Goal: Register for event/course

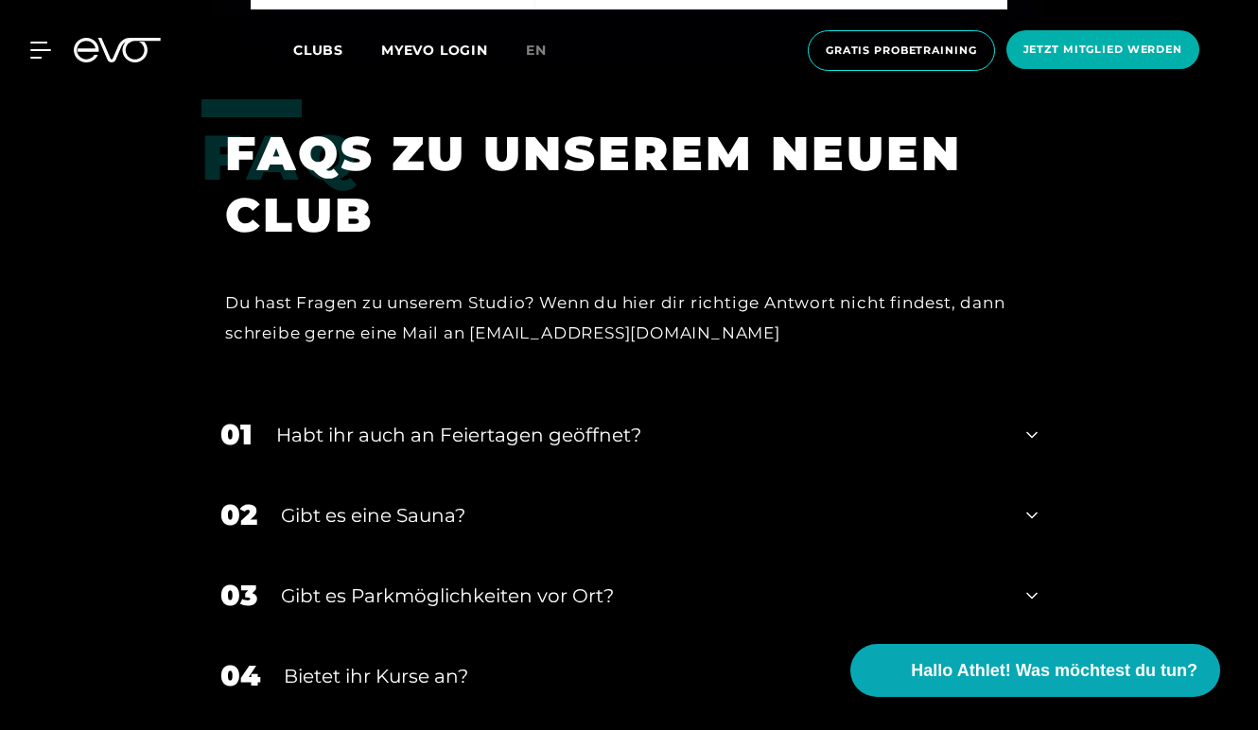
scroll to position [5464, 0]
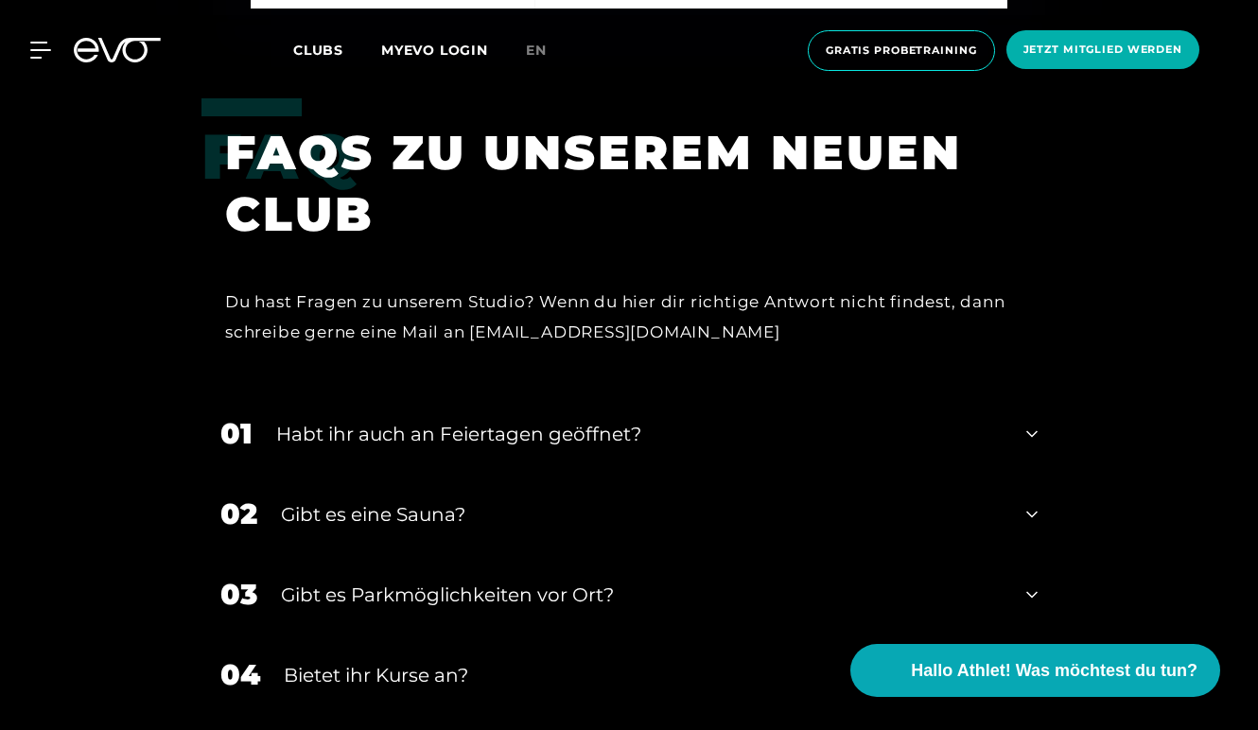
click at [561, 420] on div "Habt ihr auch an Feiertagen geöffnet?" at bounding box center [639, 434] width 726 height 28
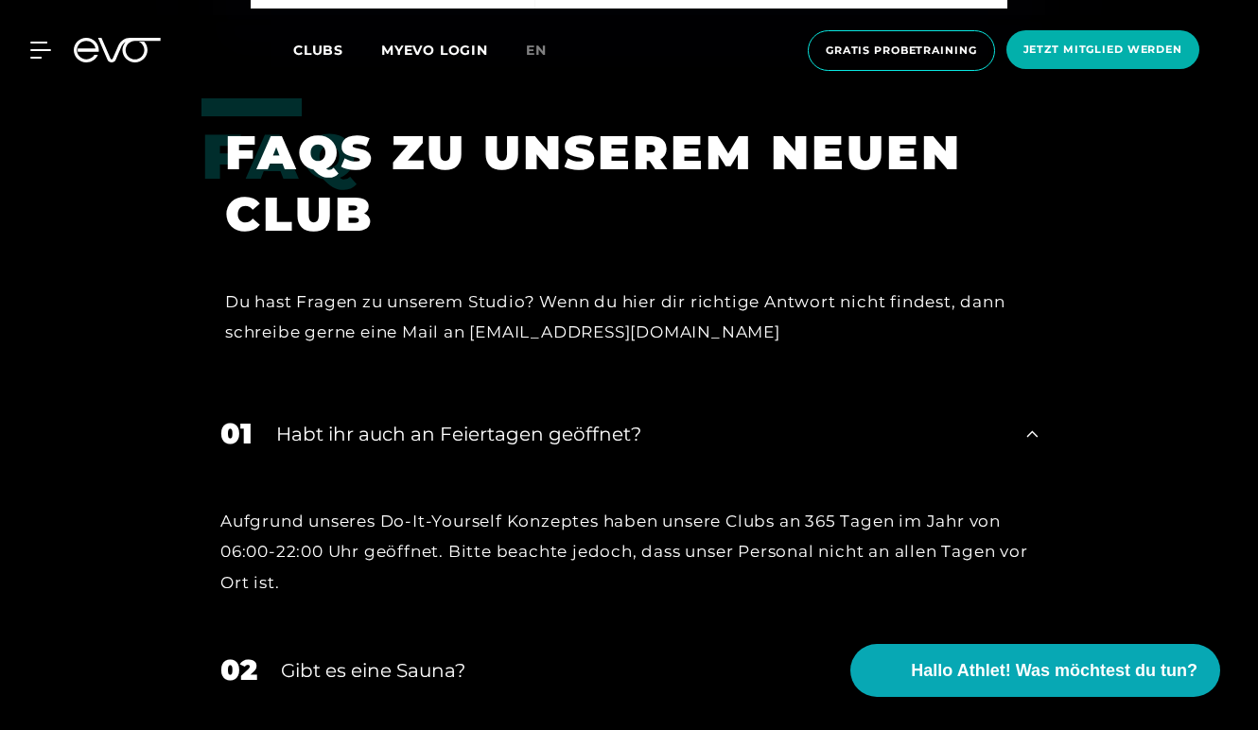
click at [561, 420] on div "Habt ihr auch an Feiertagen geöffnet?" at bounding box center [639, 434] width 726 height 28
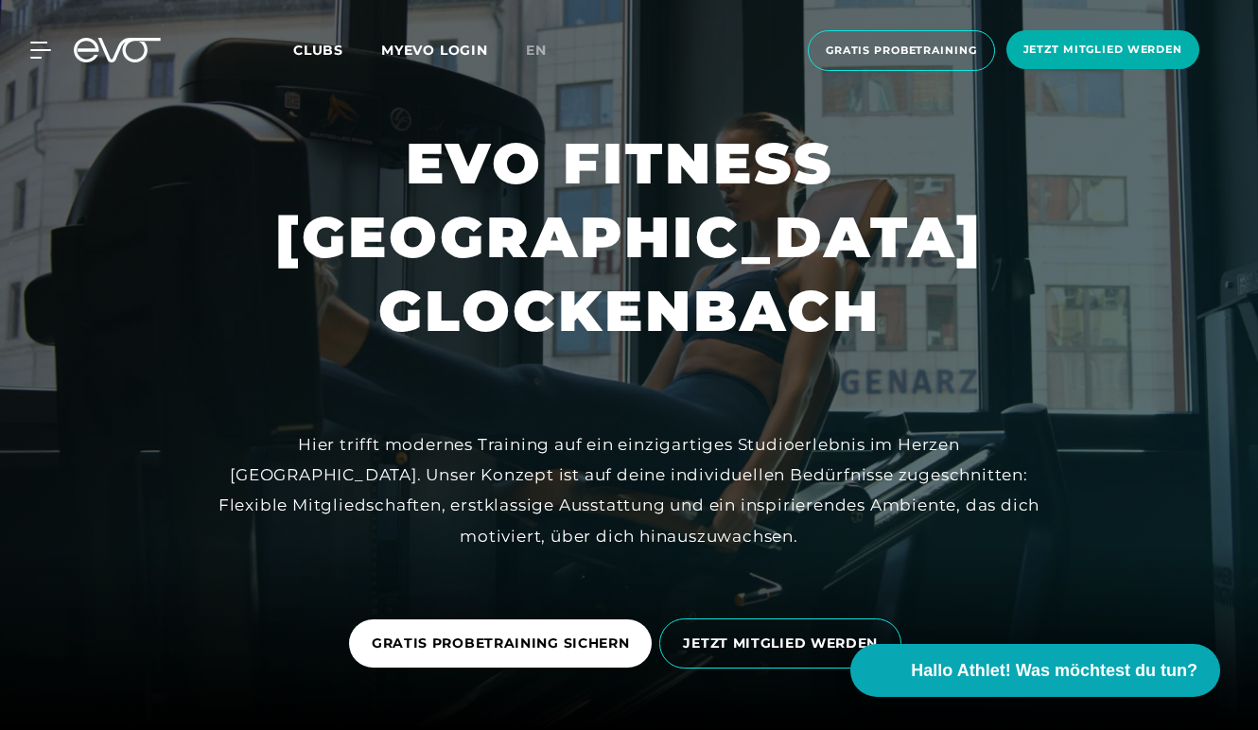
scroll to position [0, 0]
click at [38, 54] on icon at bounding box center [43, 50] width 27 height 17
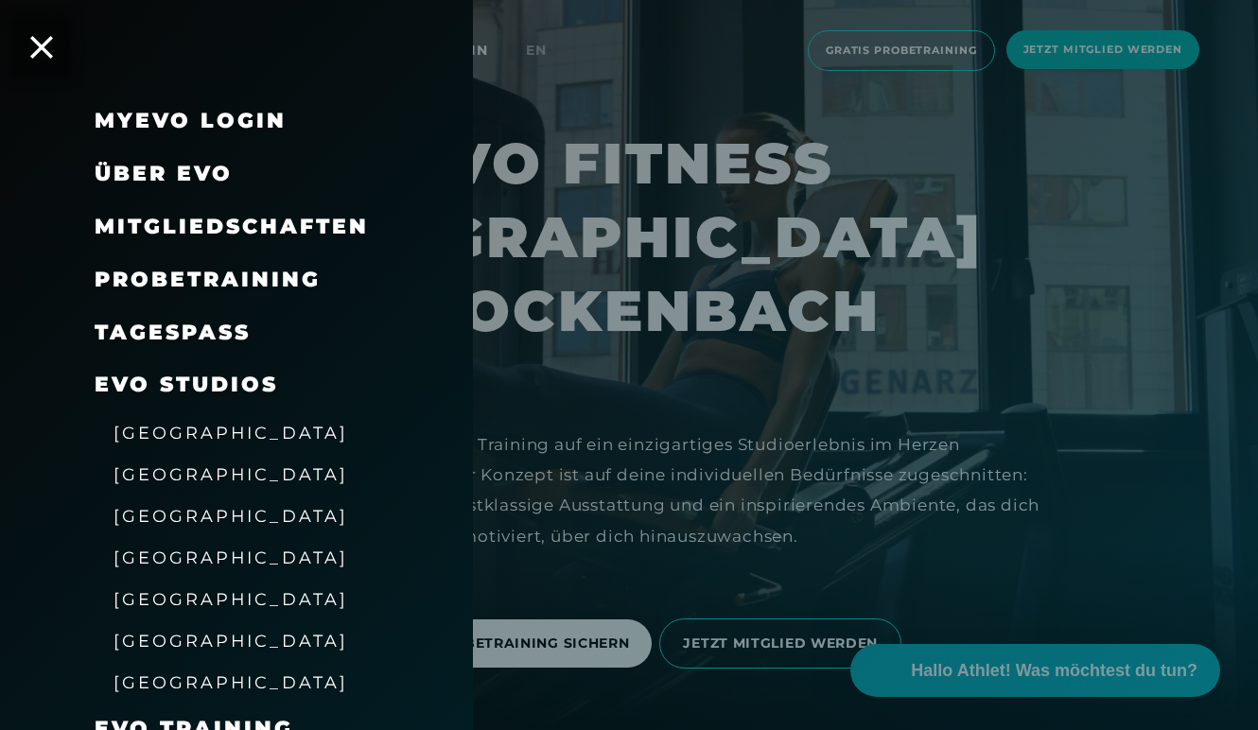
click at [205, 232] on span "Mitgliedschaften" at bounding box center [232, 227] width 274 height 26
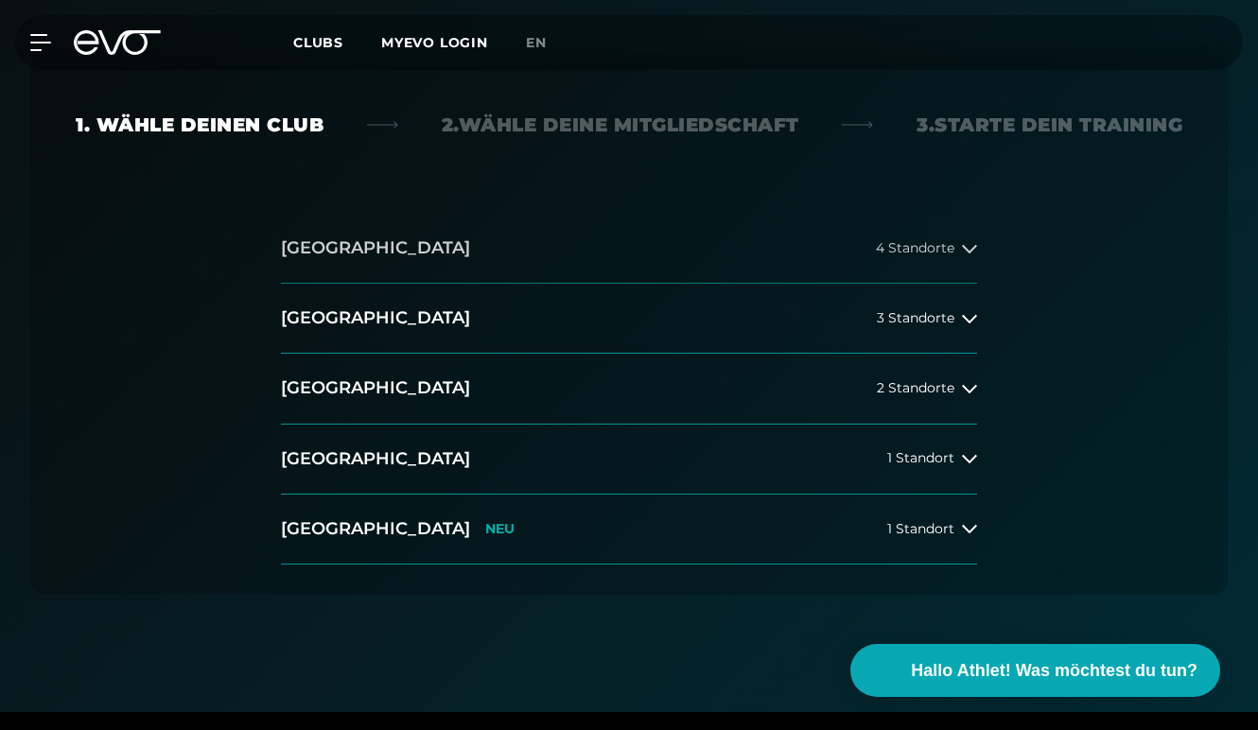
scroll to position [460, 0]
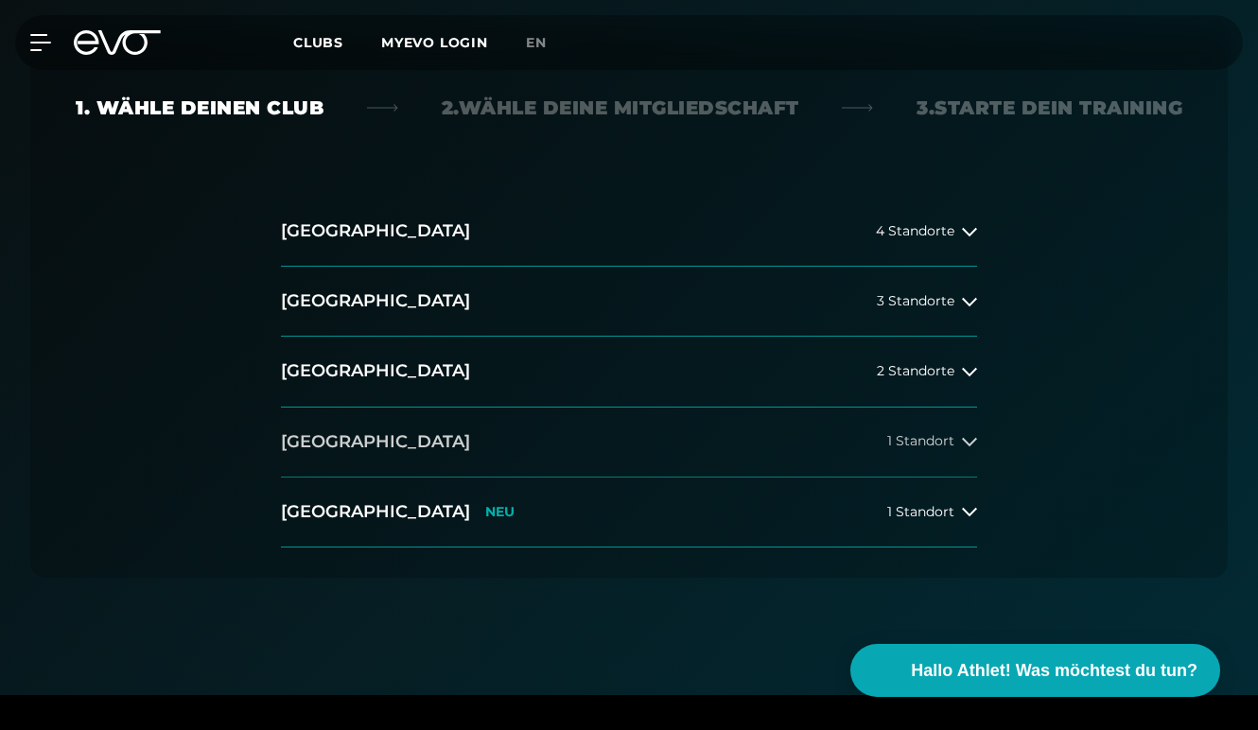
click at [389, 436] on button "München 1 Standort" at bounding box center [629, 443] width 696 height 70
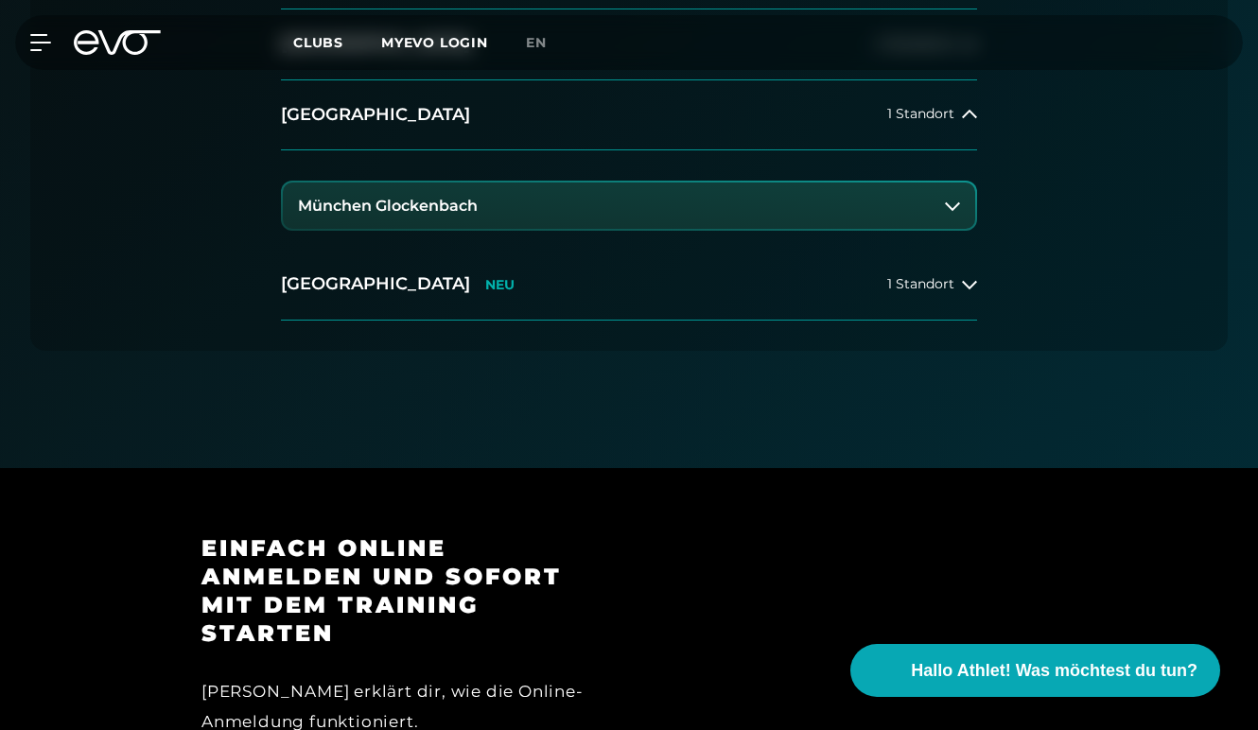
scroll to position [770, 0]
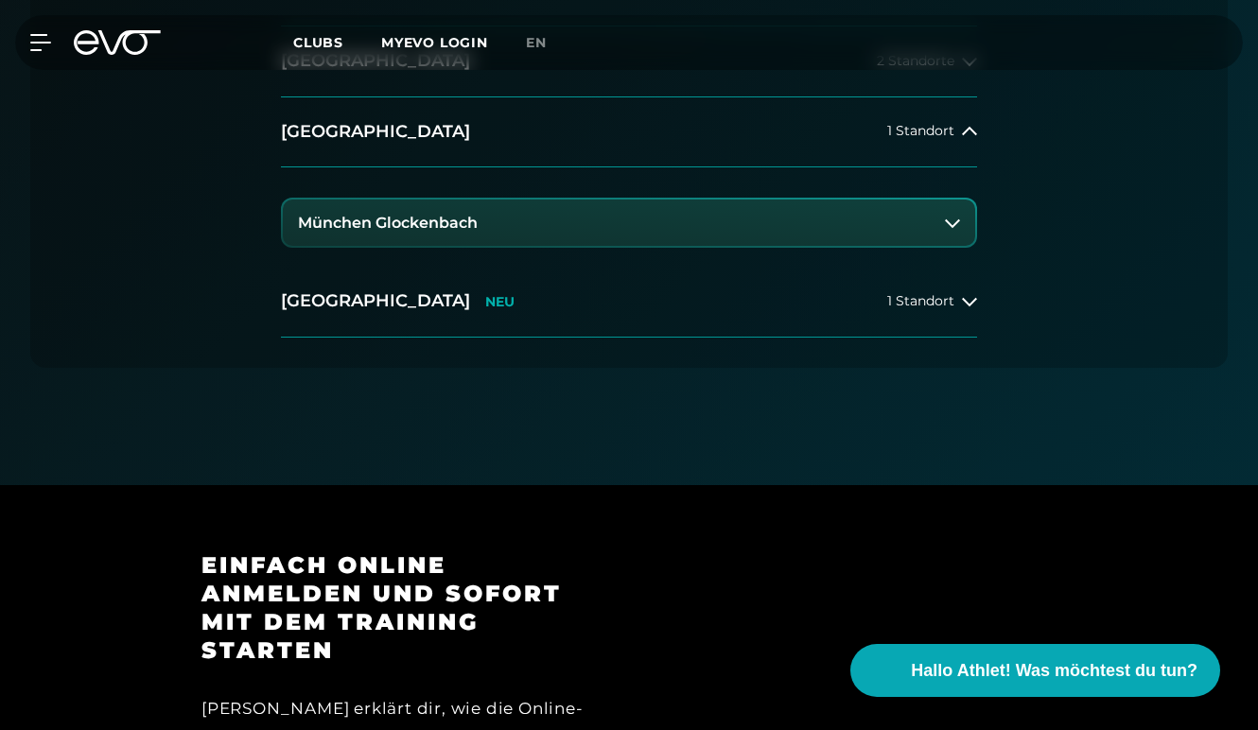
click at [722, 224] on button "München Glockenbach" at bounding box center [629, 223] width 692 height 47
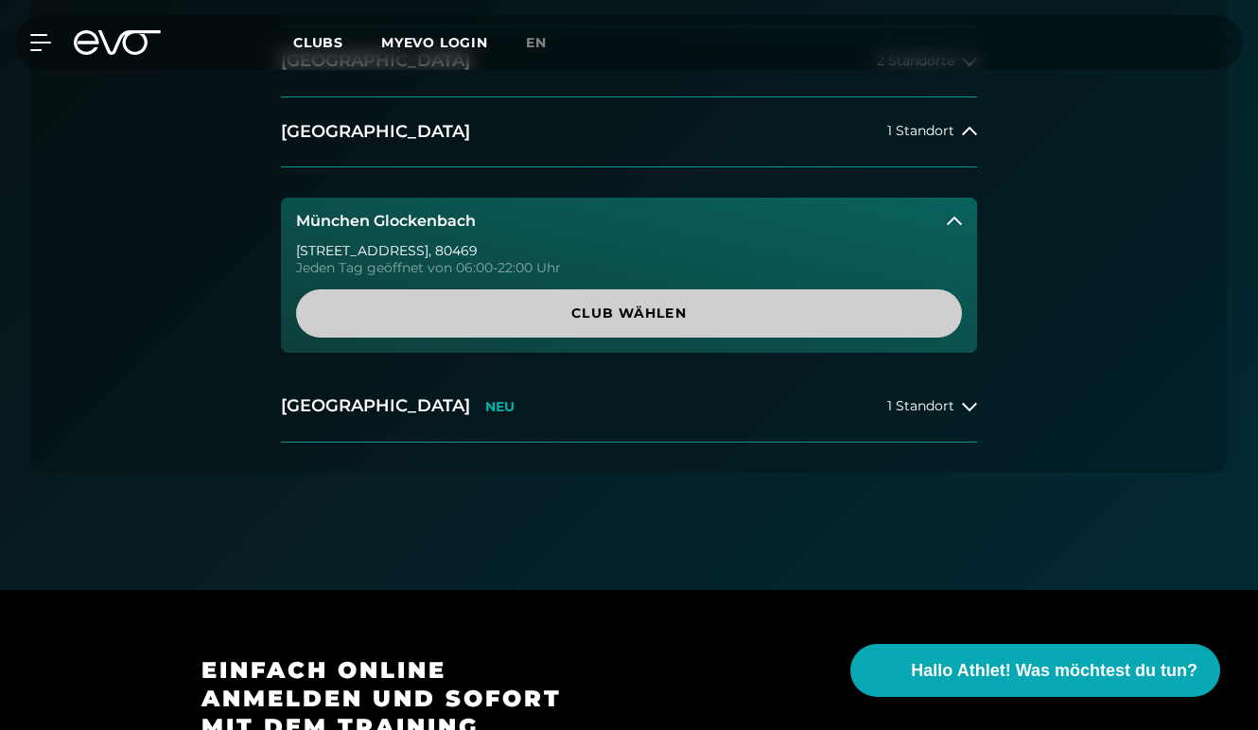
click at [672, 317] on span "Club wählen" at bounding box center [629, 314] width 621 height 20
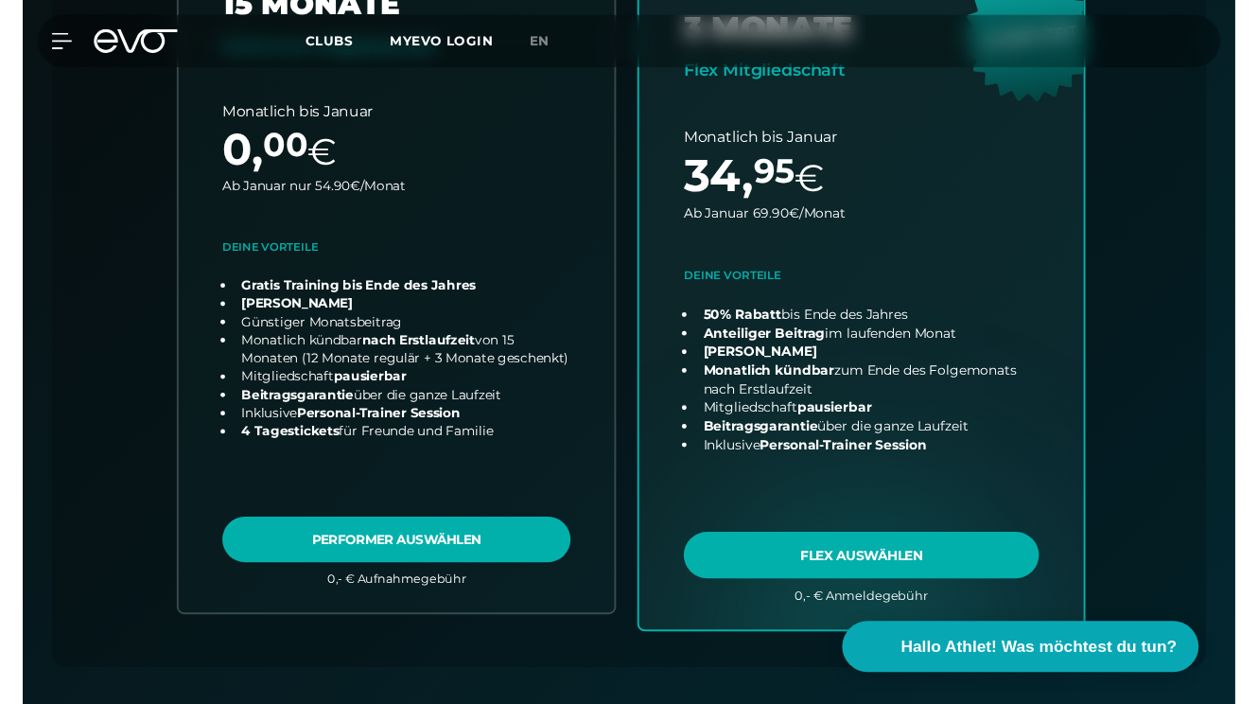
scroll to position [846, 0]
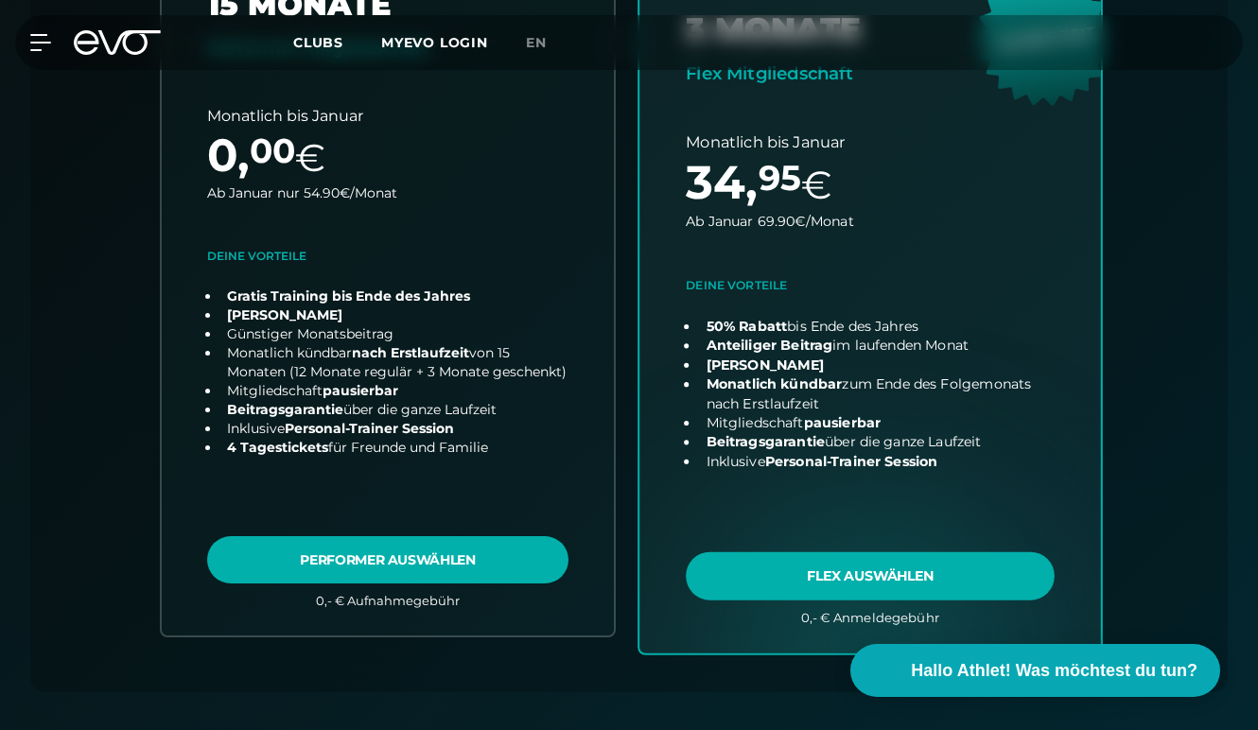
click at [834, 574] on link "choose plan" at bounding box center [870, 280] width 462 height 744
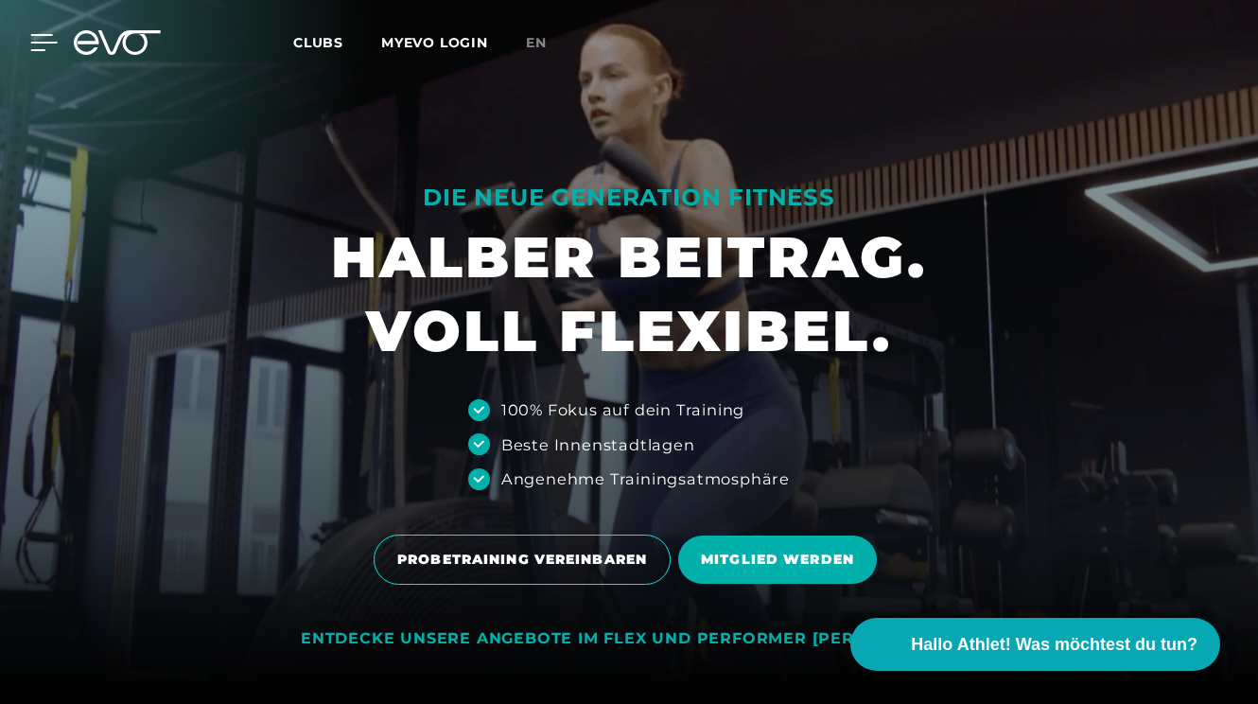
click at [37, 40] on icon at bounding box center [43, 42] width 27 height 17
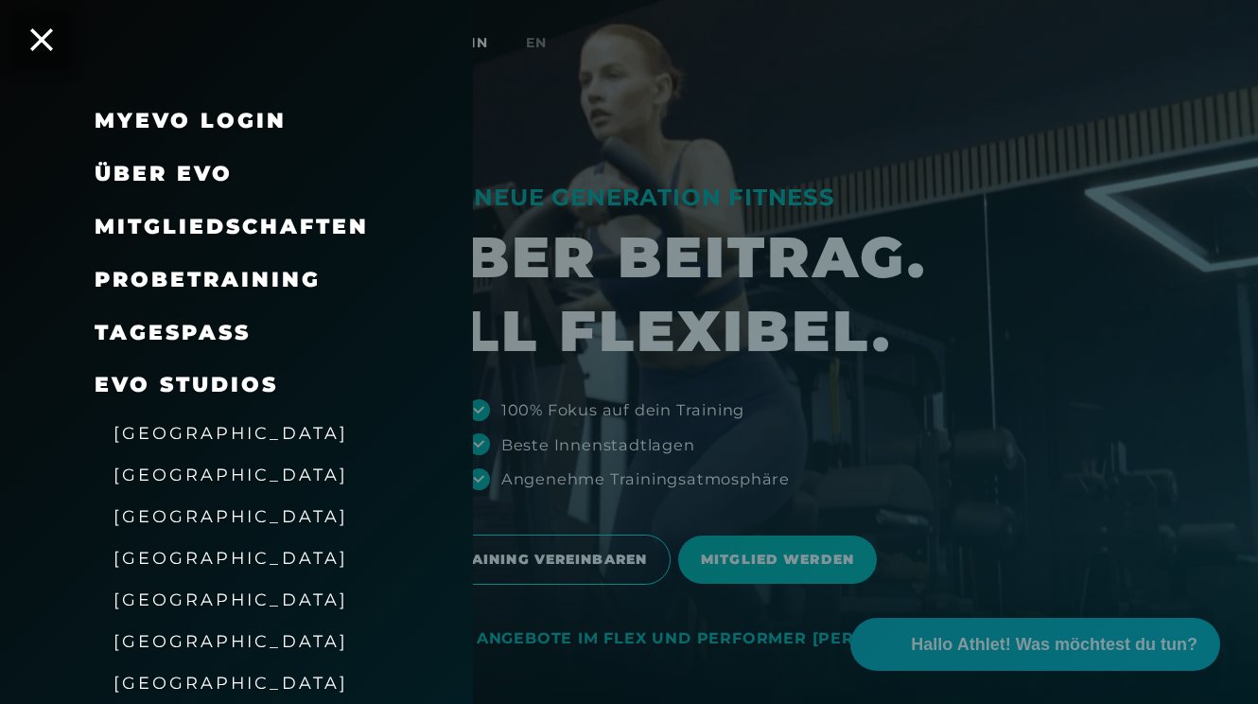
scroll to position [99, 0]
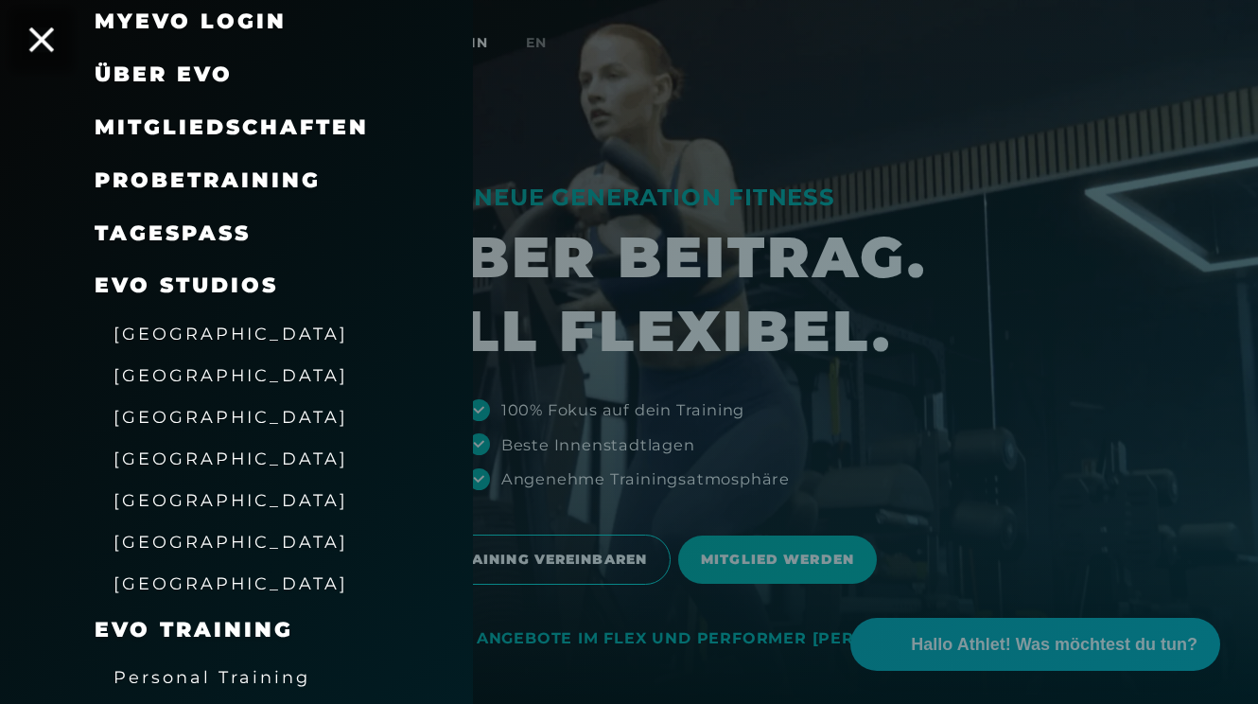
click at [48, 36] on icon at bounding box center [41, 39] width 25 height 25
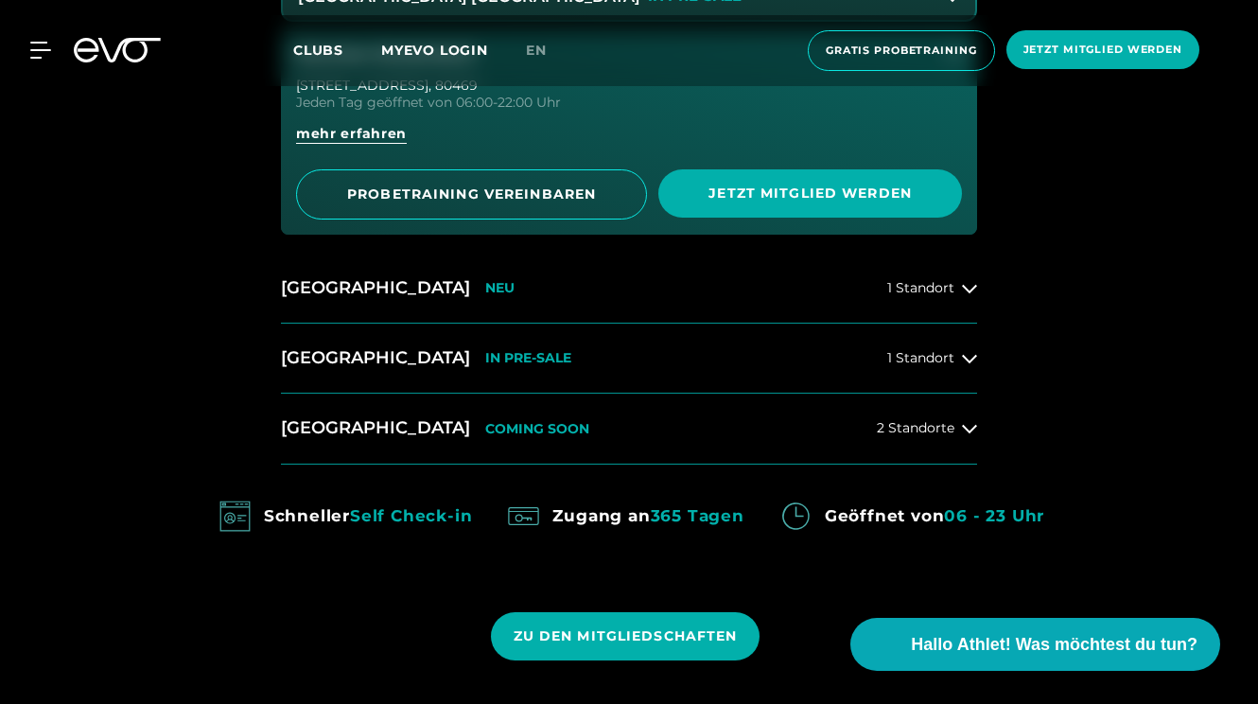
scroll to position [1390, 0]
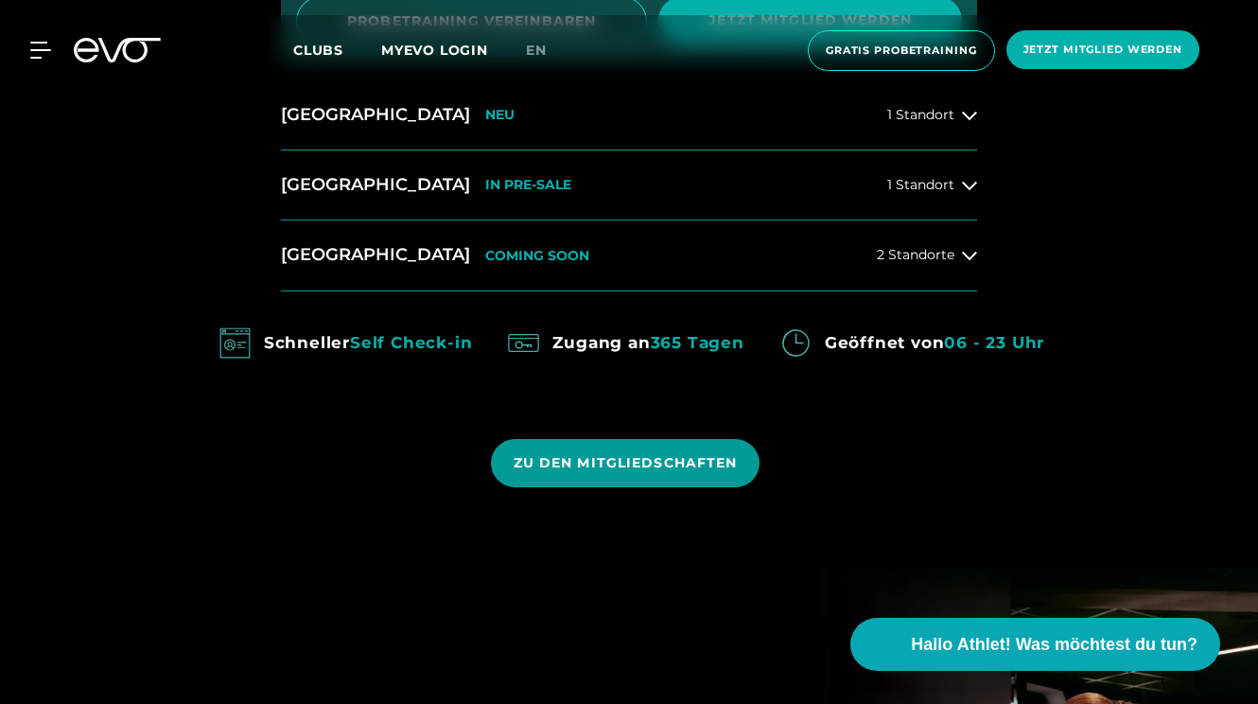
click at [613, 464] on span "ZU DEN MITGLIEDSCHAFTEN" at bounding box center [626, 463] width 224 height 20
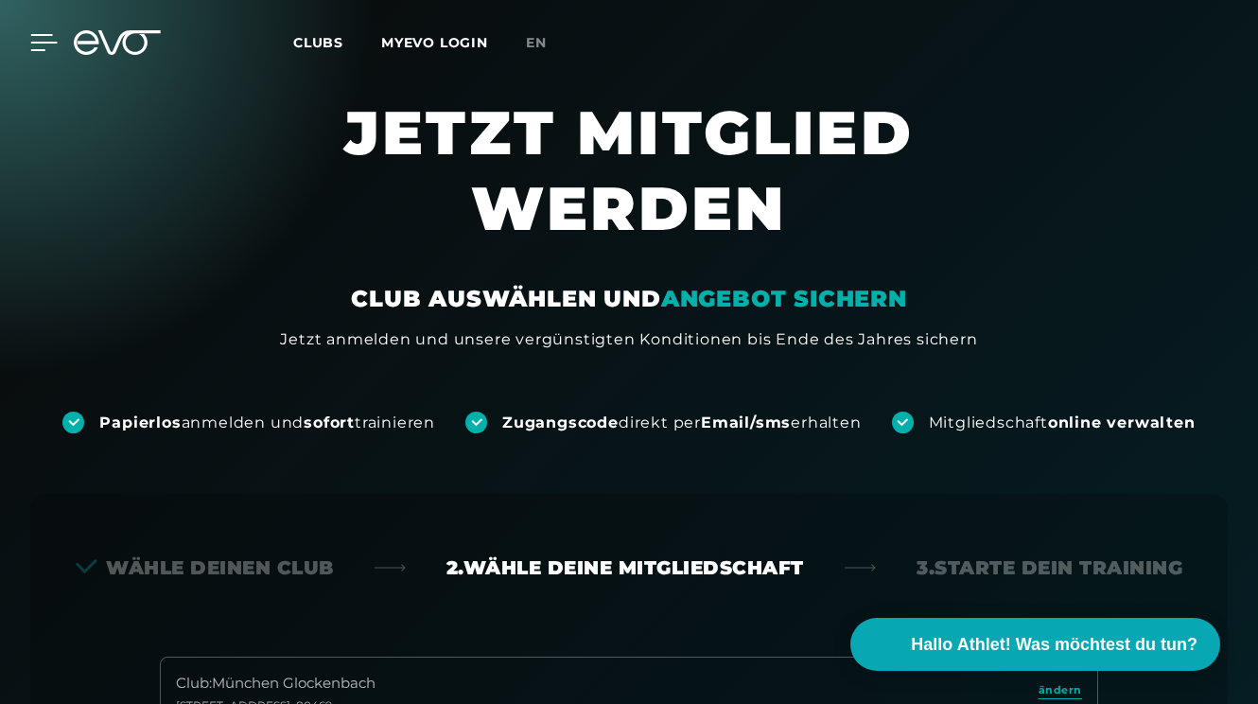
click at [38, 46] on icon at bounding box center [43, 42] width 27 height 17
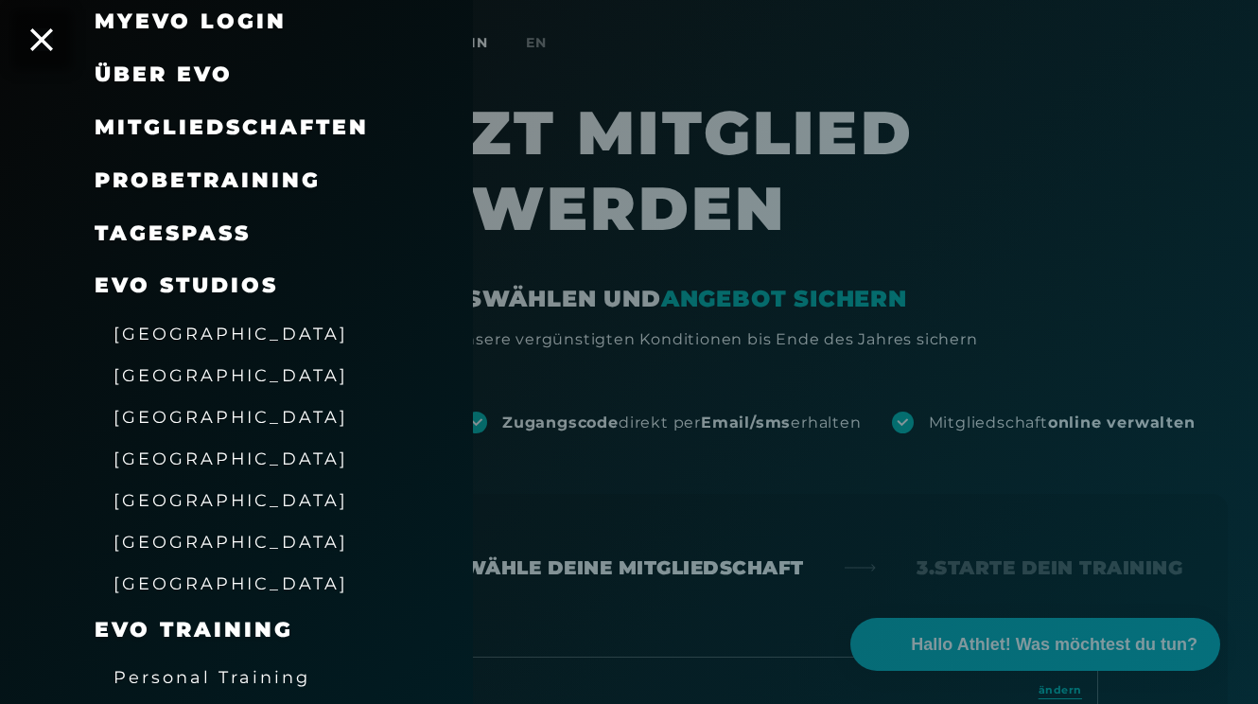
click at [190, 176] on span "Probetraining" at bounding box center [208, 180] width 226 height 26
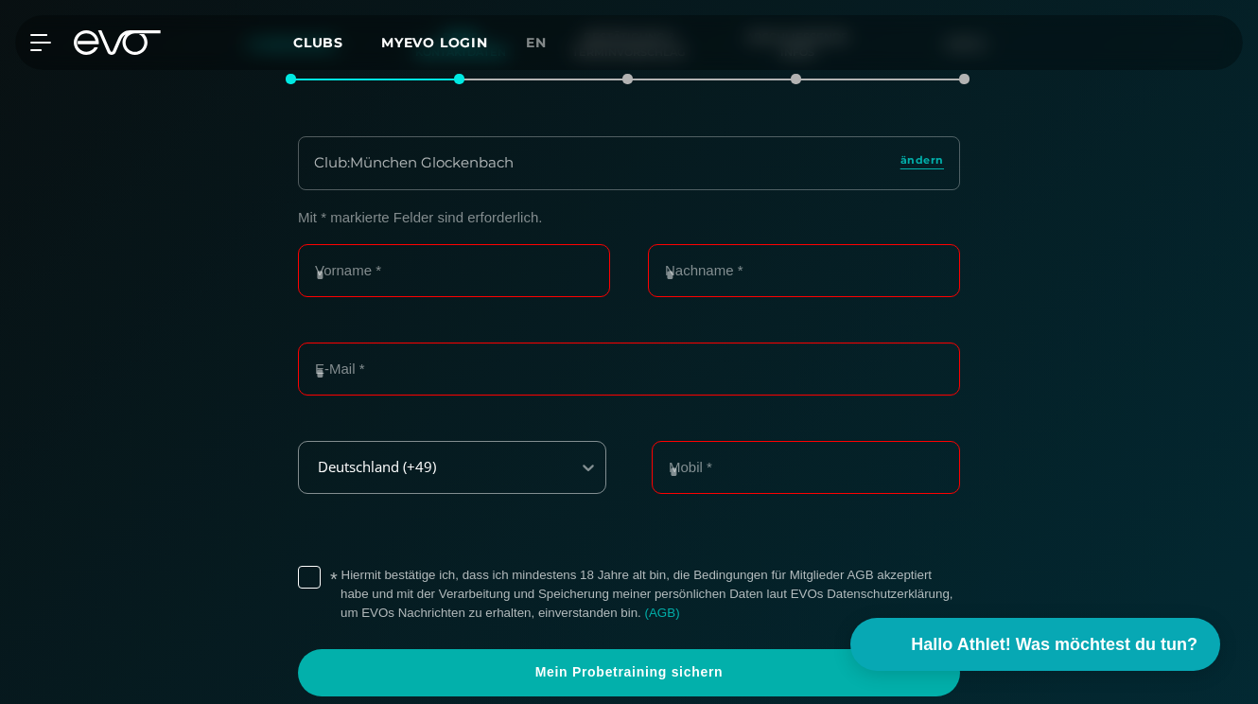
scroll to position [401, 0]
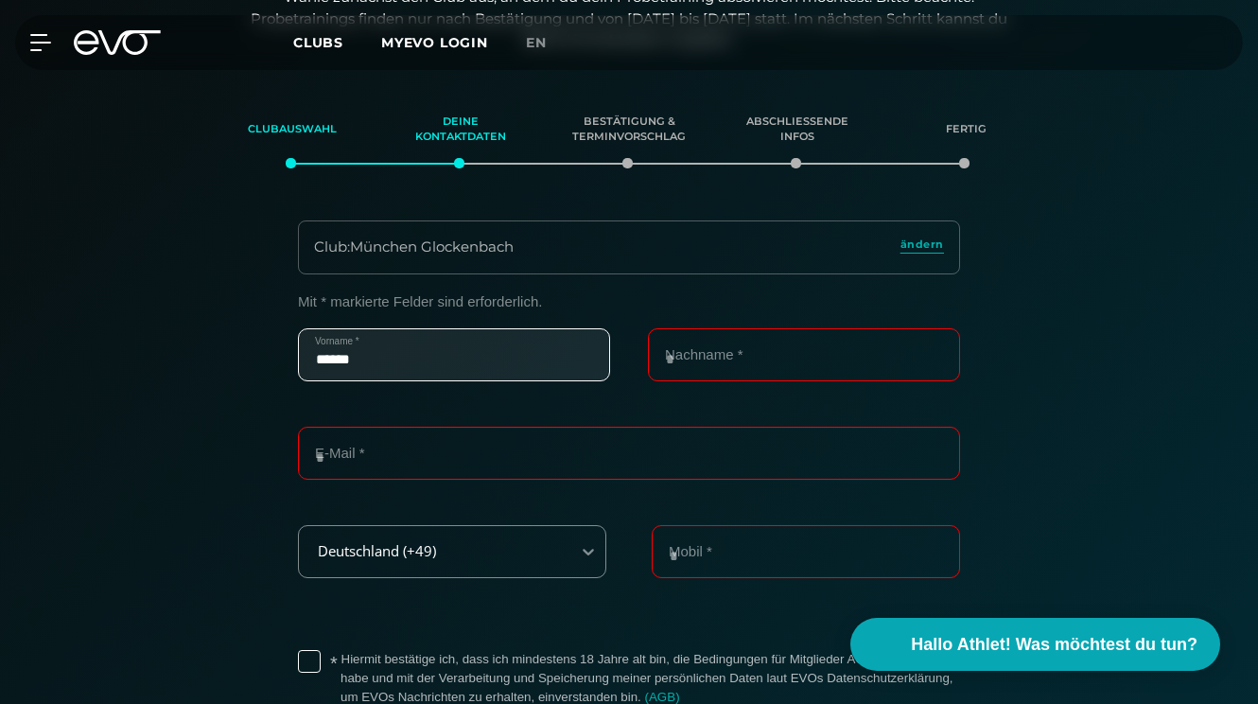
type input "******"
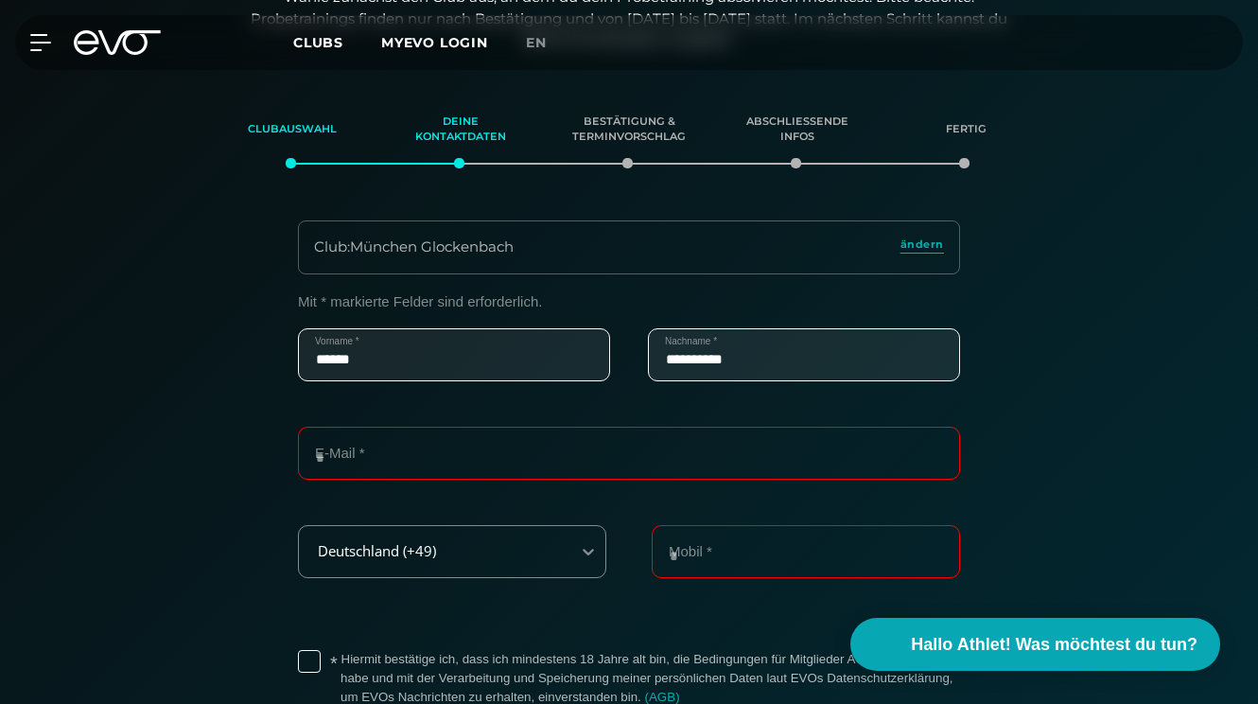
type input "**********"
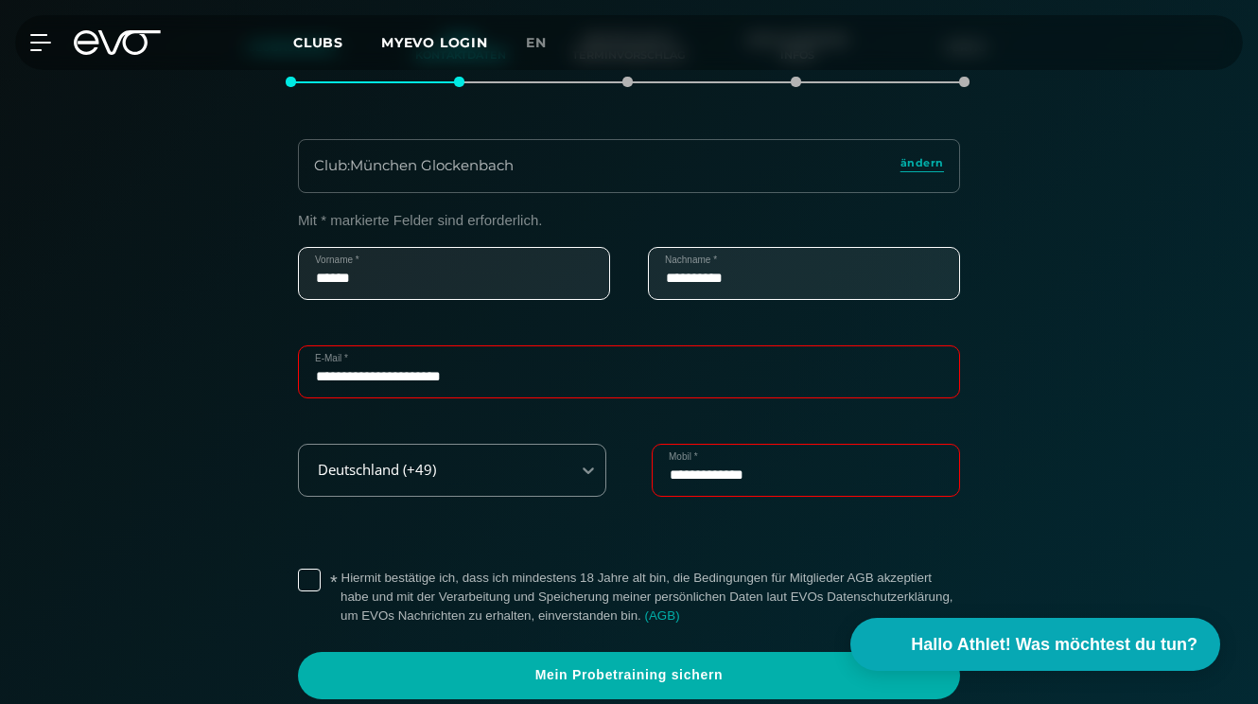
scroll to position [694, 0]
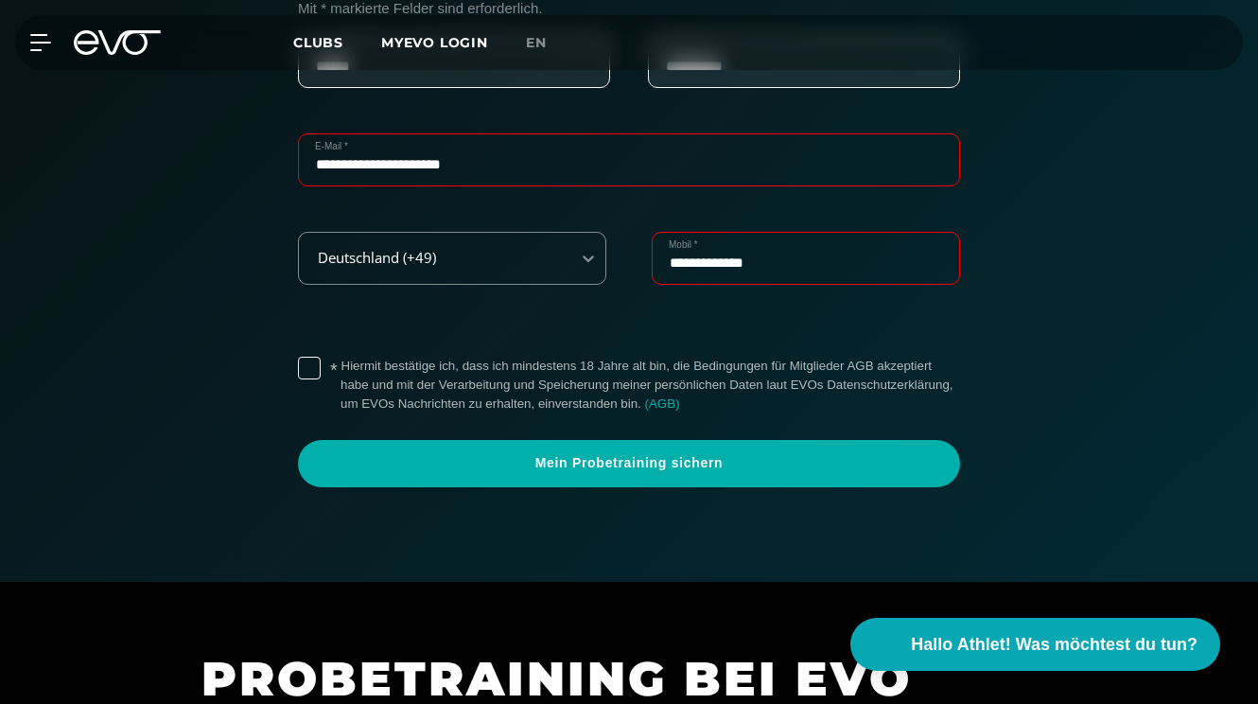
click at [341, 367] on label "* Hiermit bestätige ich, dass ich mindestens 18 Jahre alt bin, die Bedingungen …" at bounding box center [651, 385] width 620 height 57
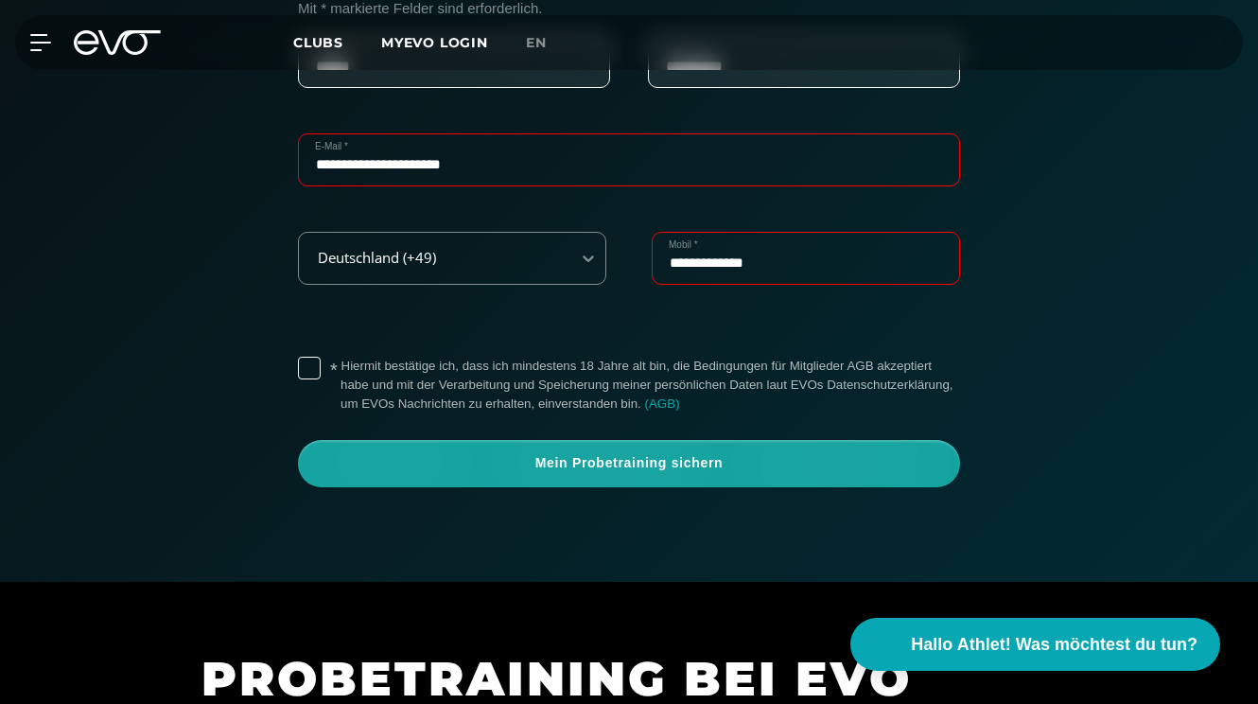
click at [504, 458] on span "Mein Probetraining sichern" at bounding box center [629, 463] width 617 height 19
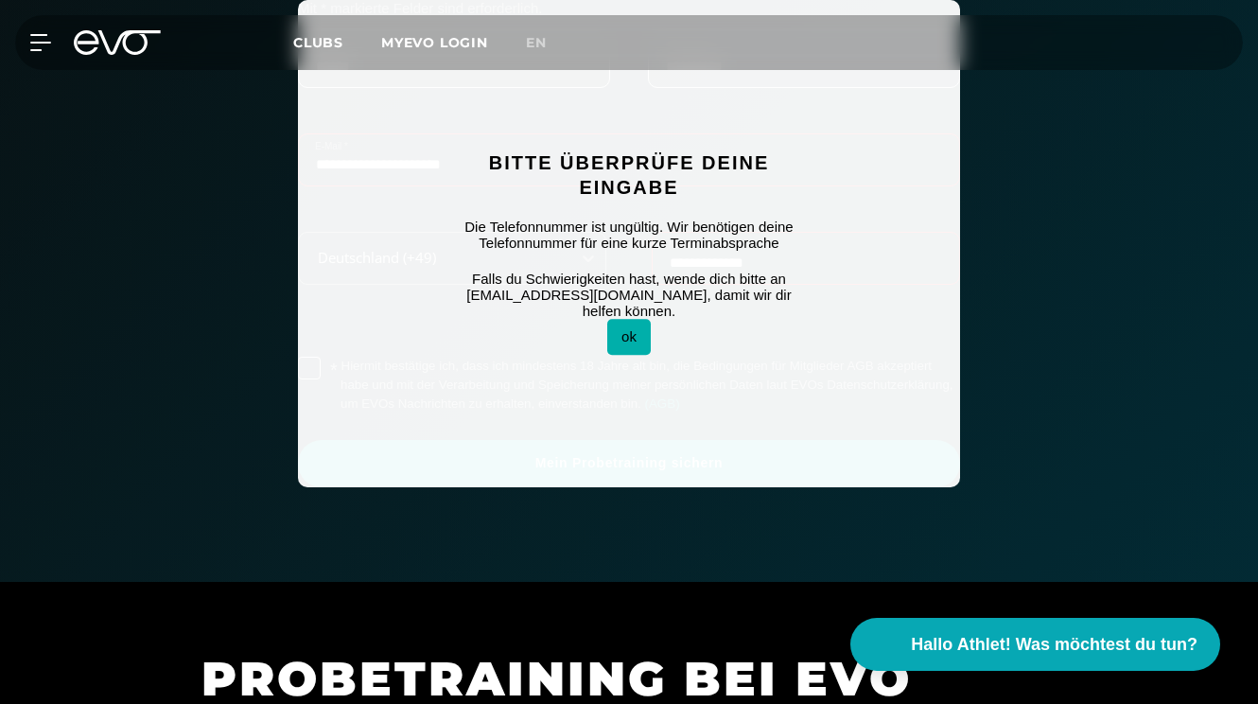
click at [632, 334] on button "ok" at bounding box center [629, 337] width 44 height 35
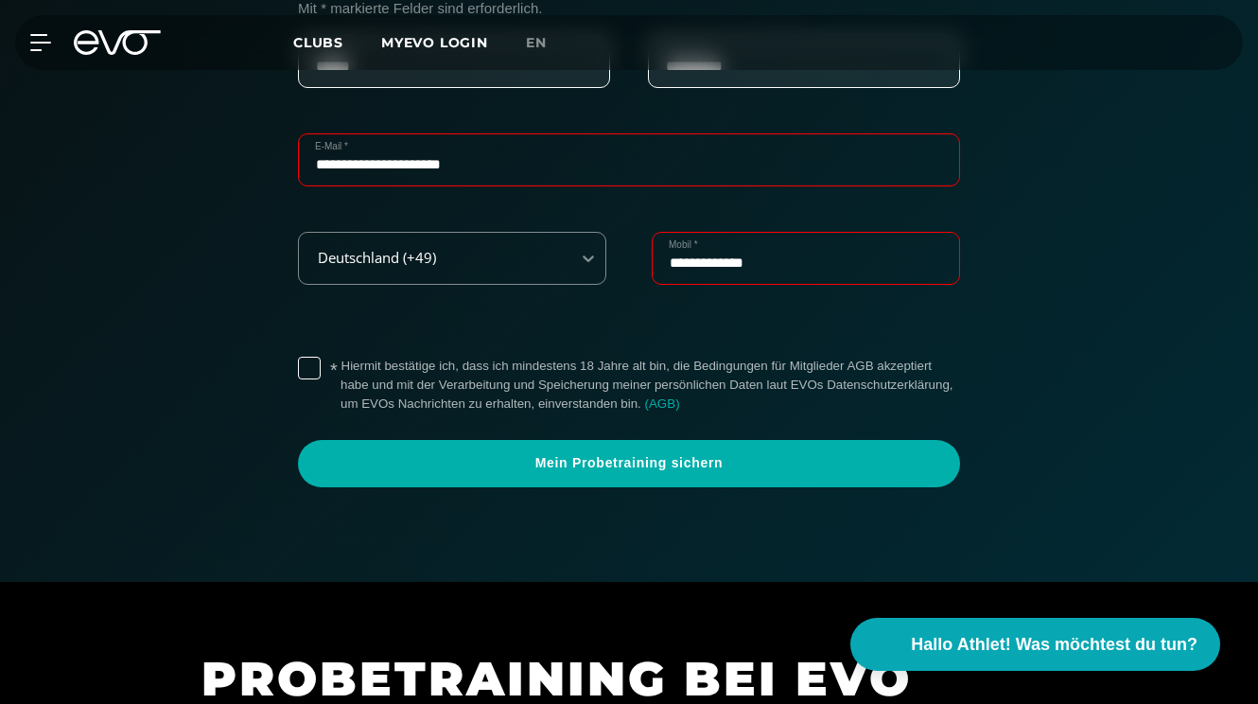
scroll to position [666, 0]
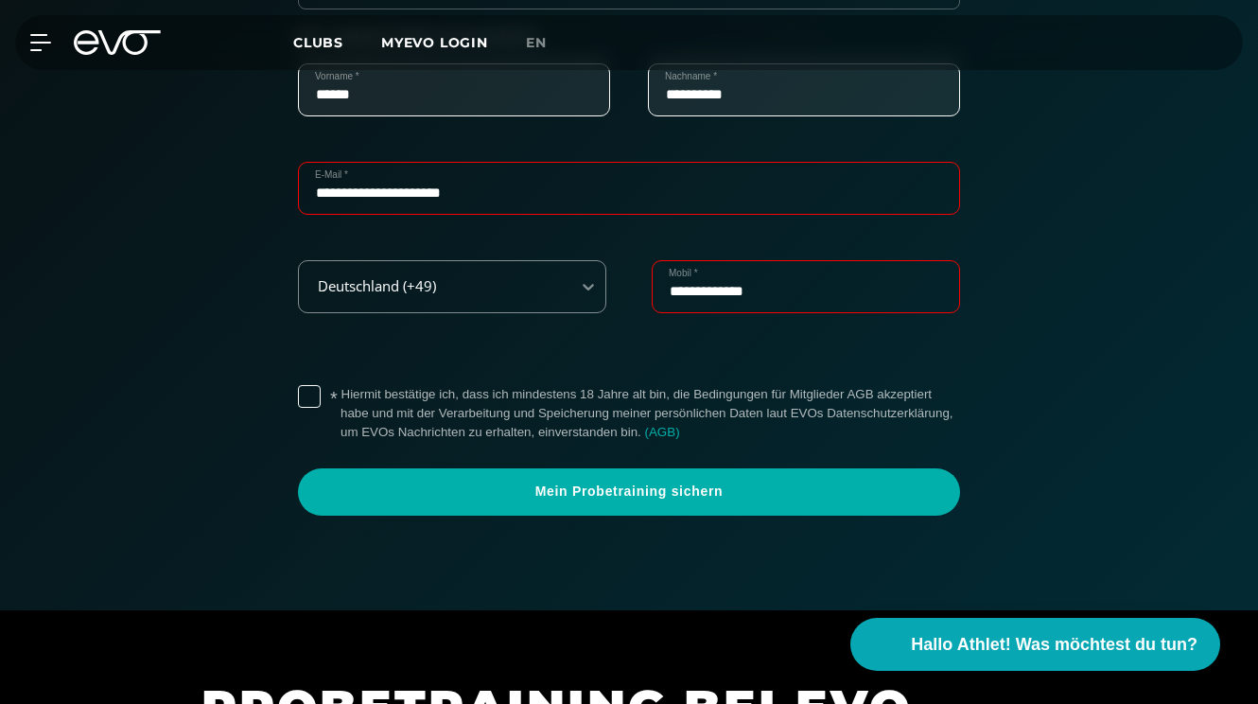
click at [678, 288] on input "**********" at bounding box center [806, 286] width 308 height 53
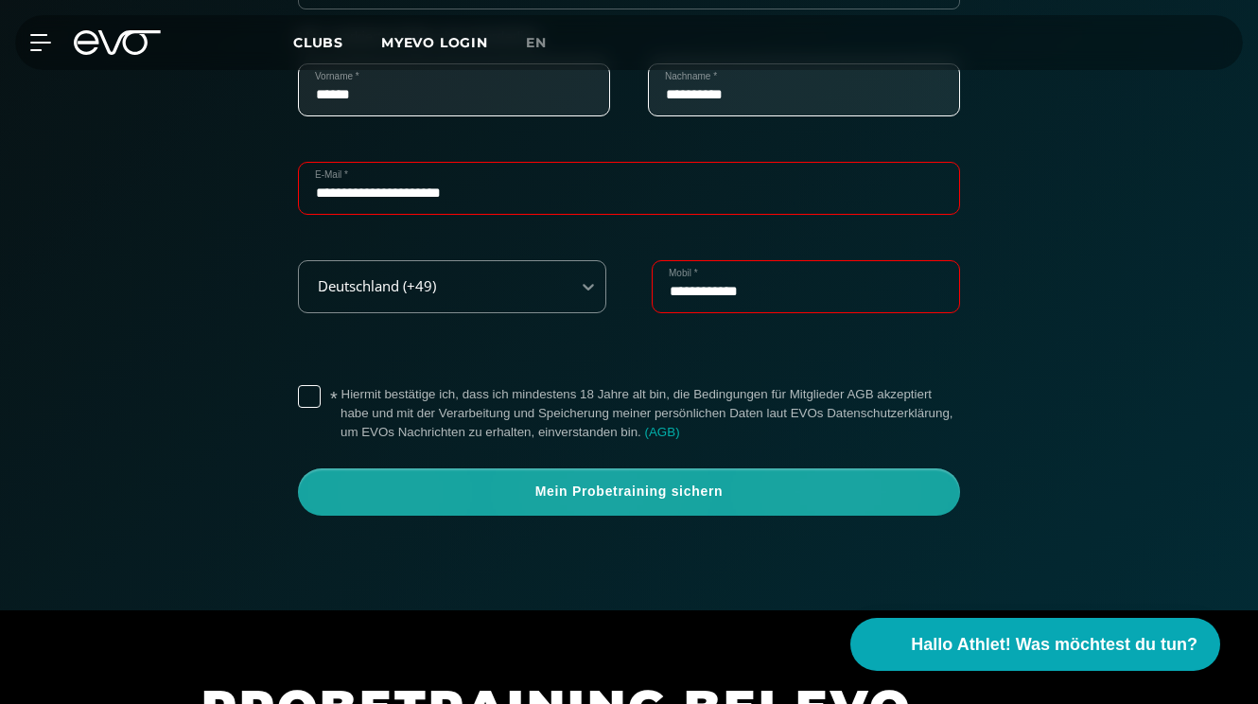
click at [636, 482] on span "Mein Probetraining sichern" at bounding box center [629, 491] width 617 height 19
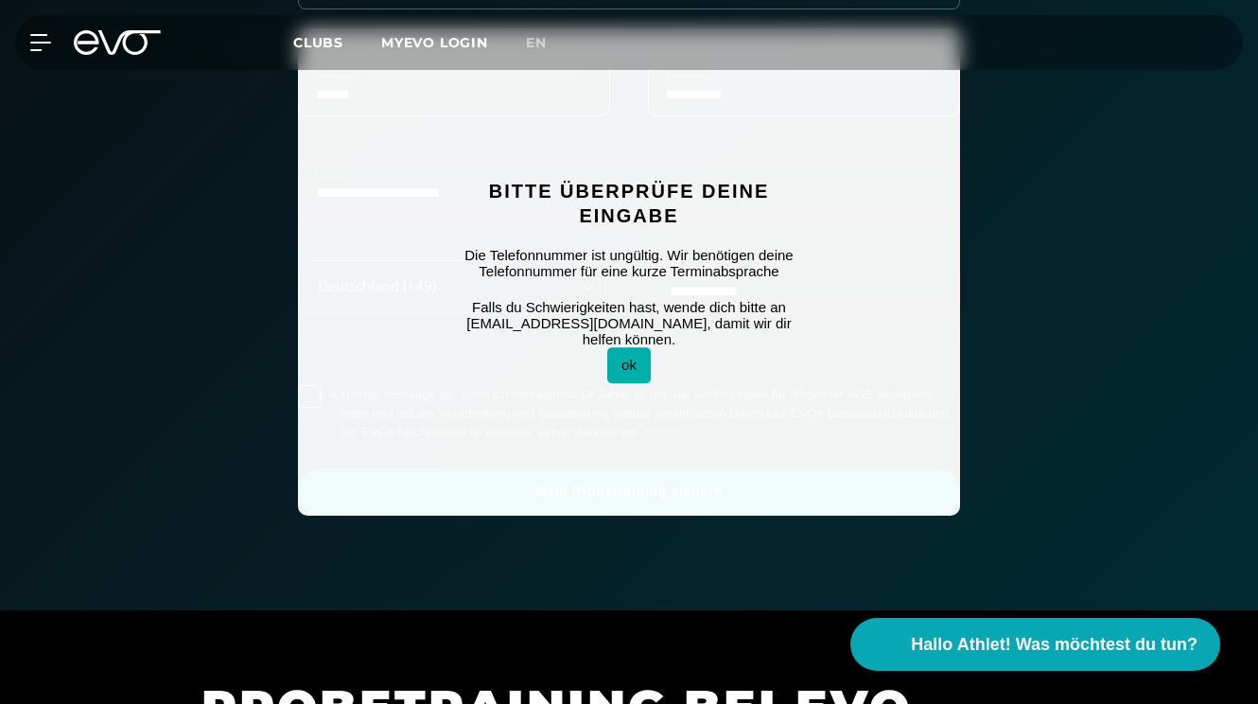
click at [632, 348] on button "ok" at bounding box center [629, 365] width 44 height 35
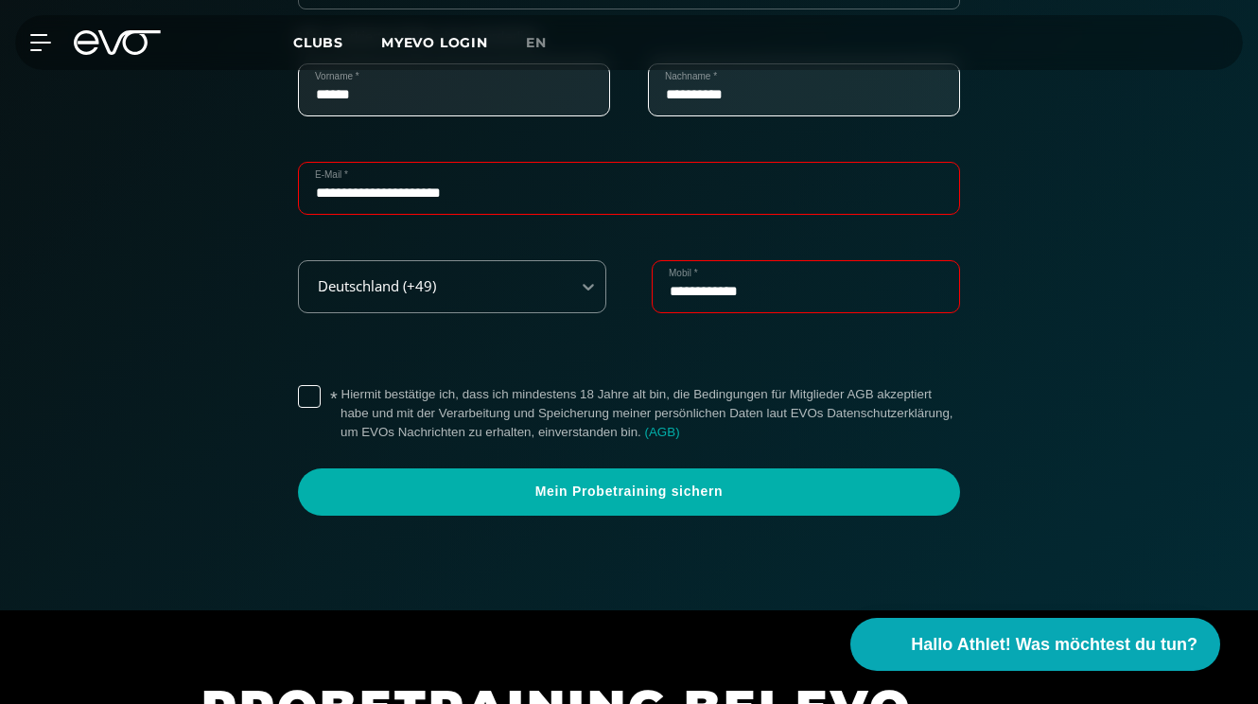
click at [669, 289] on input "**********" at bounding box center [806, 286] width 308 height 53
click at [704, 288] on input "**********" at bounding box center [806, 286] width 308 height 53
type input "**********"
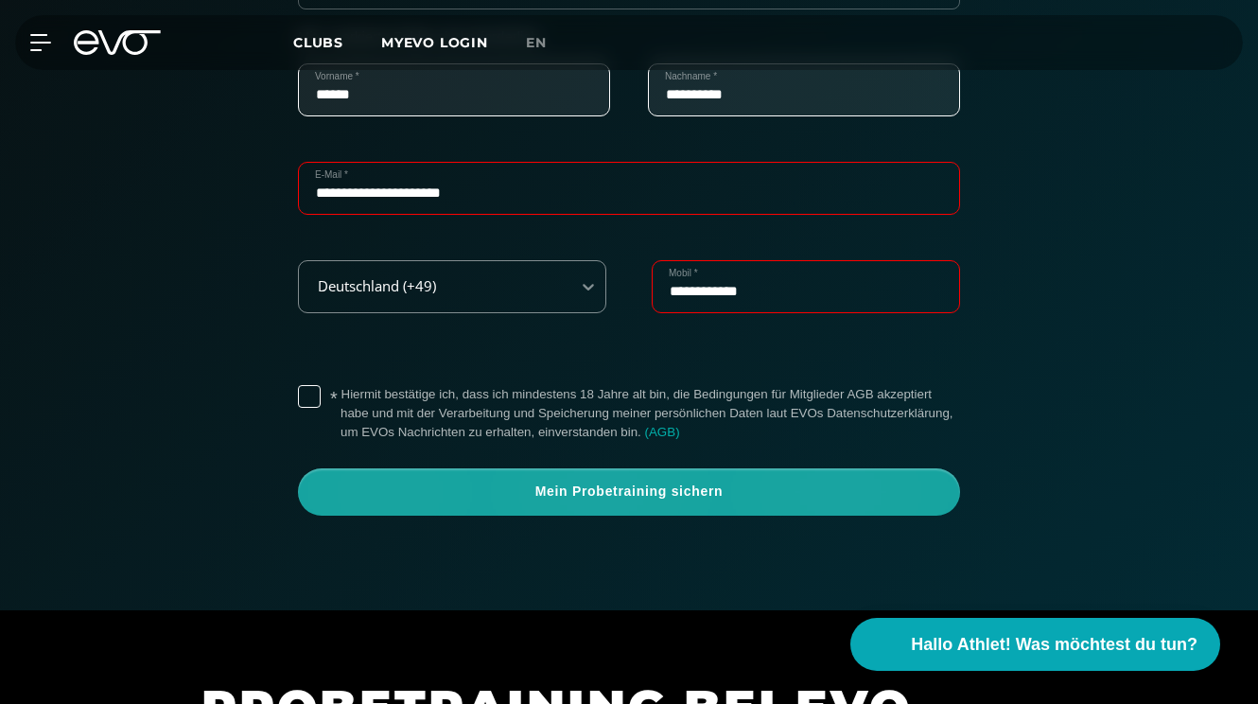
click at [659, 489] on span "Mein Probetraining sichern" at bounding box center [629, 491] width 617 height 19
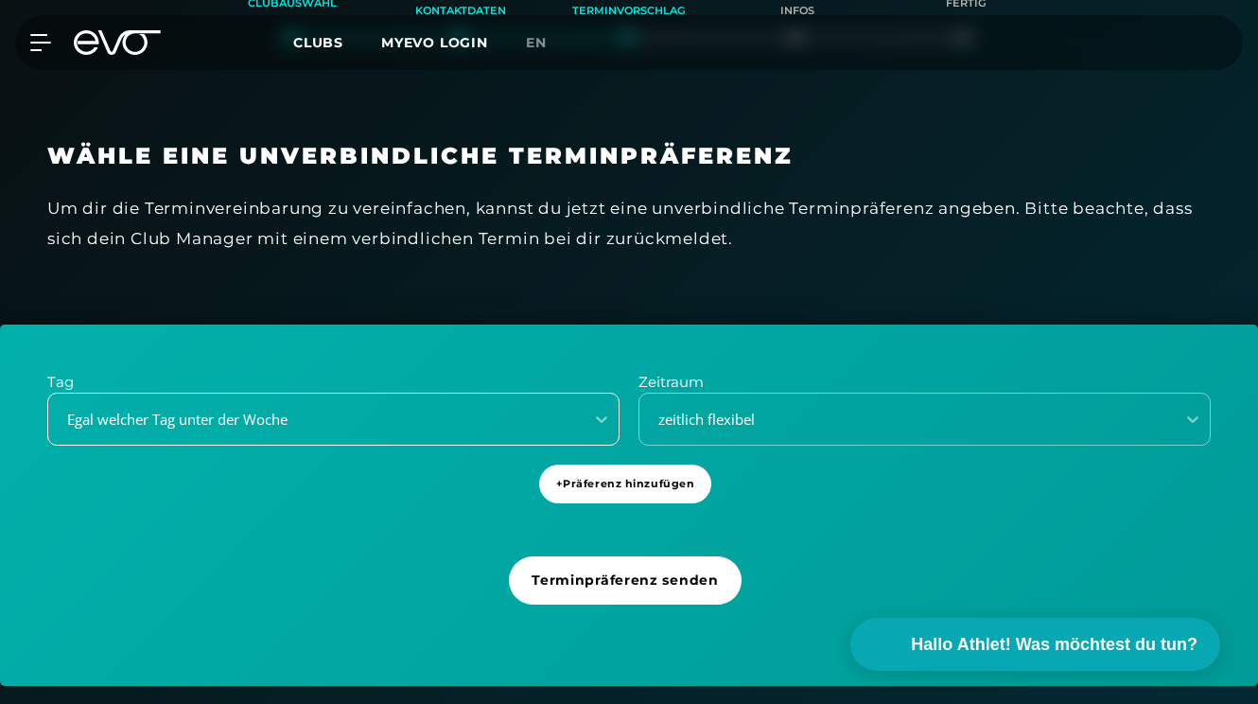
scroll to position [528, 0]
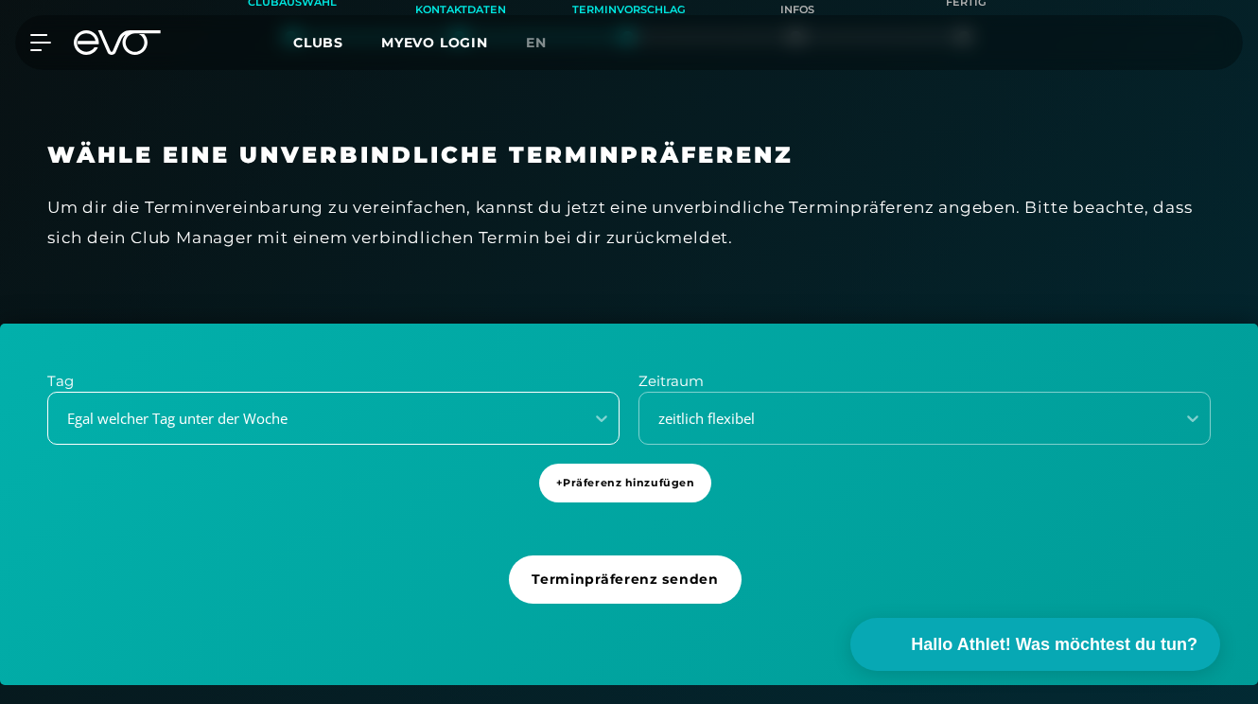
click at [359, 419] on div "Egal welcher Tag unter der Woche" at bounding box center [315, 419] width 535 height 26
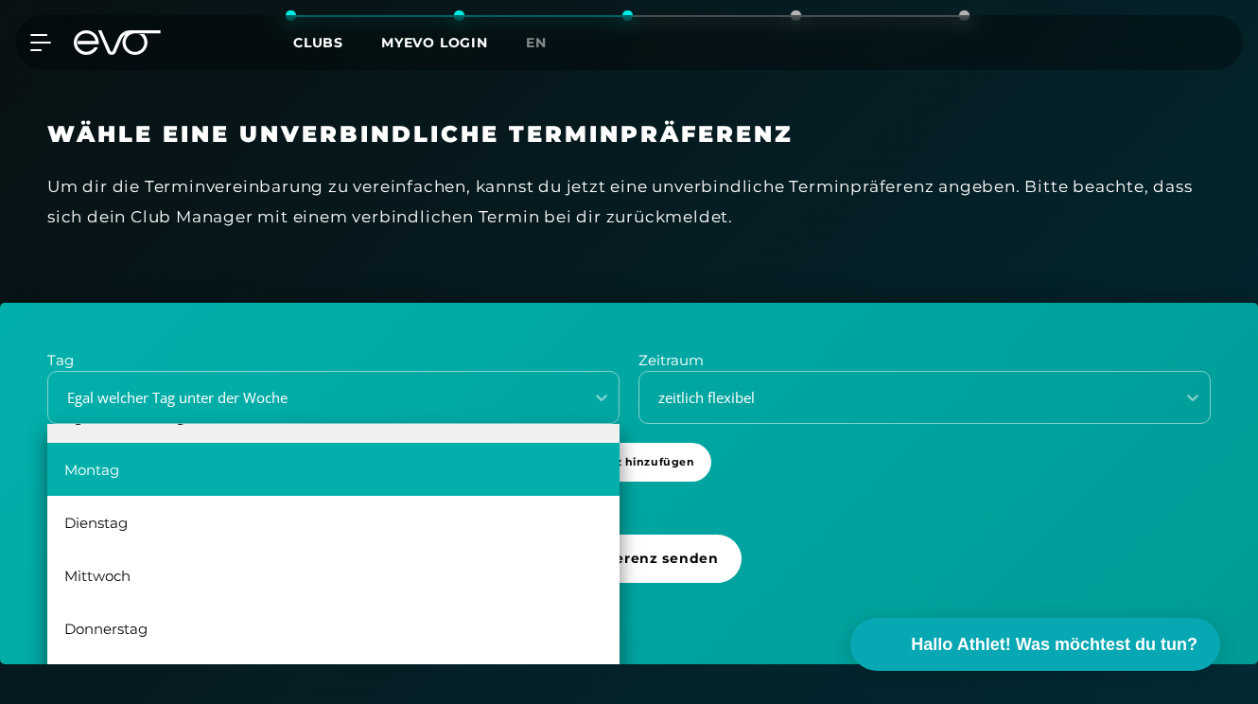
scroll to position [34, 0]
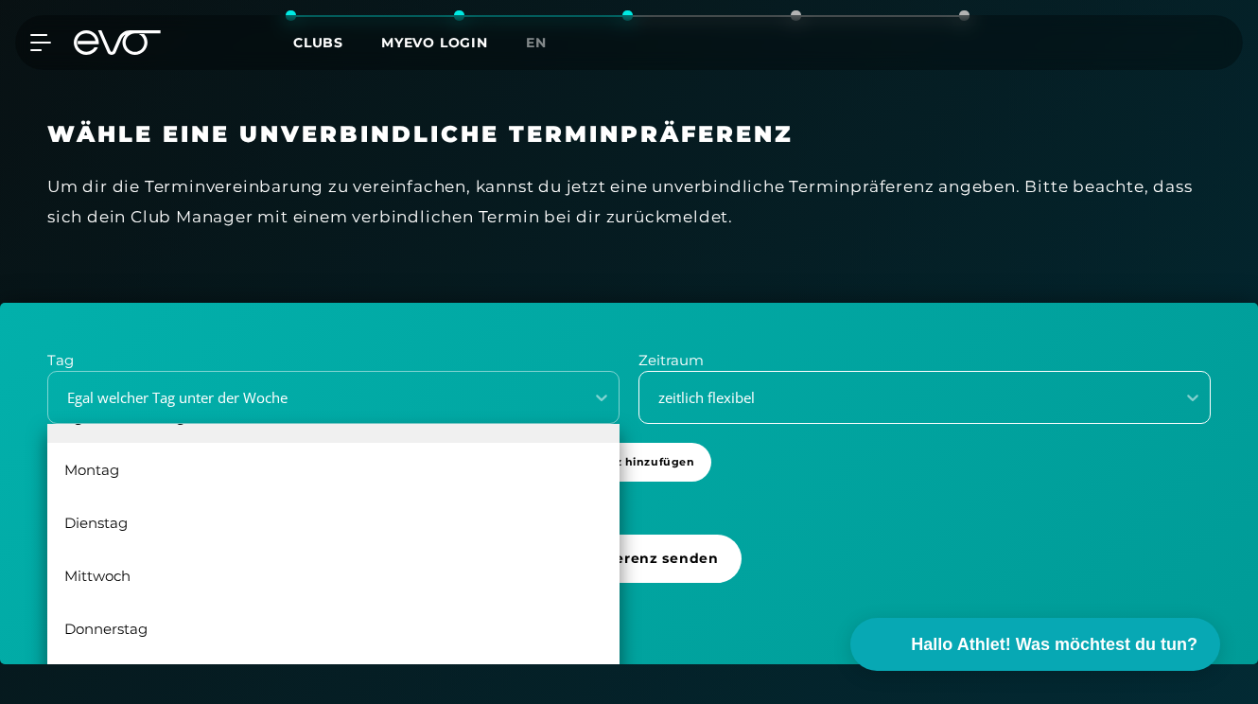
click at [735, 390] on div "zeitlich flexibel" at bounding box center [901, 398] width 520 height 22
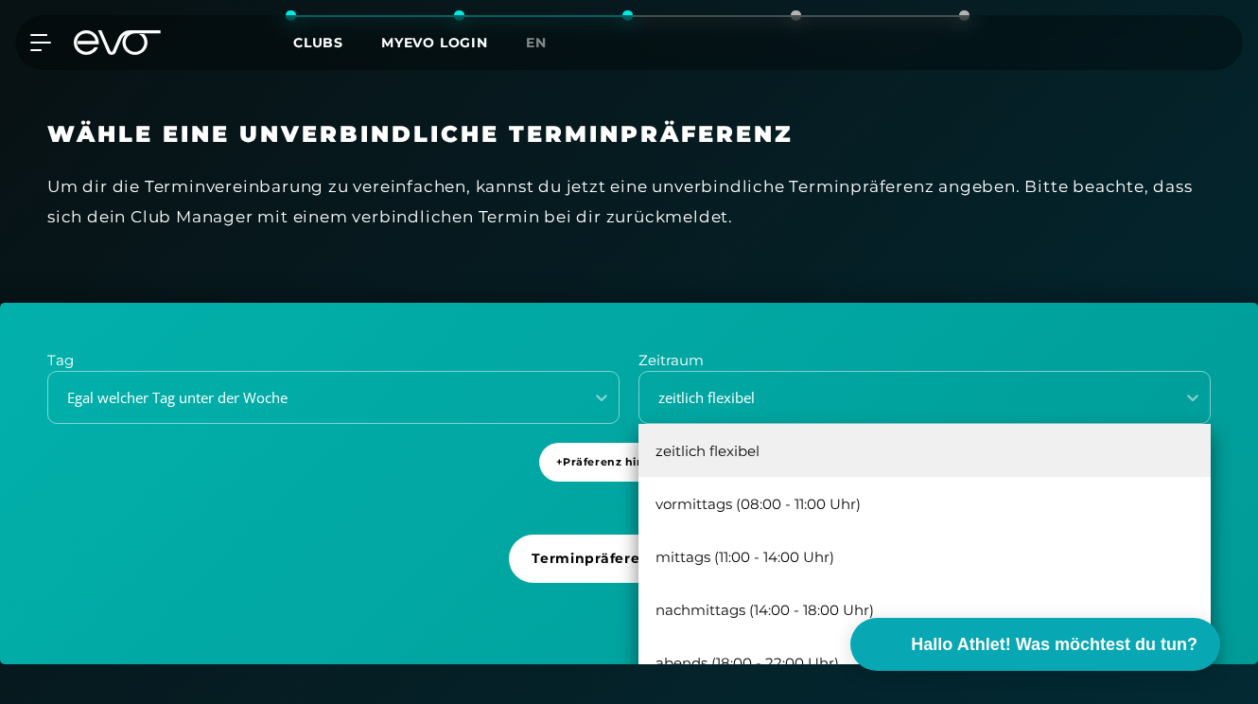
click at [421, 477] on div "Tag Egal welcher Tag unter der Woche Zeitraum zeitlich flexibel, 1 of 5. 5 resu…" at bounding box center [629, 483] width 1258 height 361
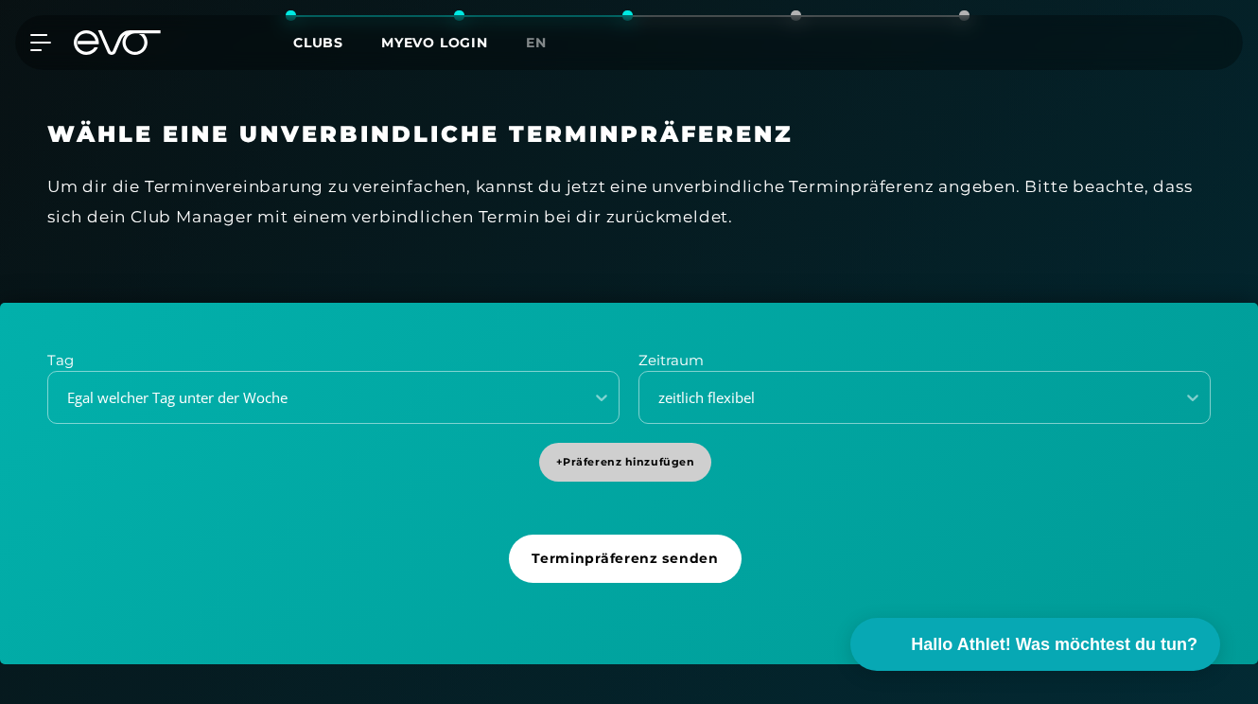
click at [610, 457] on span "+ Präferenz hinzufügen" at bounding box center [625, 462] width 139 height 16
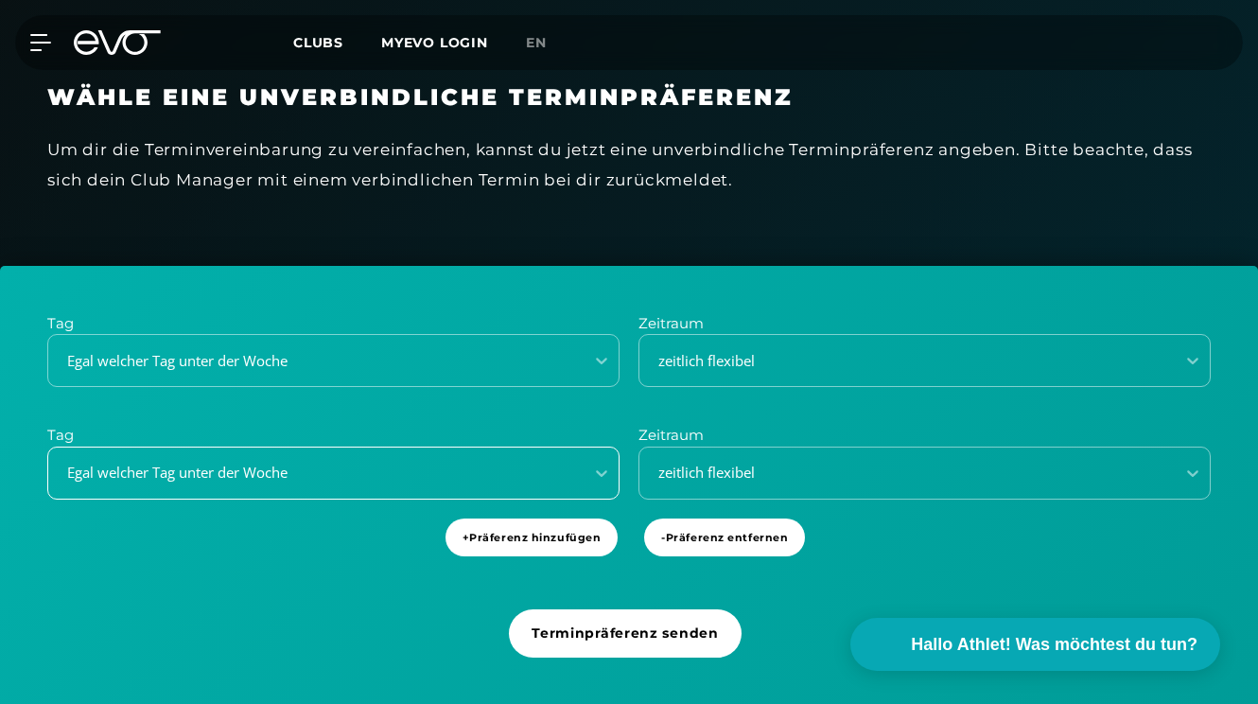
click at [321, 499] on div "Egal welcher Tag unter der Woche" at bounding box center [333, 472] width 572 height 53
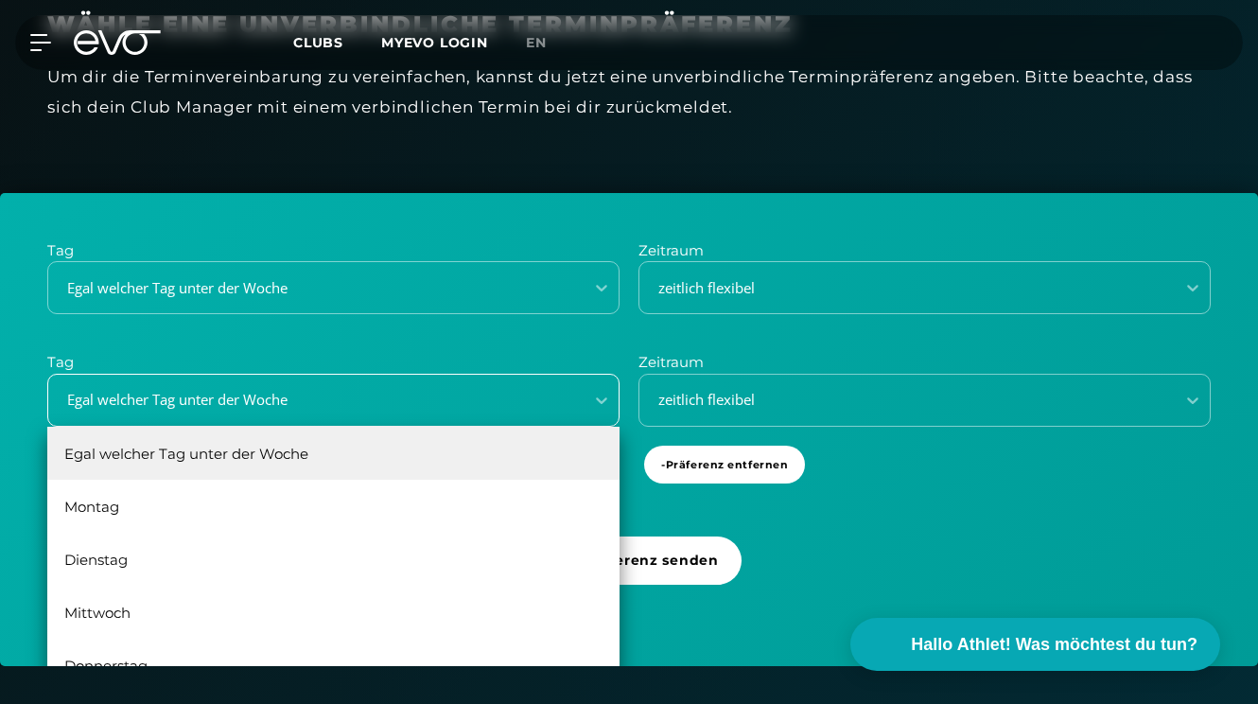
scroll to position [660, 0]
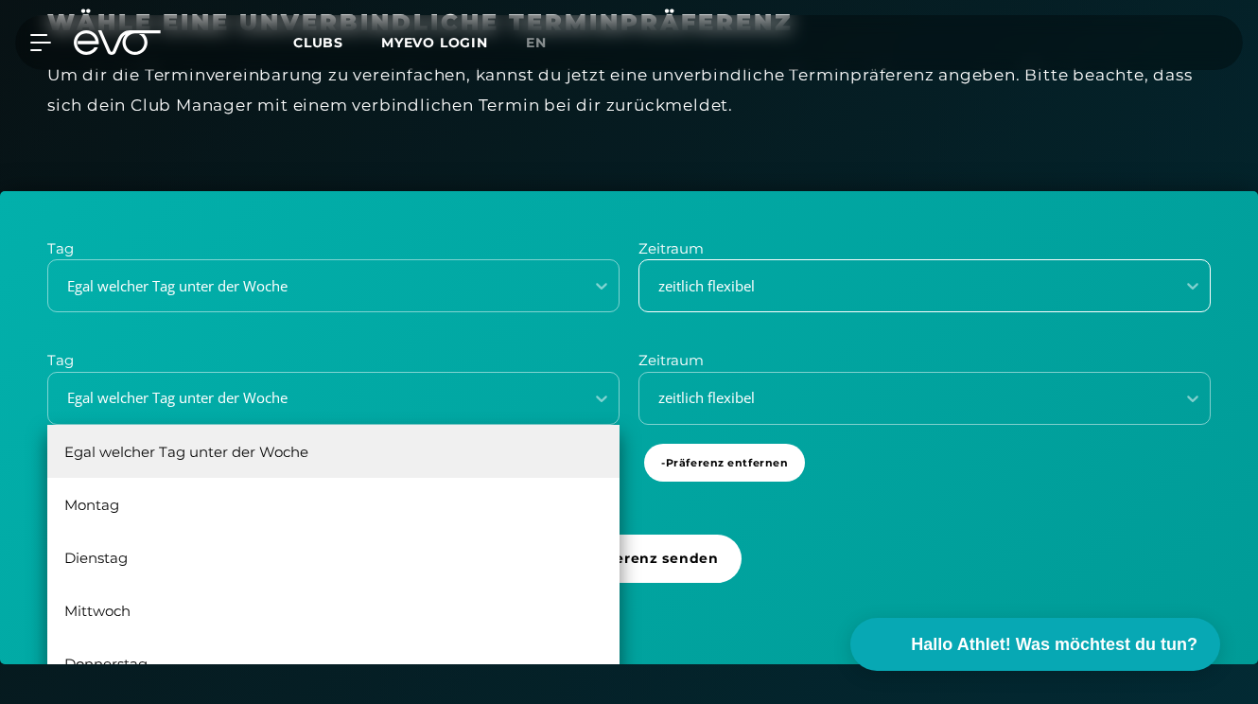
click at [716, 284] on div "zeitlich flexibel" at bounding box center [901, 286] width 520 height 22
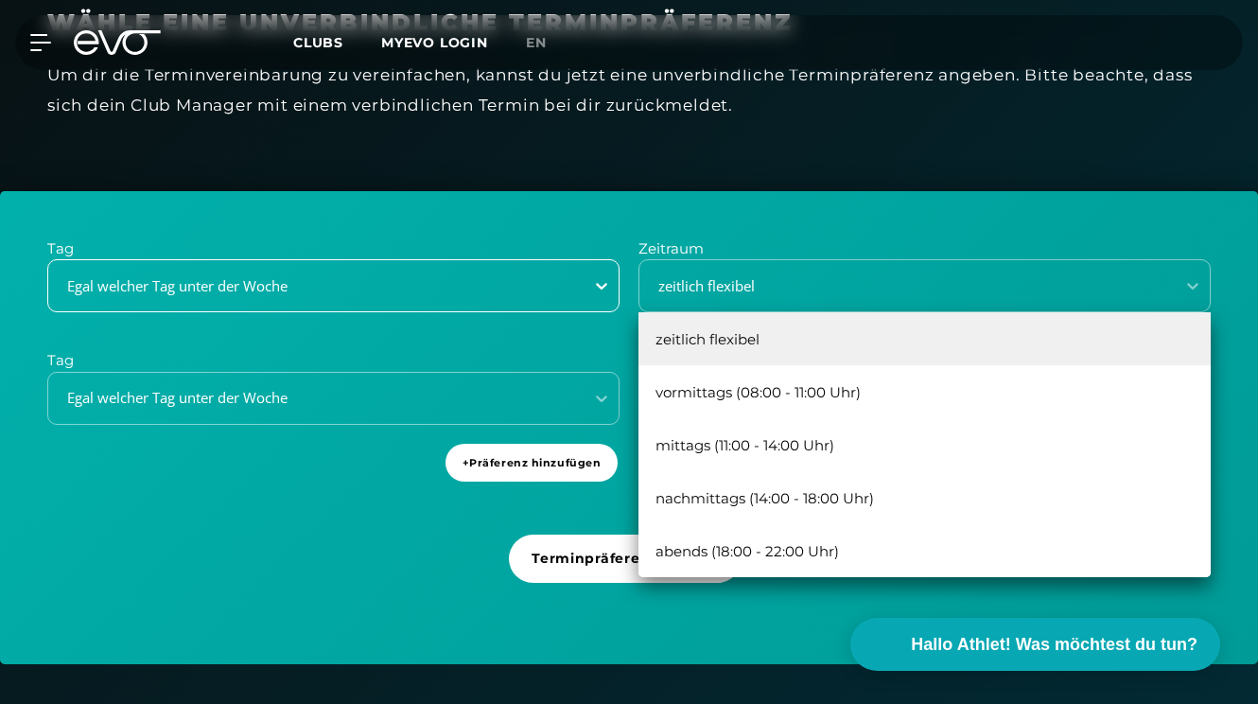
click at [596, 271] on div at bounding box center [602, 286] width 34 height 34
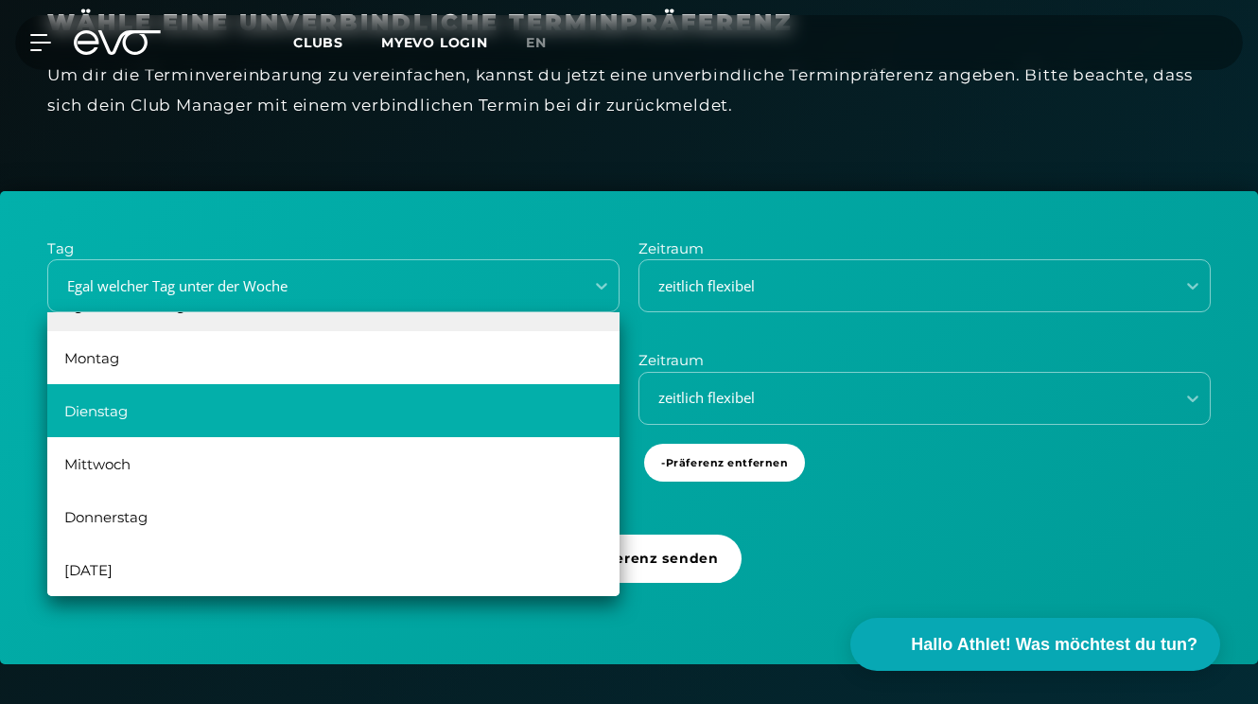
scroll to position [0, 0]
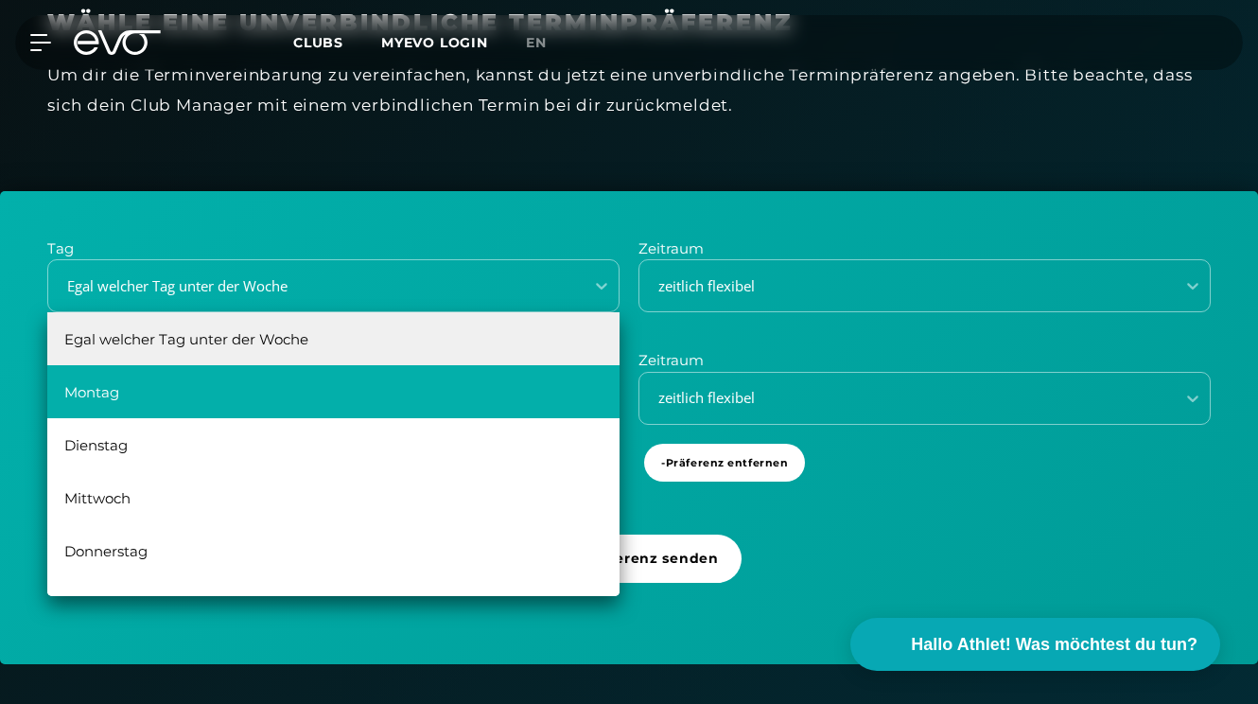
click at [414, 387] on div "Montag" at bounding box center [333, 391] width 572 height 53
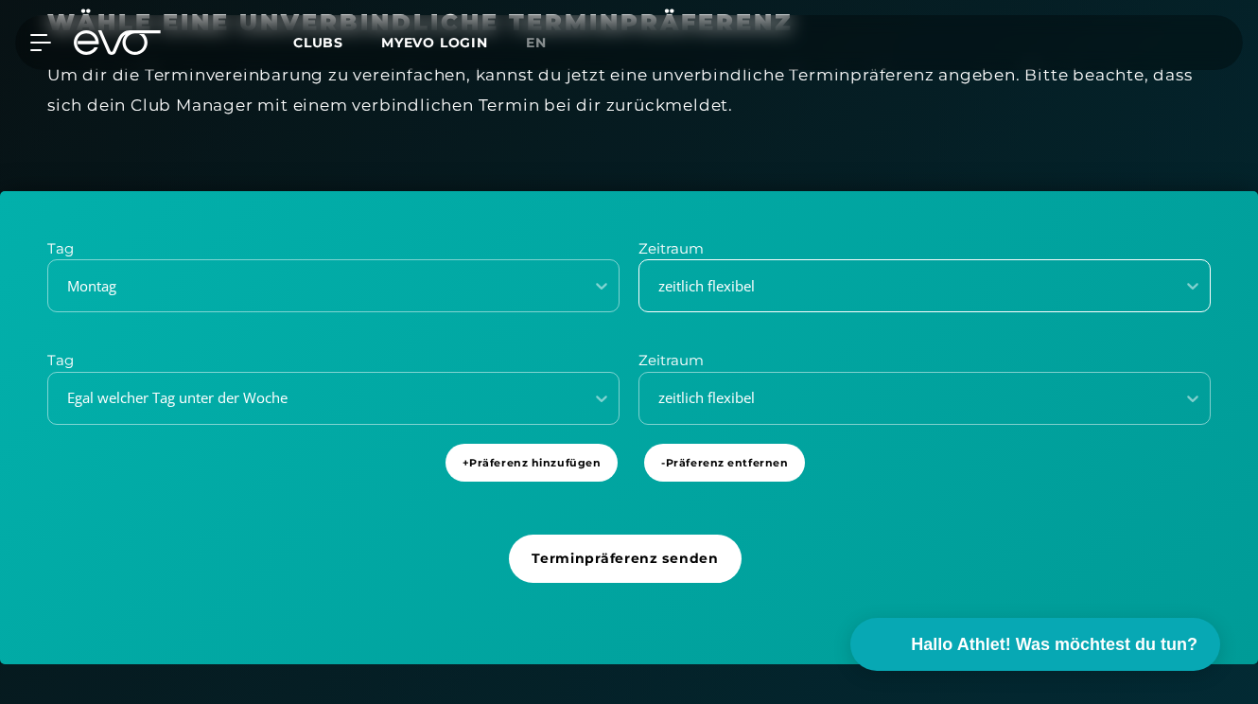
click at [736, 288] on div "zeitlich flexibel" at bounding box center [901, 286] width 520 height 22
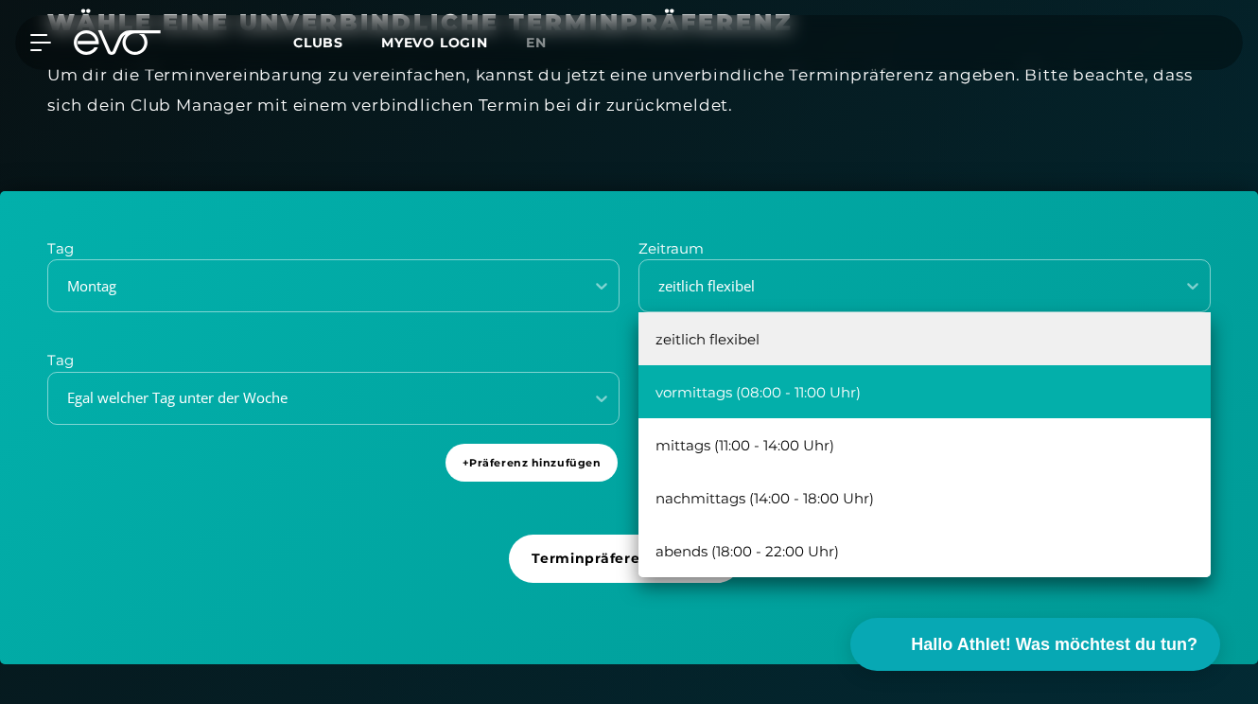
click at [716, 393] on div "vormittags (08:00 - 11:00 Uhr)" at bounding box center [924, 391] width 572 height 53
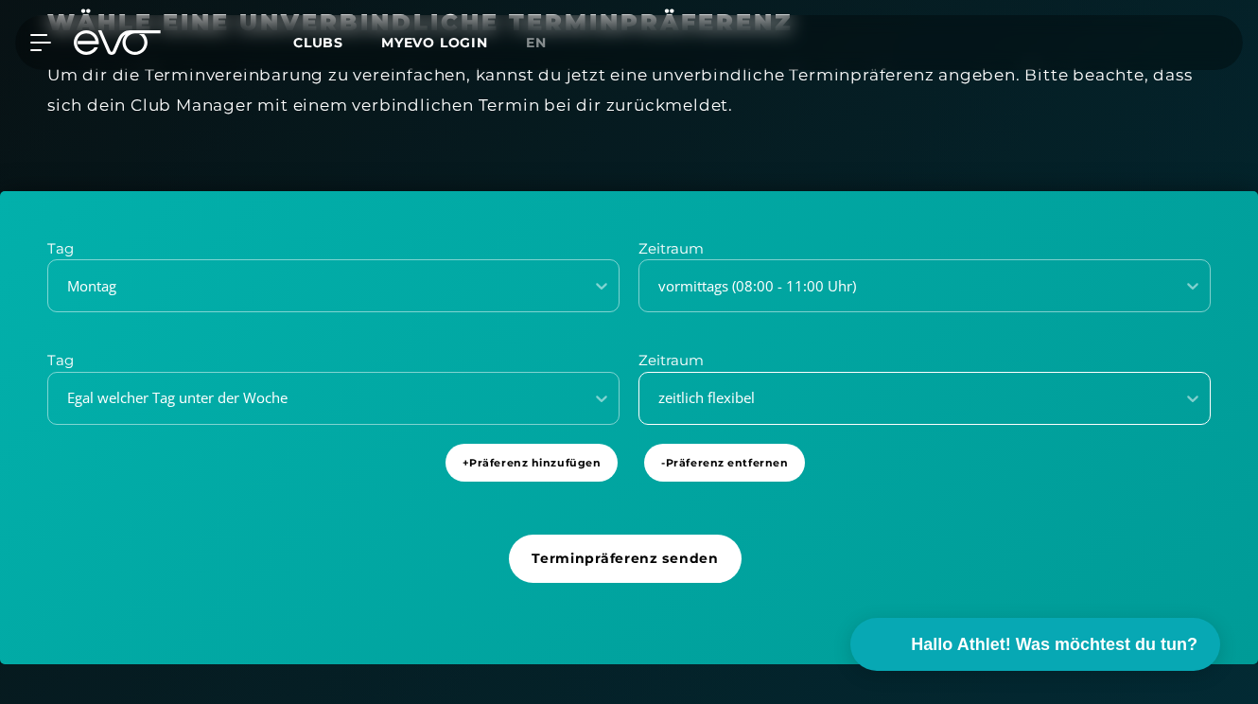
click at [711, 404] on div "zeitlich flexibel" at bounding box center [906, 398] width 535 height 26
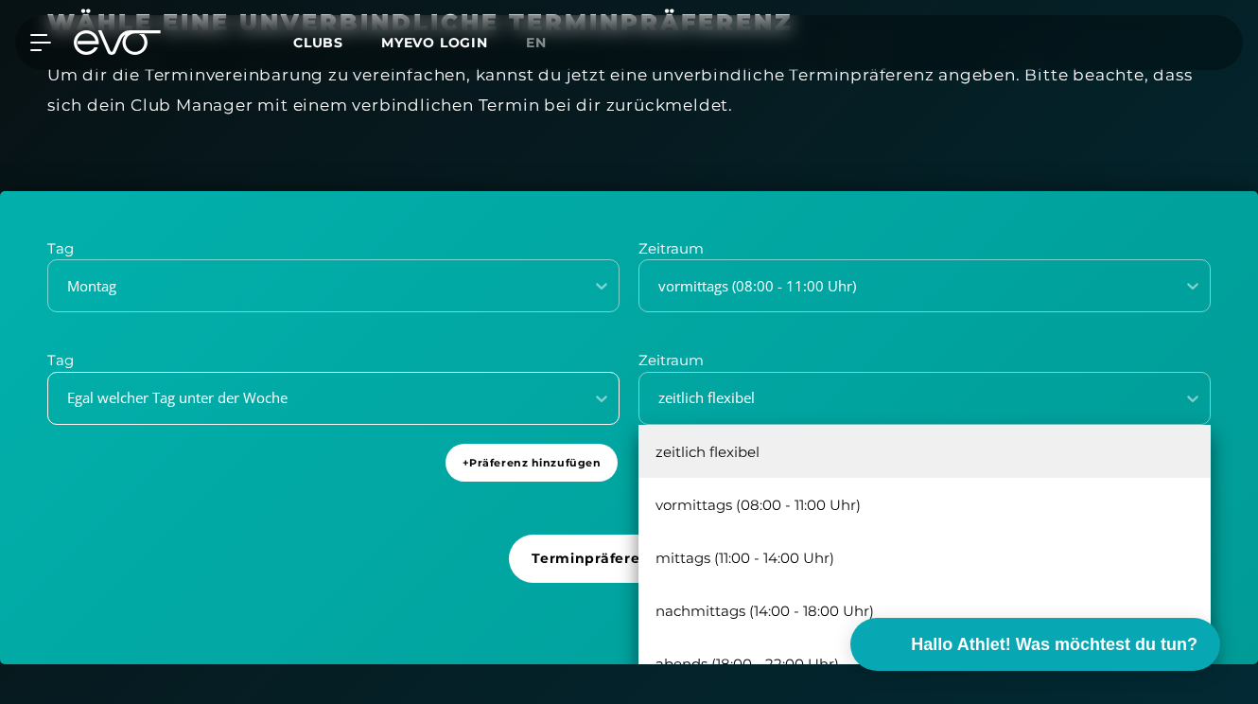
click at [581, 397] on div "Egal welcher Tag unter der Woche" at bounding box center [315, 398] width 535 height 26
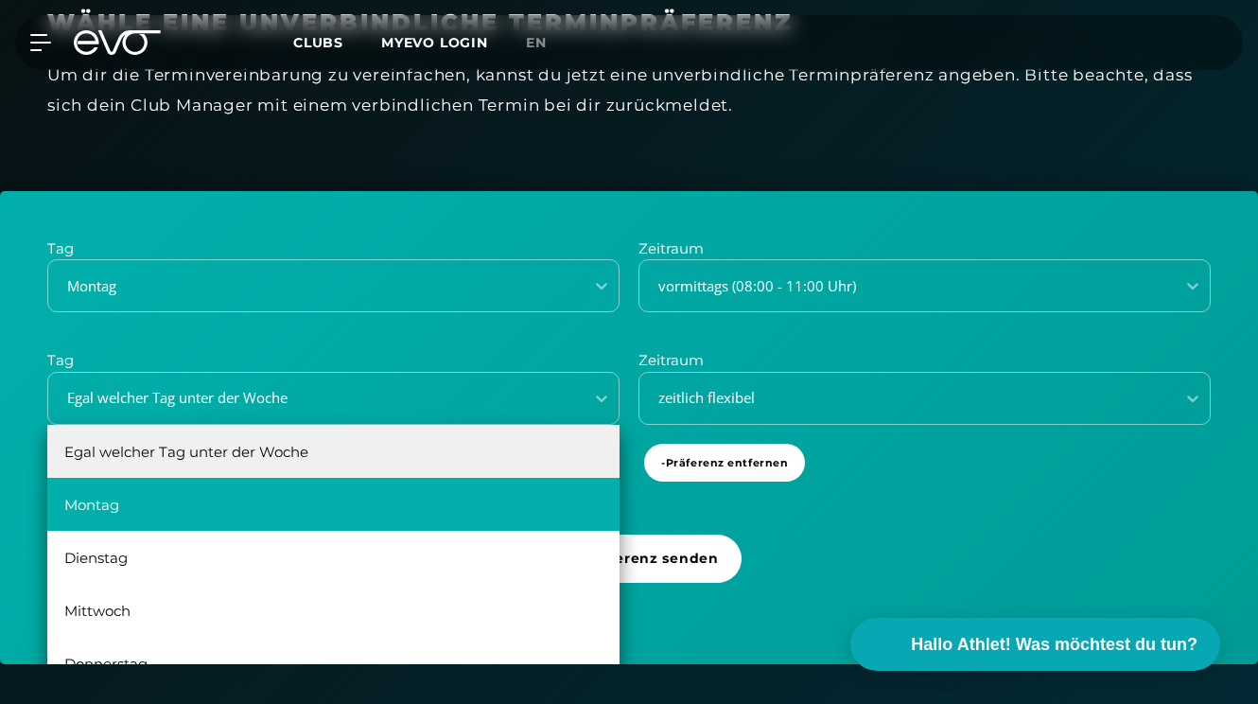
click at [492, 498] on div "Montag" at bounding box center [333, 504] width 572 height 53
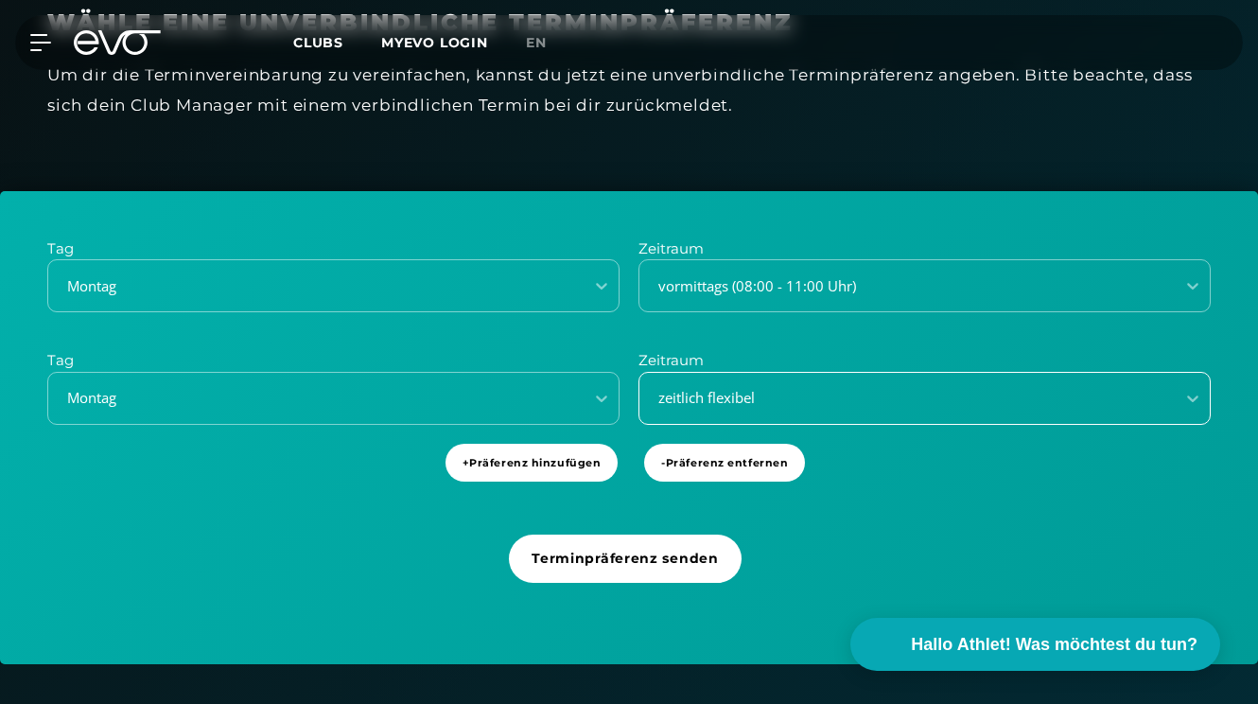
click at [738, 387] on div "zeitlich flexibel" at bounding box center [901, 398] width 520 height 22
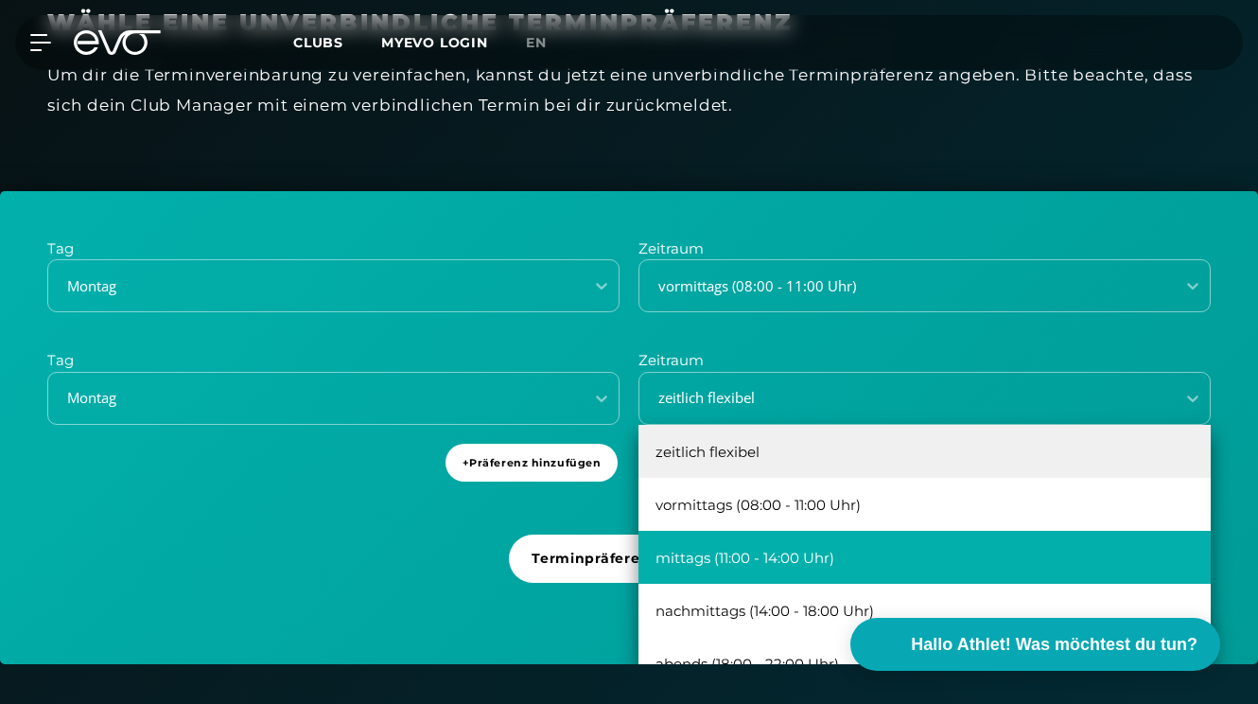
click at [720, 555] on div "mittags (11:00 - 14:00 Uhr)" at bounding box center [924, 557] width 572 height 53
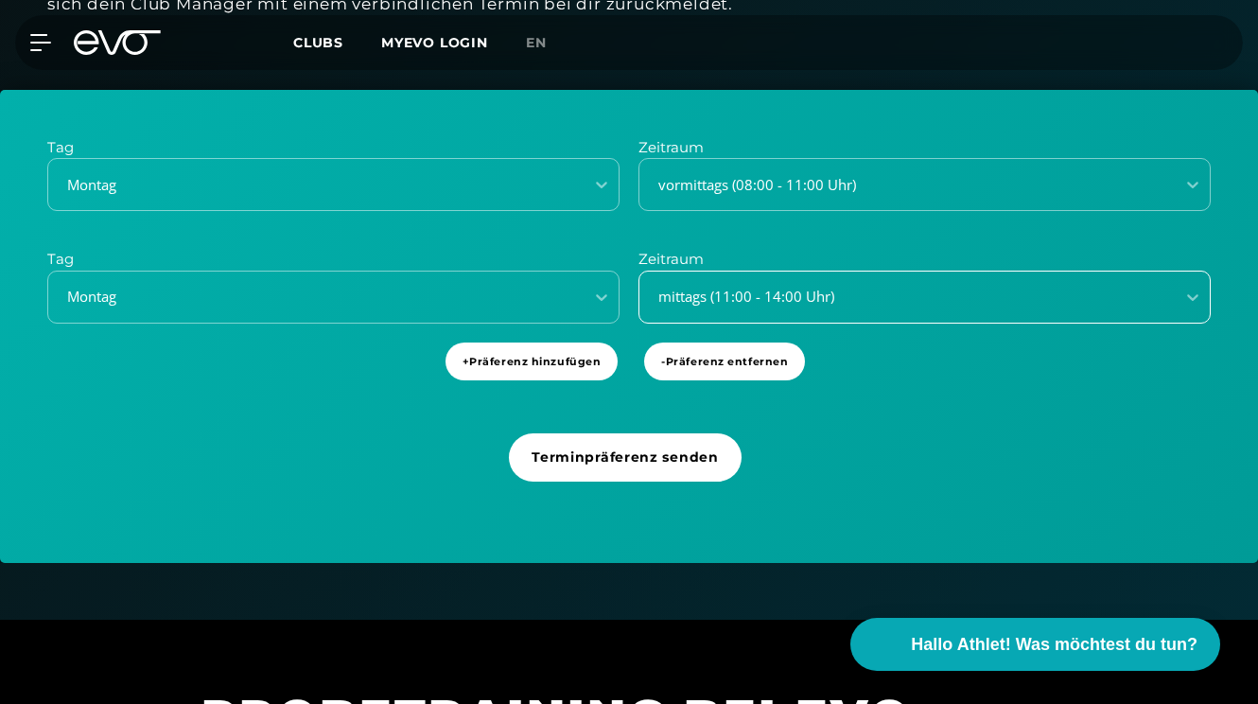
scroll to position [768, 0]
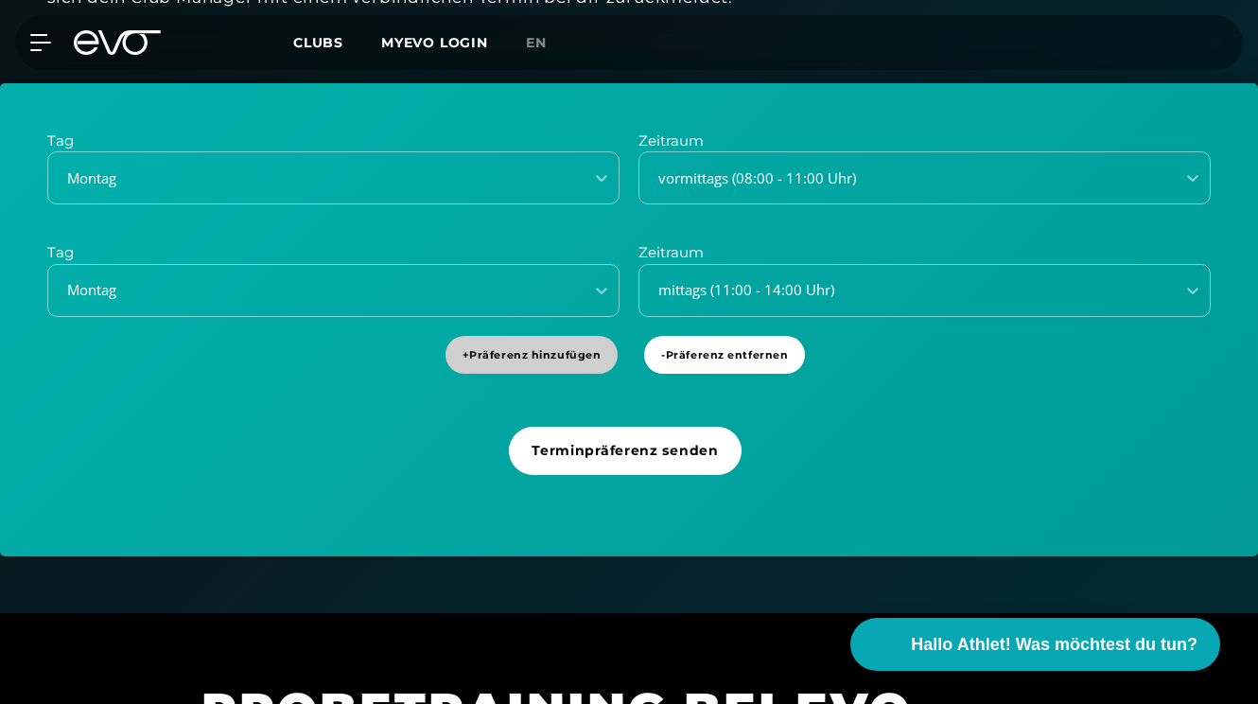
click at [559, 348] on span "+ Präferenz hinzufügen" at bounding box center [532, 355] width 139 height 16
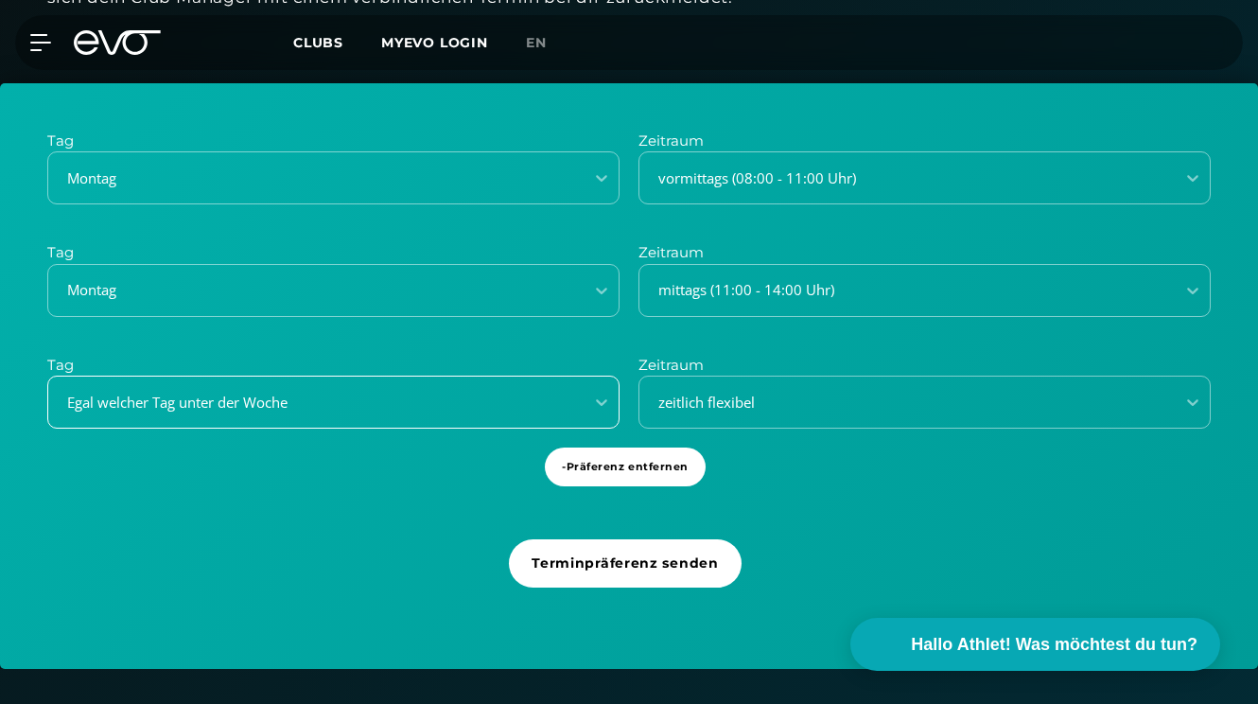
click at [516, 400] on div "Egal welcher Tag unter der Woche" at bounding box center [310, 403] width 520 height 22
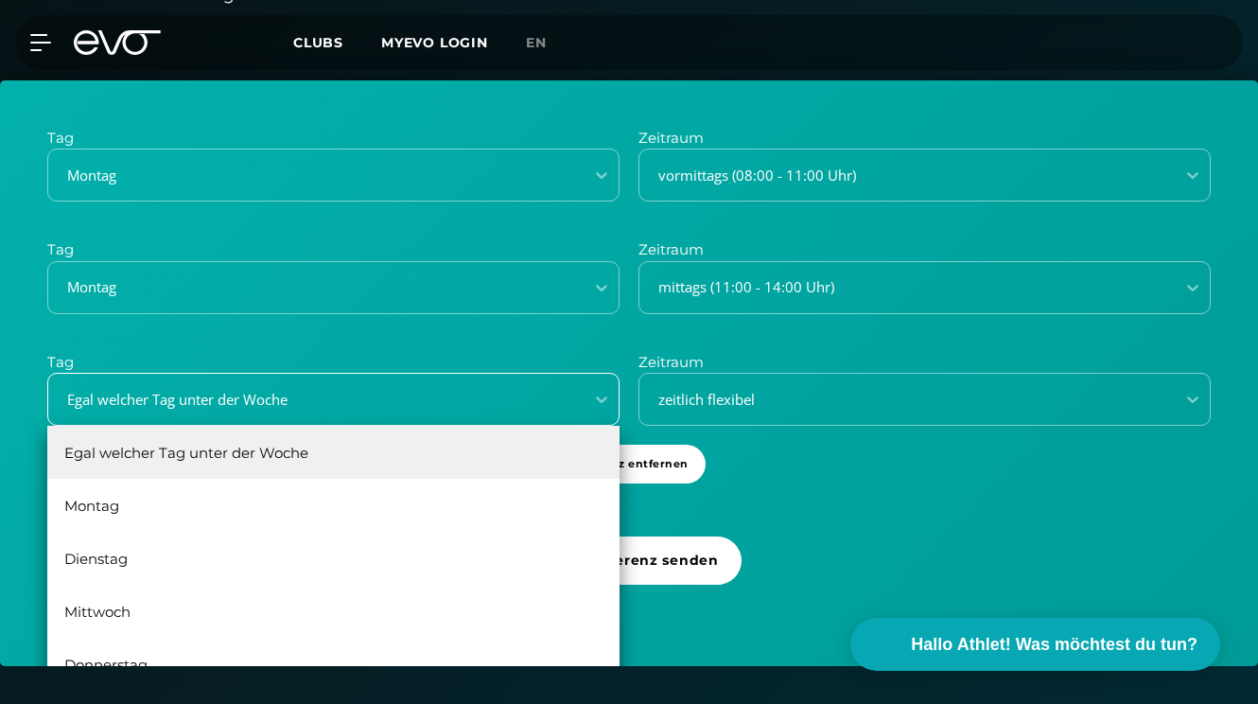
scroll to position [772, 0]
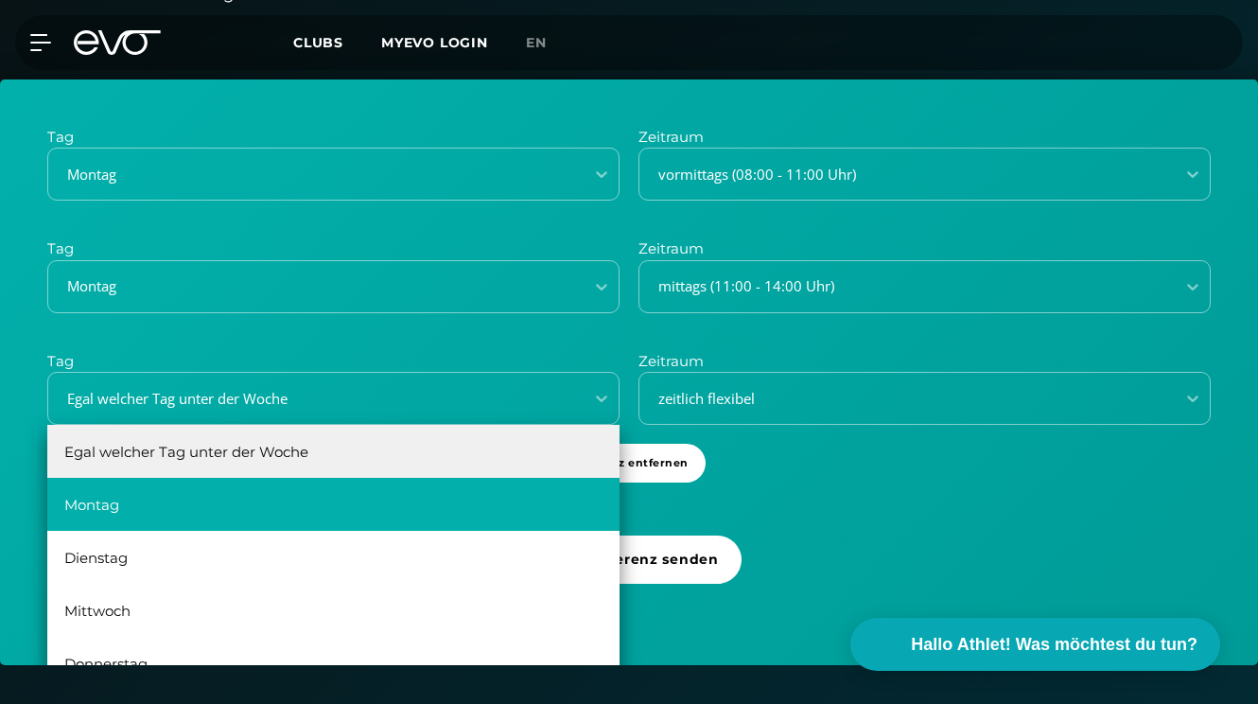
click at [417, 499] on div "Montag" at bounding box center [333, 504] width 572 height 53
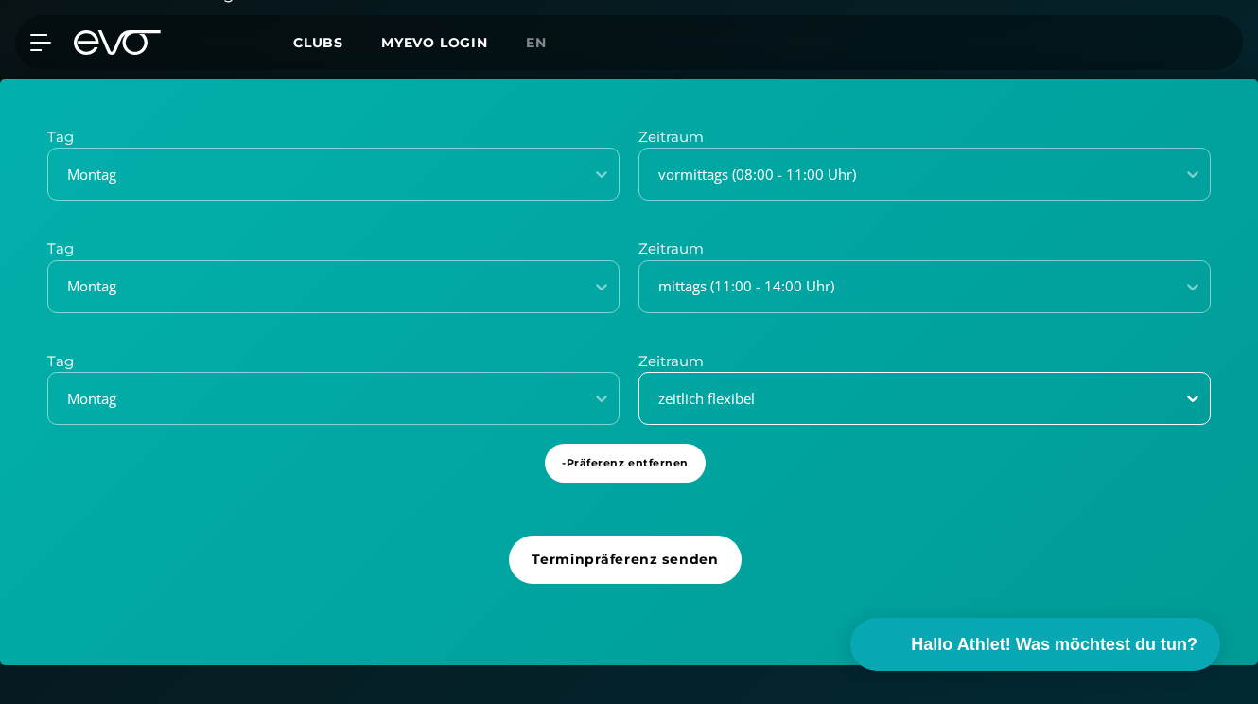
click at [1193, 393] on icon at bounding box center [1192, 398] width 19 height 19
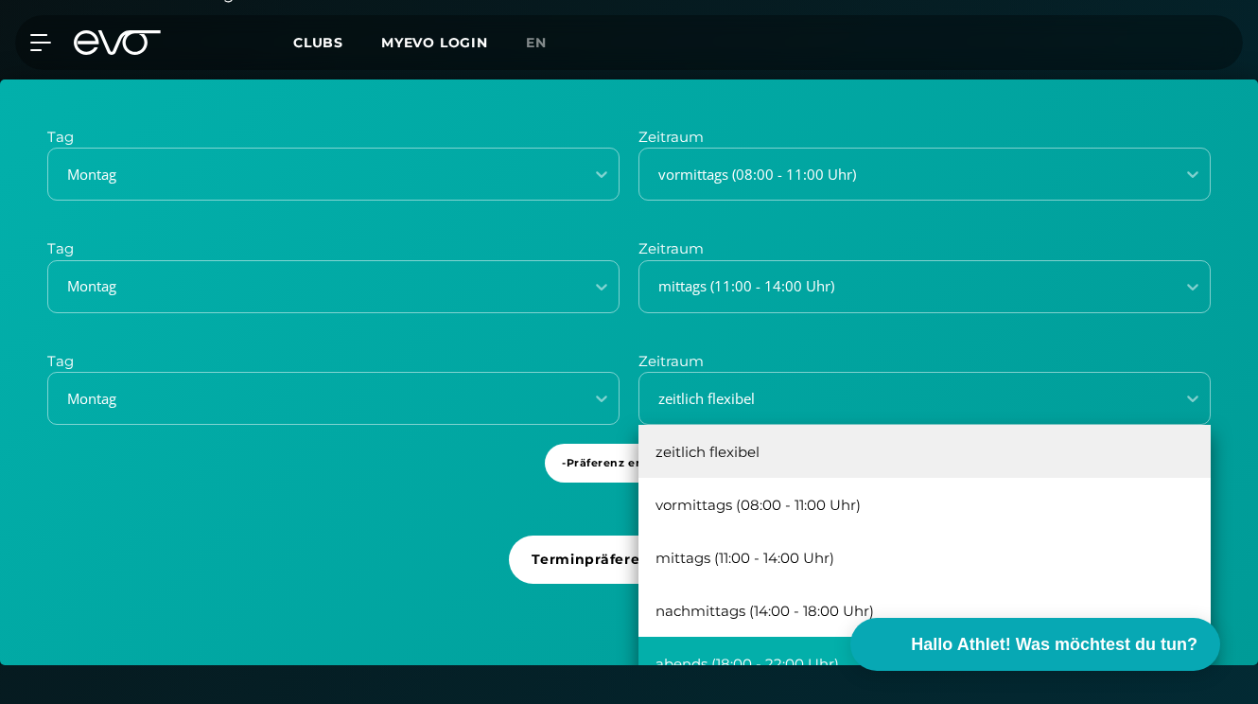
click at [808, 649] on div "abends (18:00 - 22:00 Uhr)" at bounding box center [924, 663] width 572 height 53
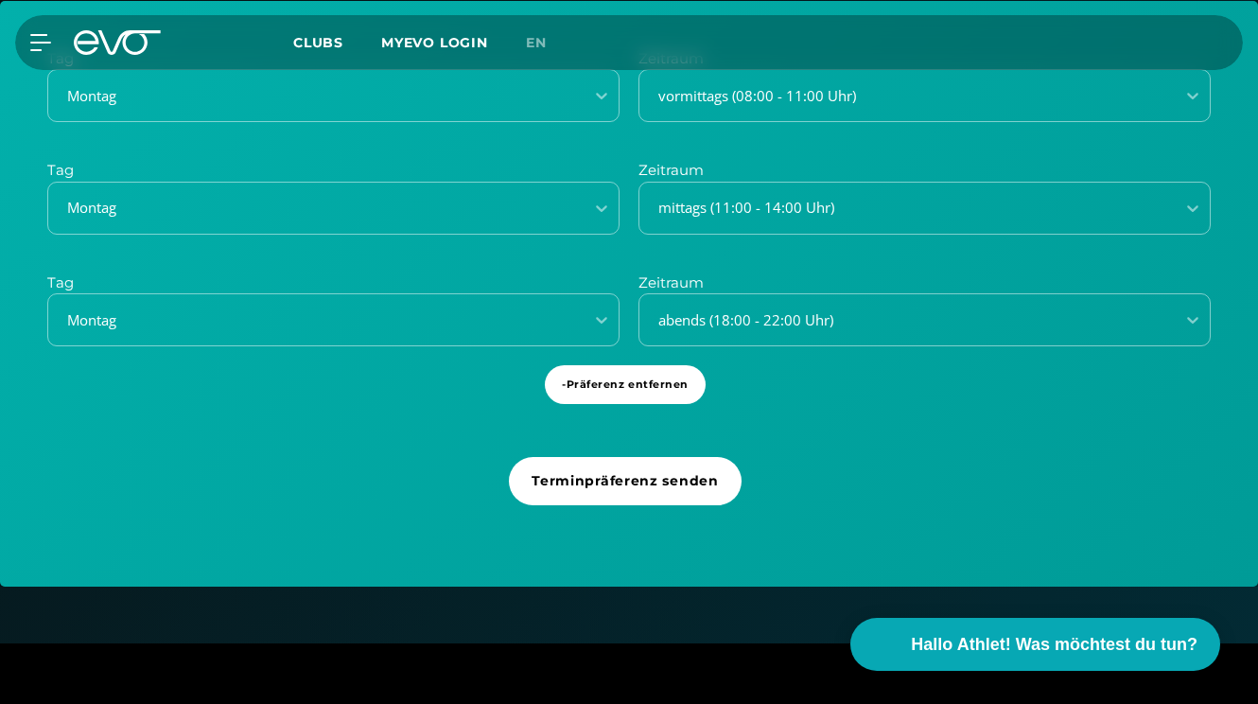
scroll to position [849, 0]
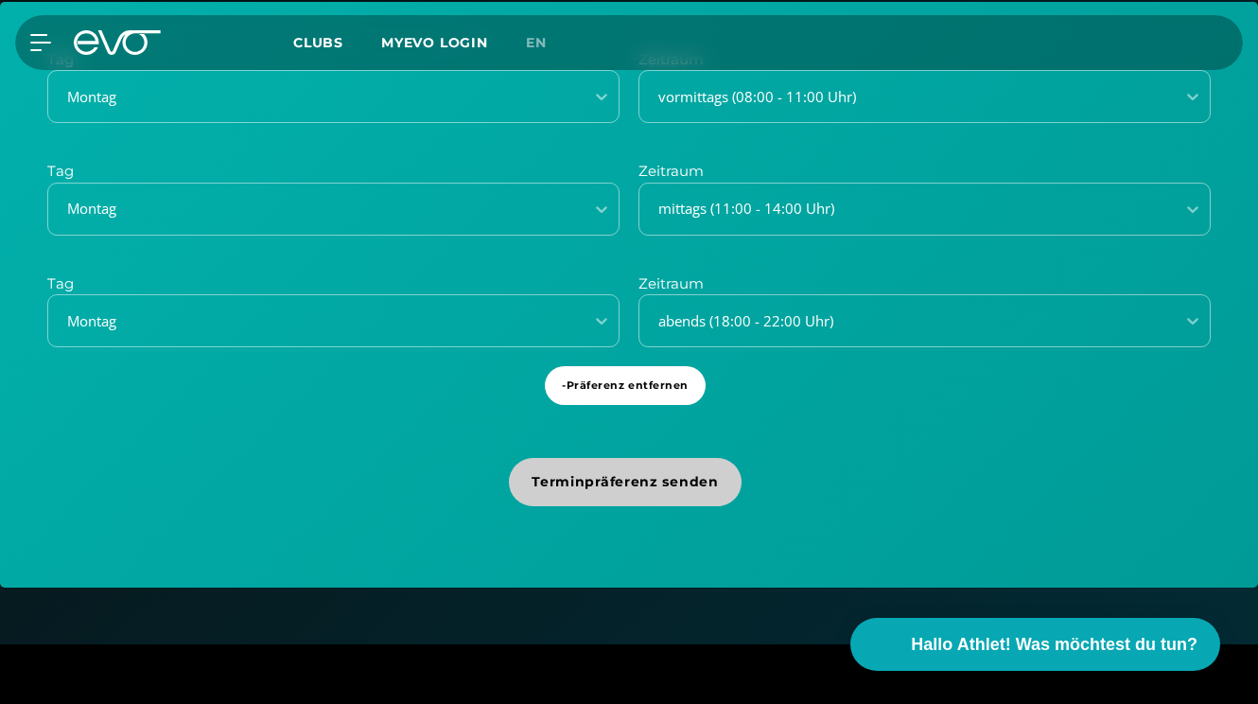
click at [628, 484] on span "Terminpräferenz senden" at bounding box center [625, 482] width 186 height 20
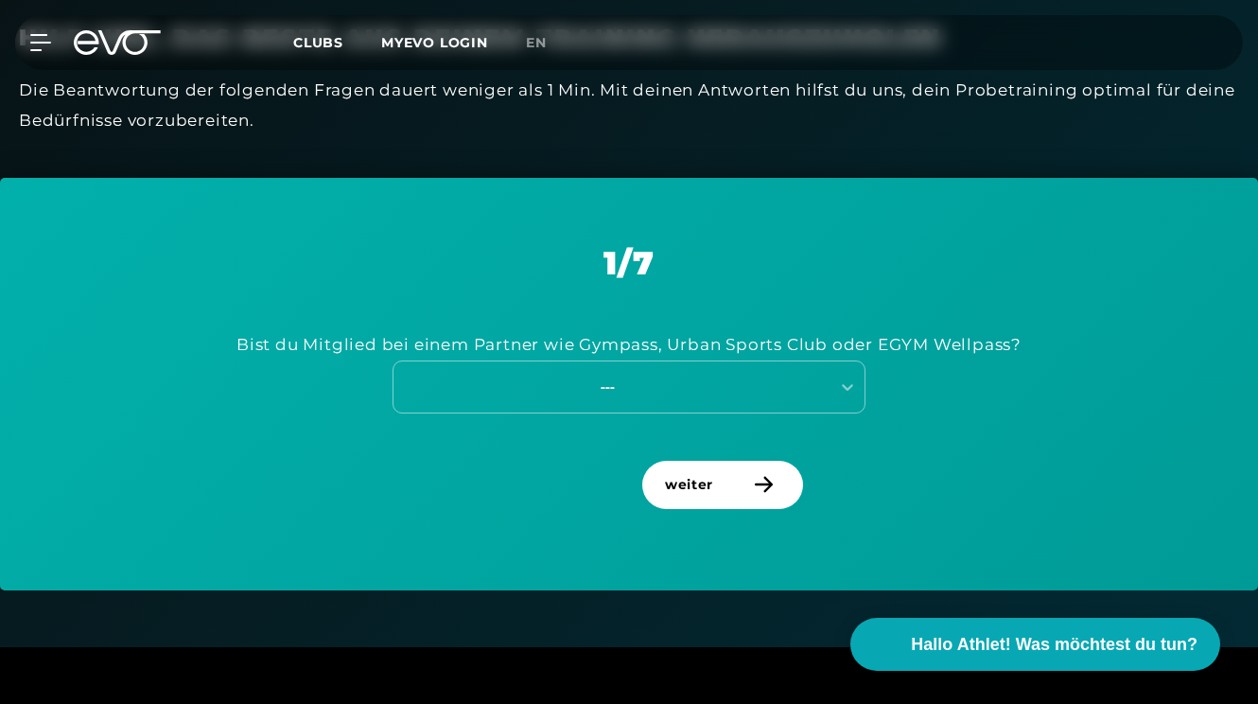
scroll to position [867, 0]
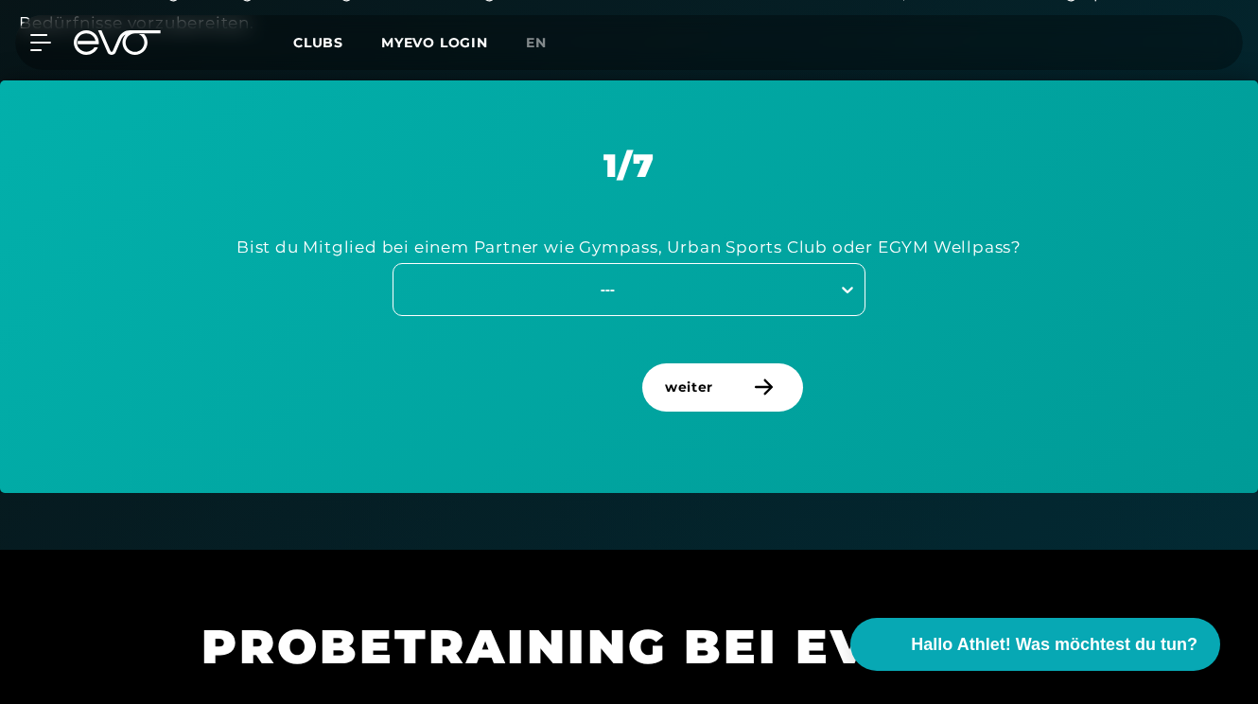
click at [841, 284] on icon at bounding box center [847, 289] width 19 height 19
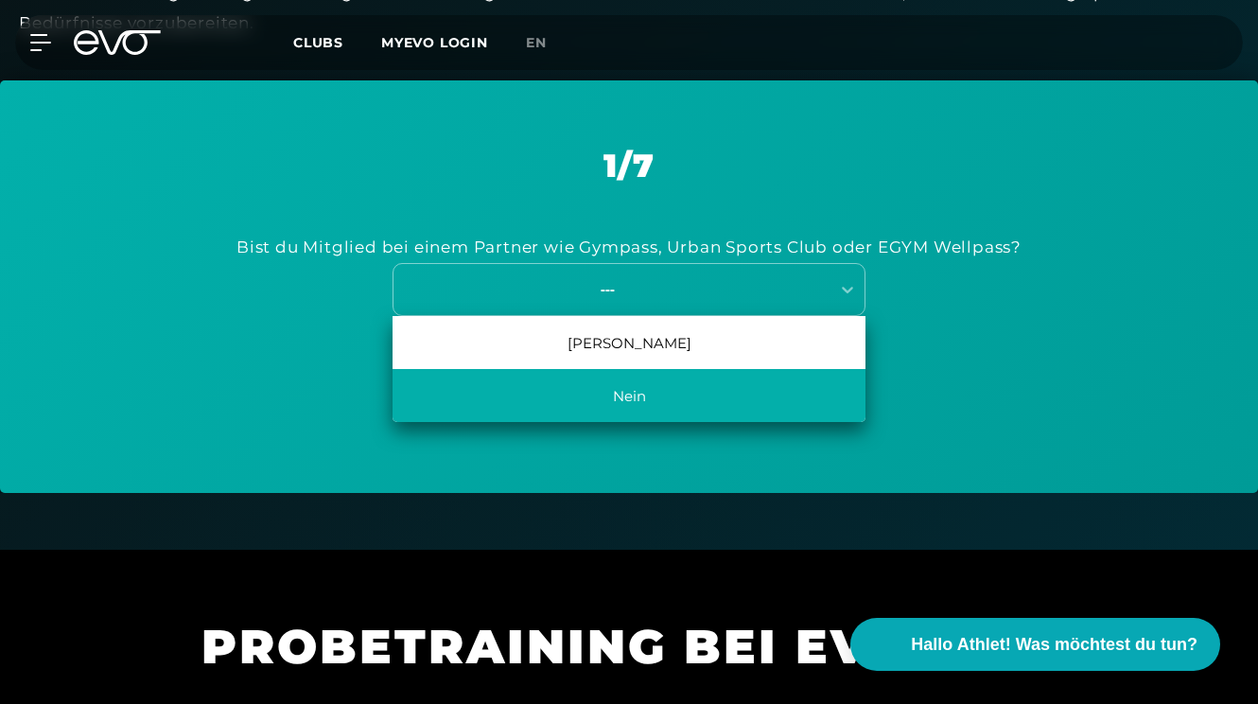
click at [777, 396] on div "Nein" at bounding box center [629, 395] width 473 height 53
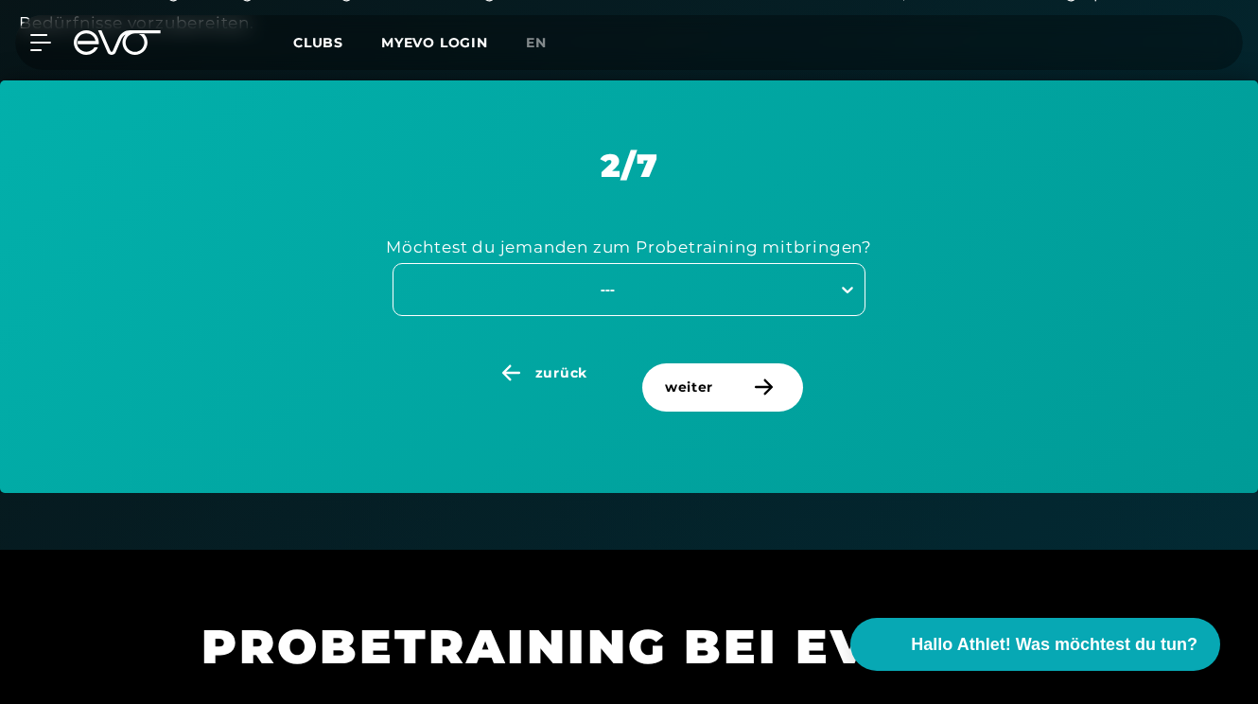
click at [843, 288] on icon at bounding box center [847, 289] width 19 height 19
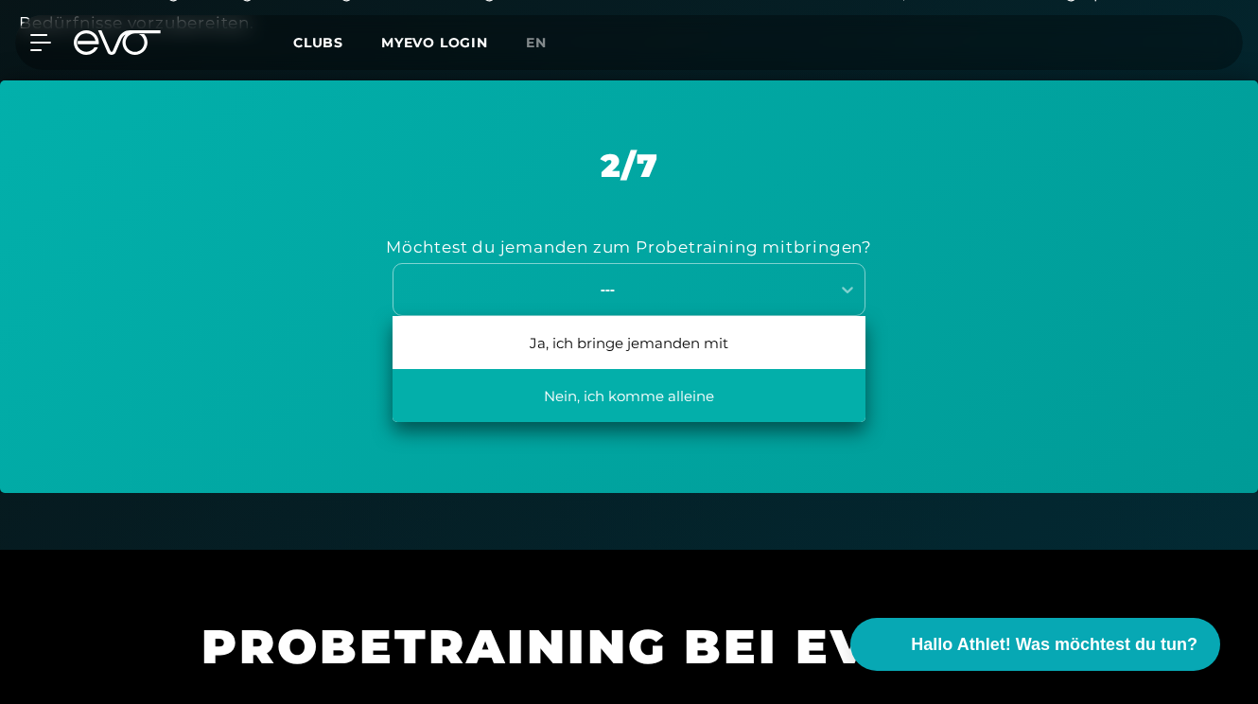
click at [756, 378] on div "Nein, ich komme alleine" at bounding box center [629, 395] width 473 height 53
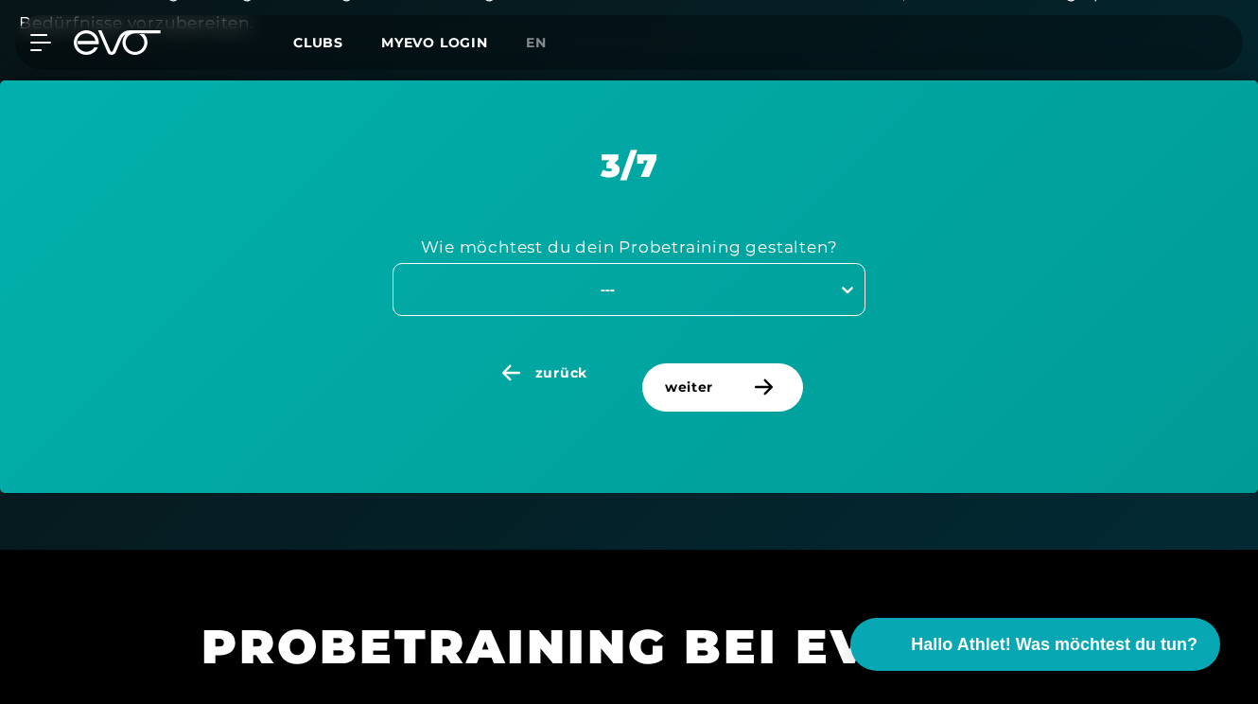
click at [846, 286] on icon at bounding box center [847, 289] width 19 height 19
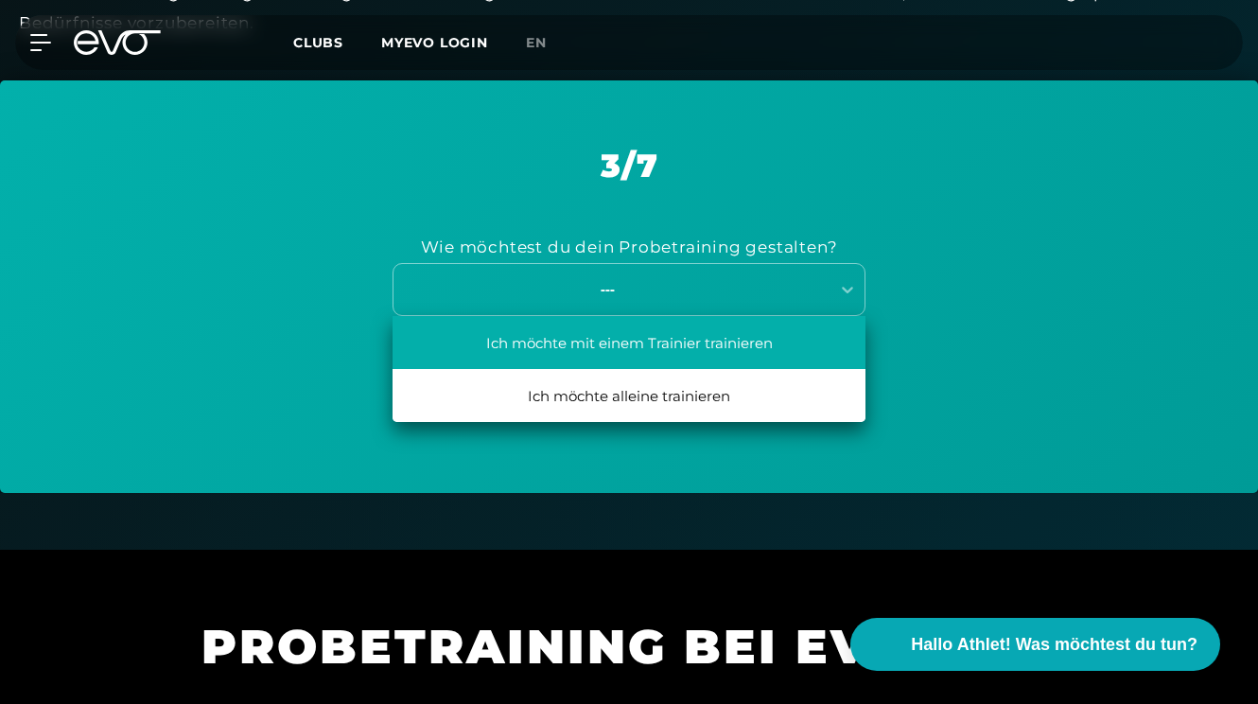
click at [777, 345] on div "Ich möchte mit einem Trainier trainieren" at bounding box center [629, 342] width 473 height 53
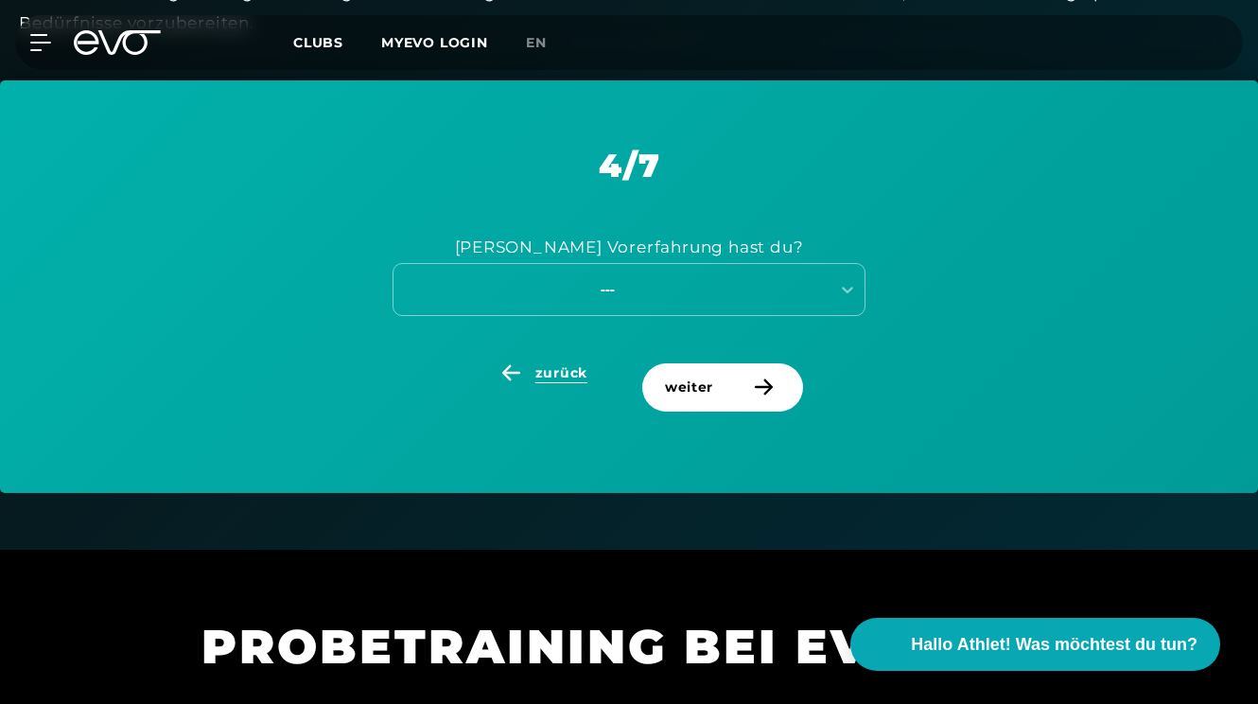
click at [551, 370] on span "zurück" at bounding box center [561, 373] width 52 height 20
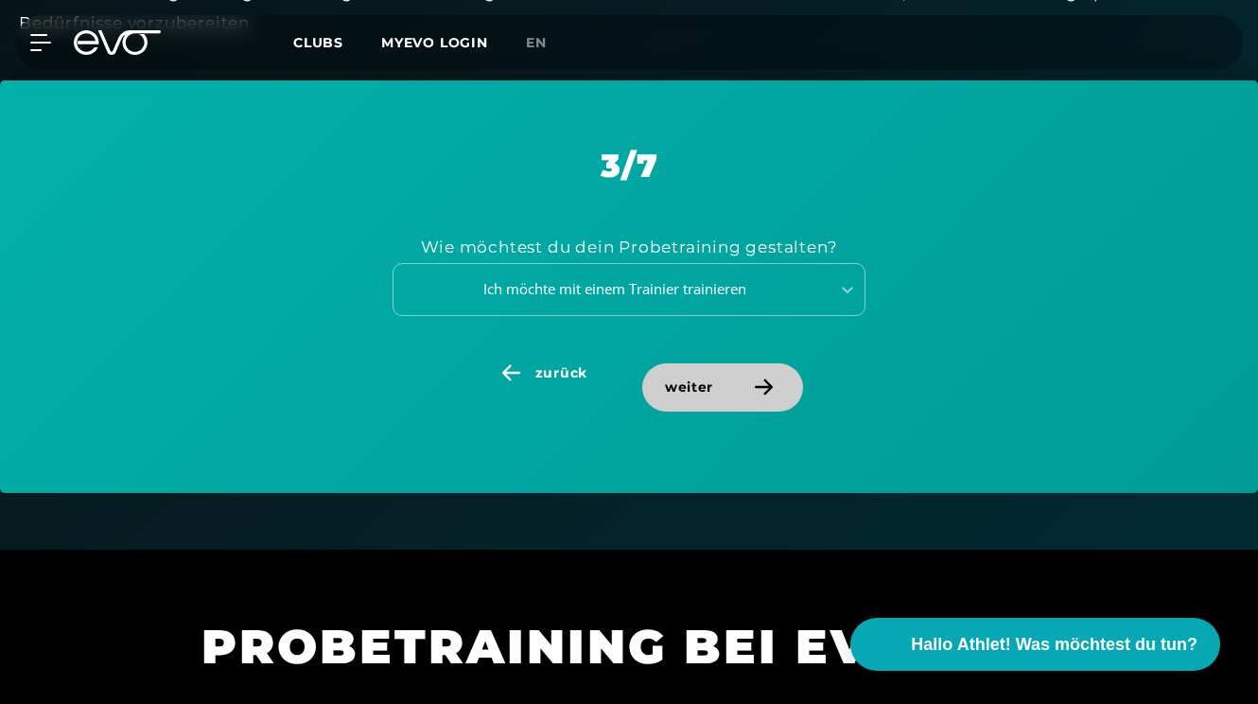
click at [698, 377] on span "weiter" at bounding box center [689, 387] width 48 height 20
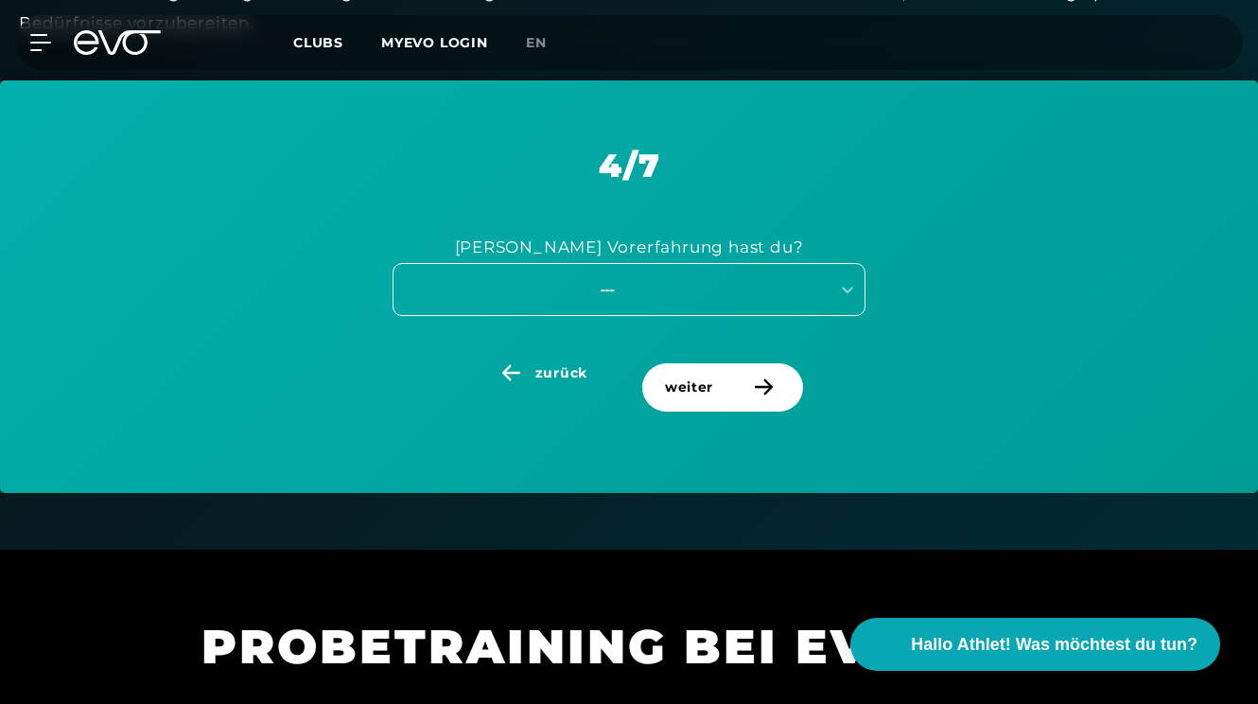
click at [751, 281] on div "---" at bounding box center [607, 289] width 425 height 22
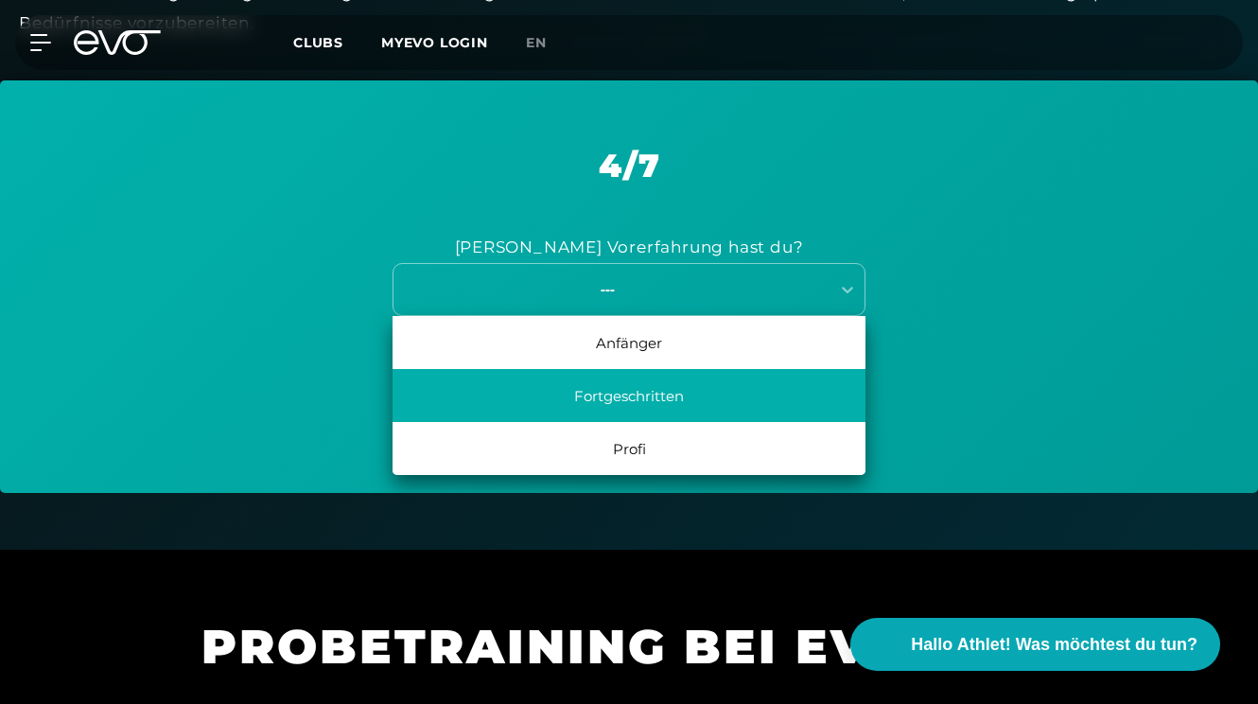
click at [684, 379] on div "Fortgeschritten" at bounding box center [629, 395] width 473 height 53
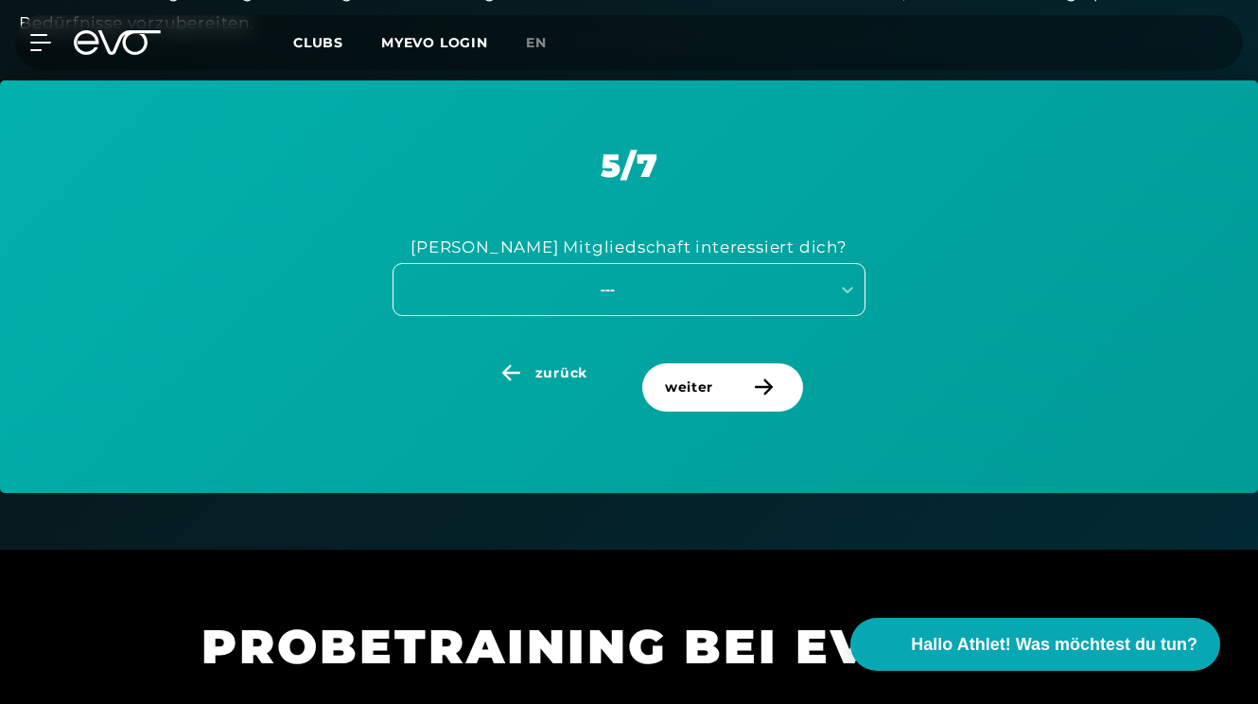
click at [776, 278] on div "---" at bounding box center [607, 289] width 425 height 22
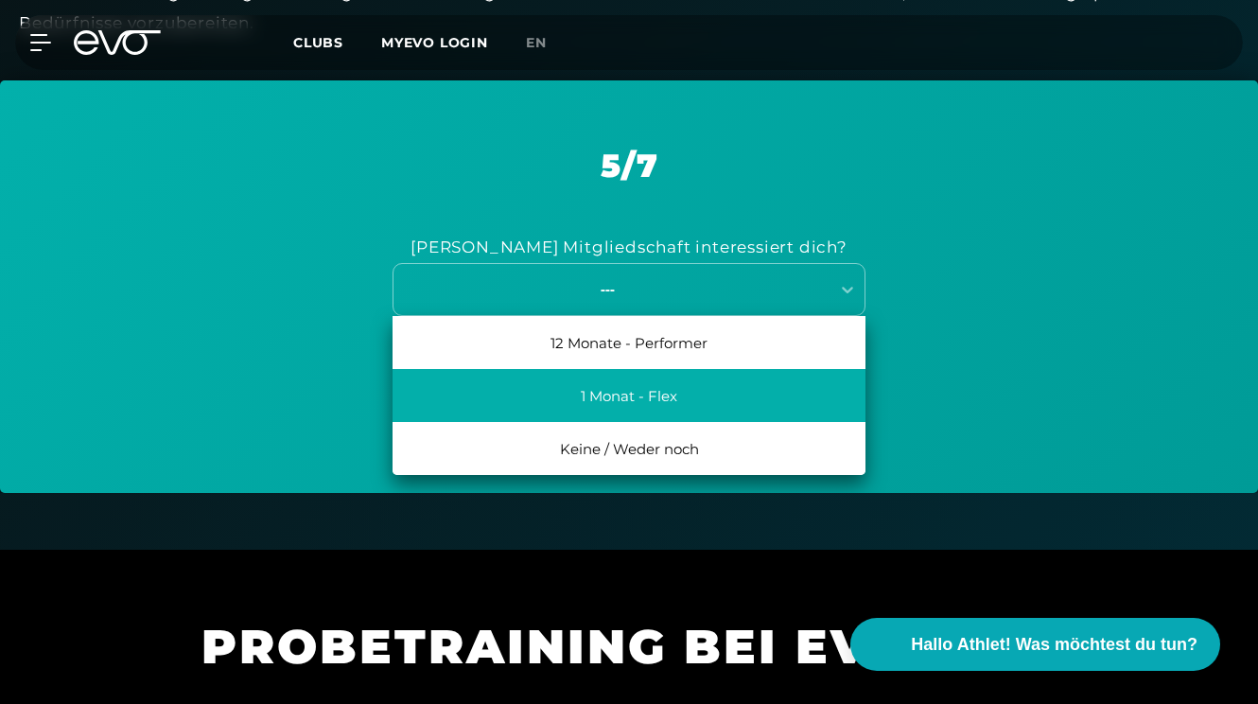
click at [648, 390] on div "1 Monat - Flex" at bounding box center [629, 395] width 473 height 53
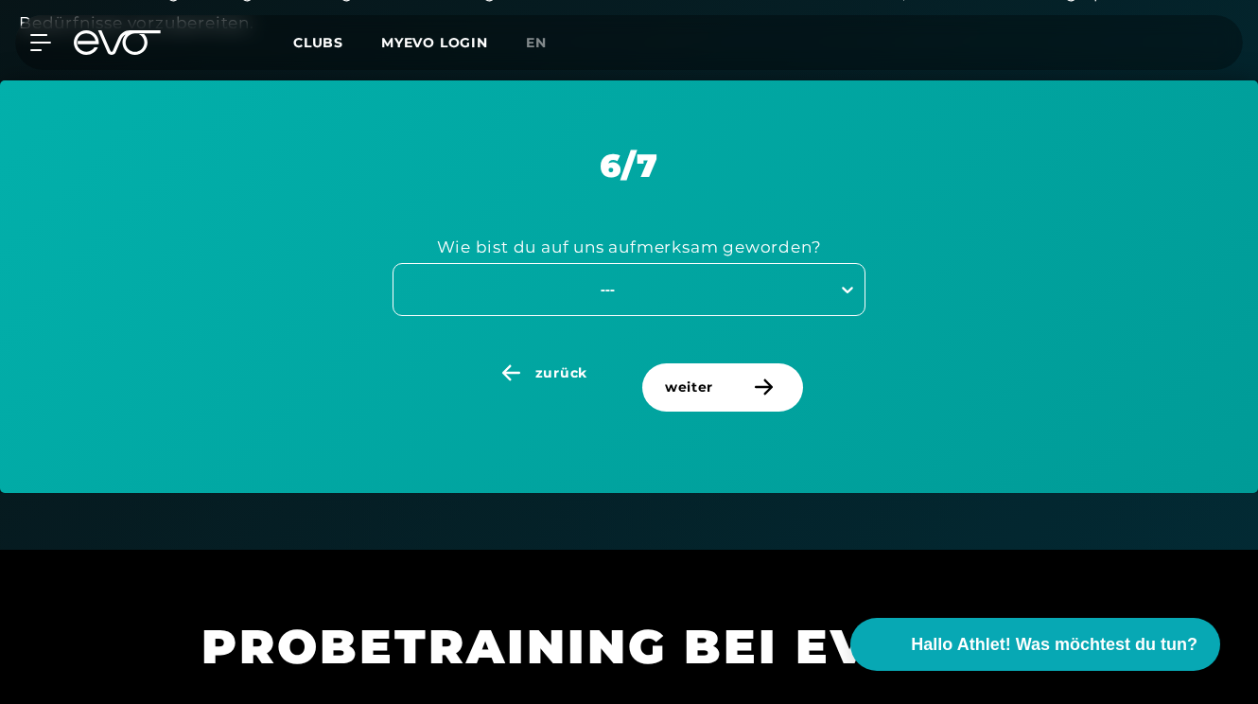
click at [834, 284] on div at bounding box center [847, 289] width 34 height 34
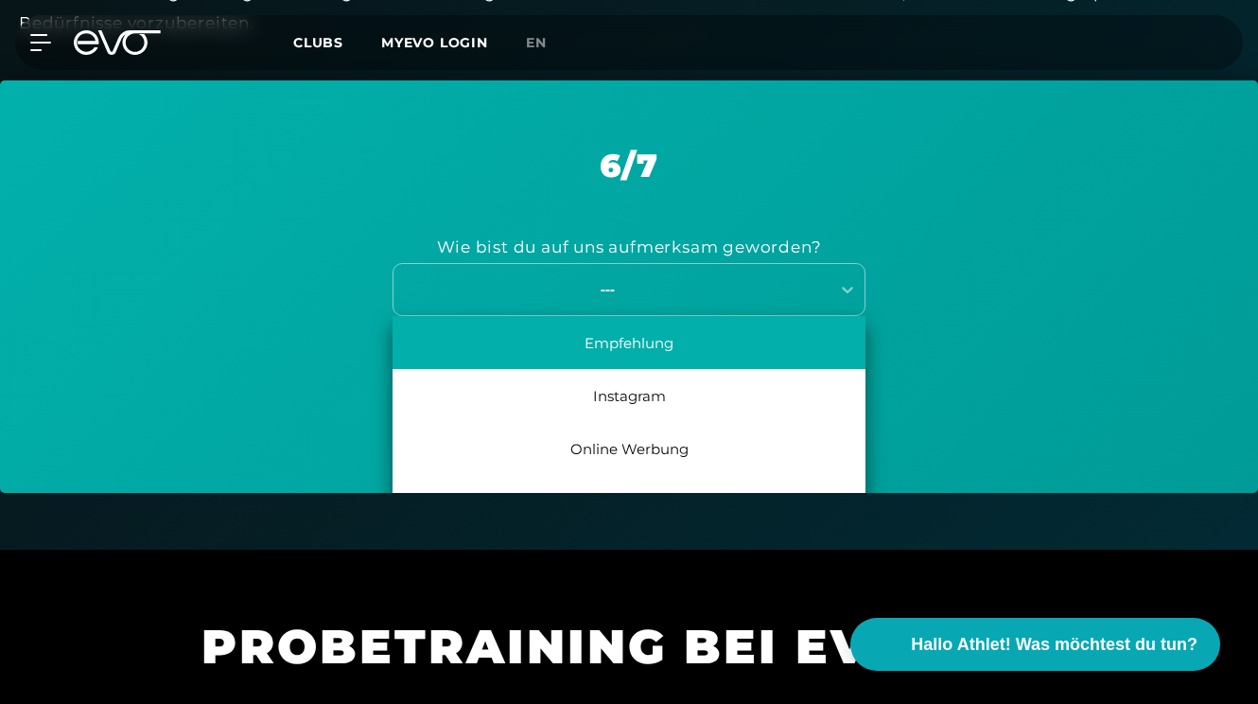
scroll to position [868, 0]
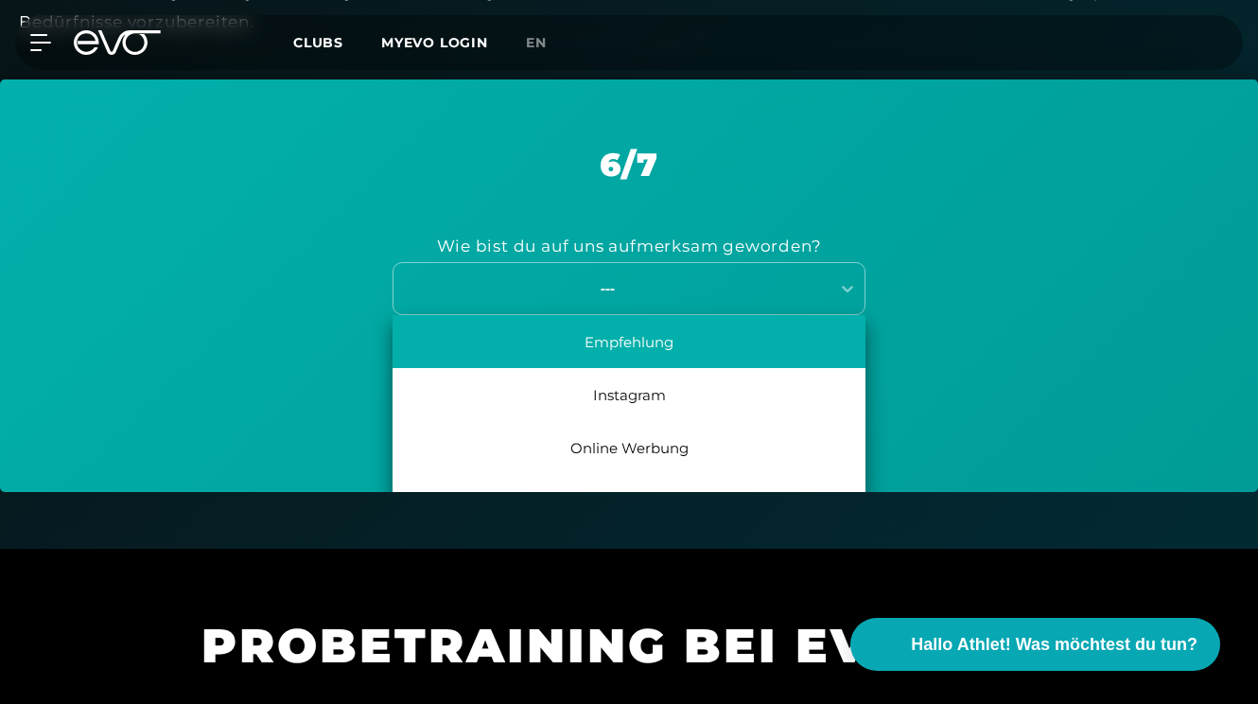
click at [731, 352] on div "Empfehlung" at bounding box center [629, 341] width 473 height 53
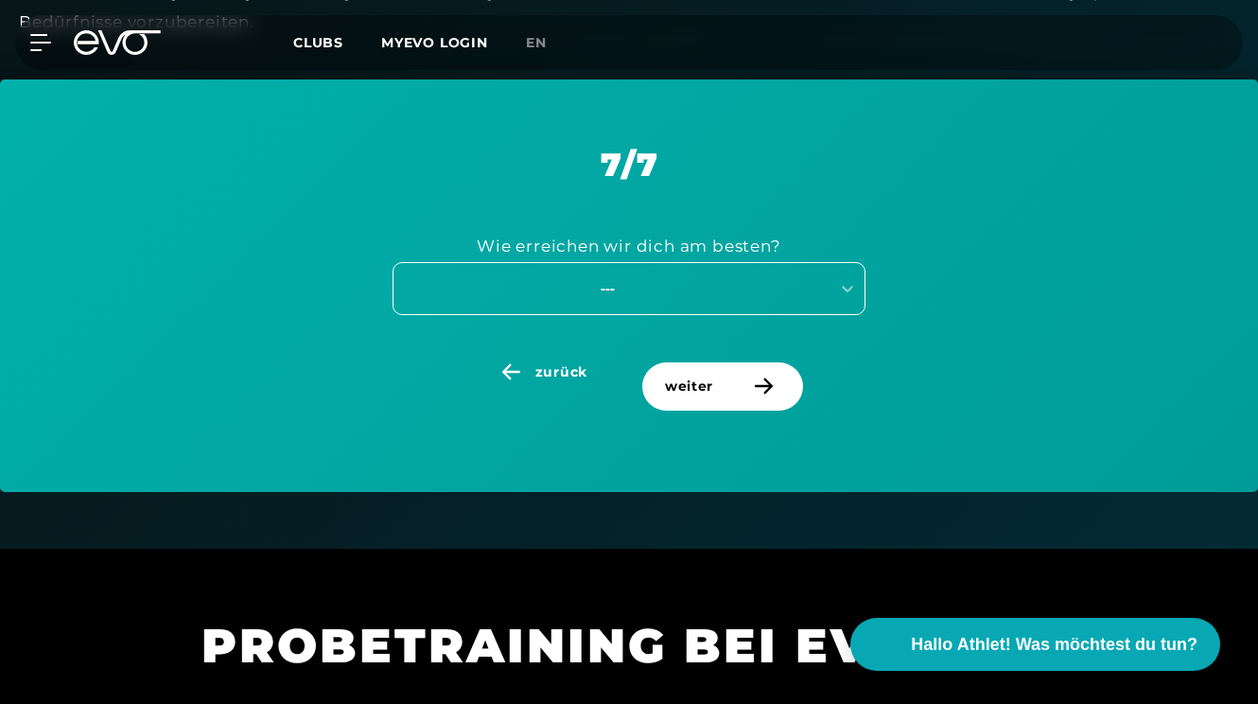
click at [811, 277] on div "---" at bounding box center [607, 288] width 425 height 22
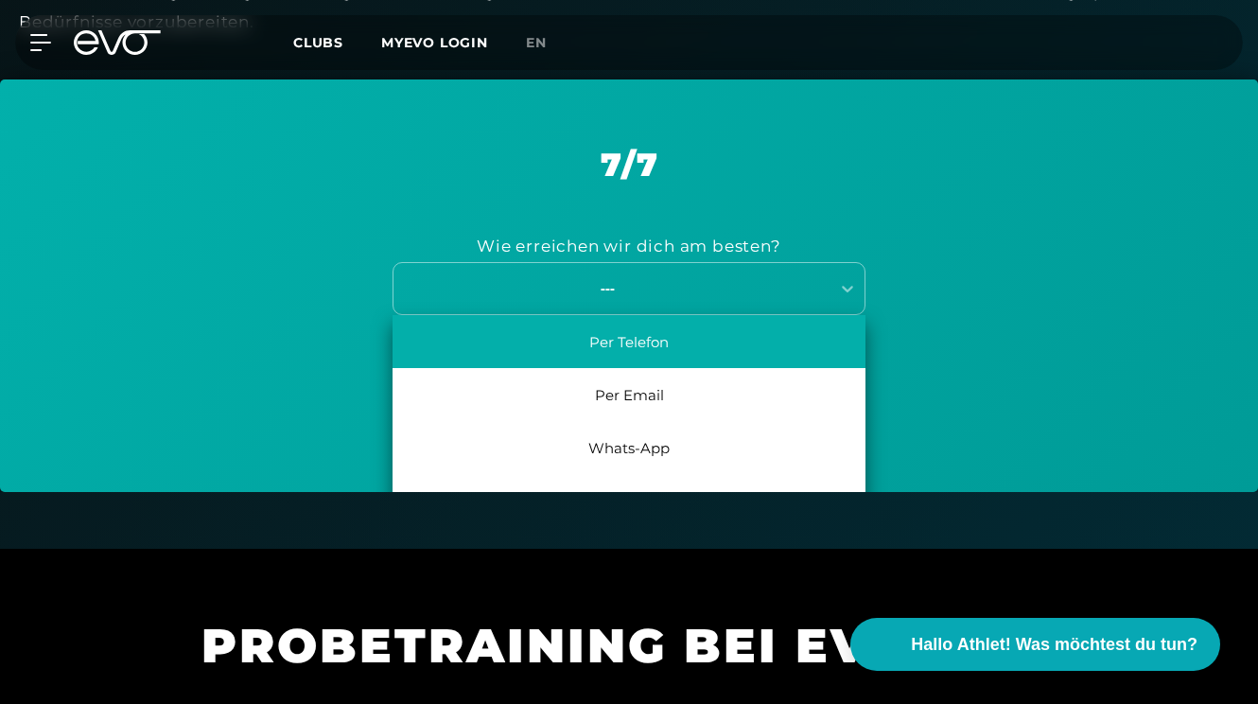
click at [735, 339] on div "Per Telefon" at bounding box center [629, 341] width 473 height 53
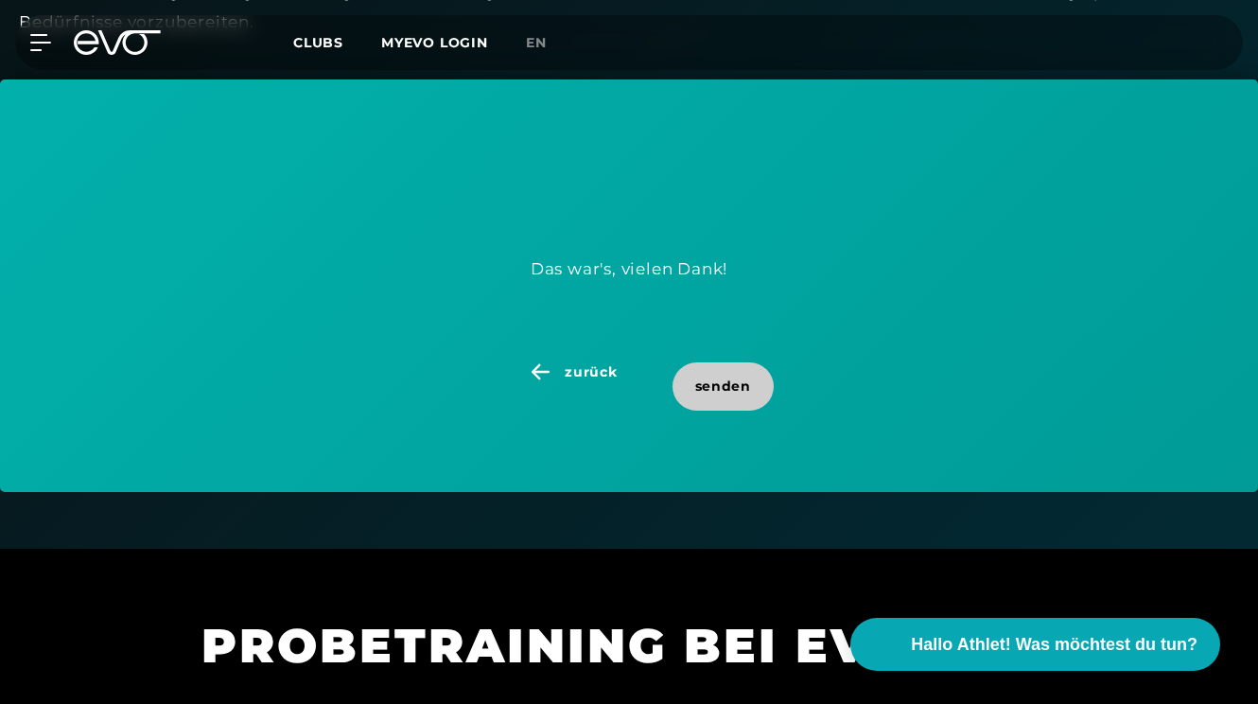
click at [710, 378] on span "senden" at bounding box center [723, 386] width 56 height 20
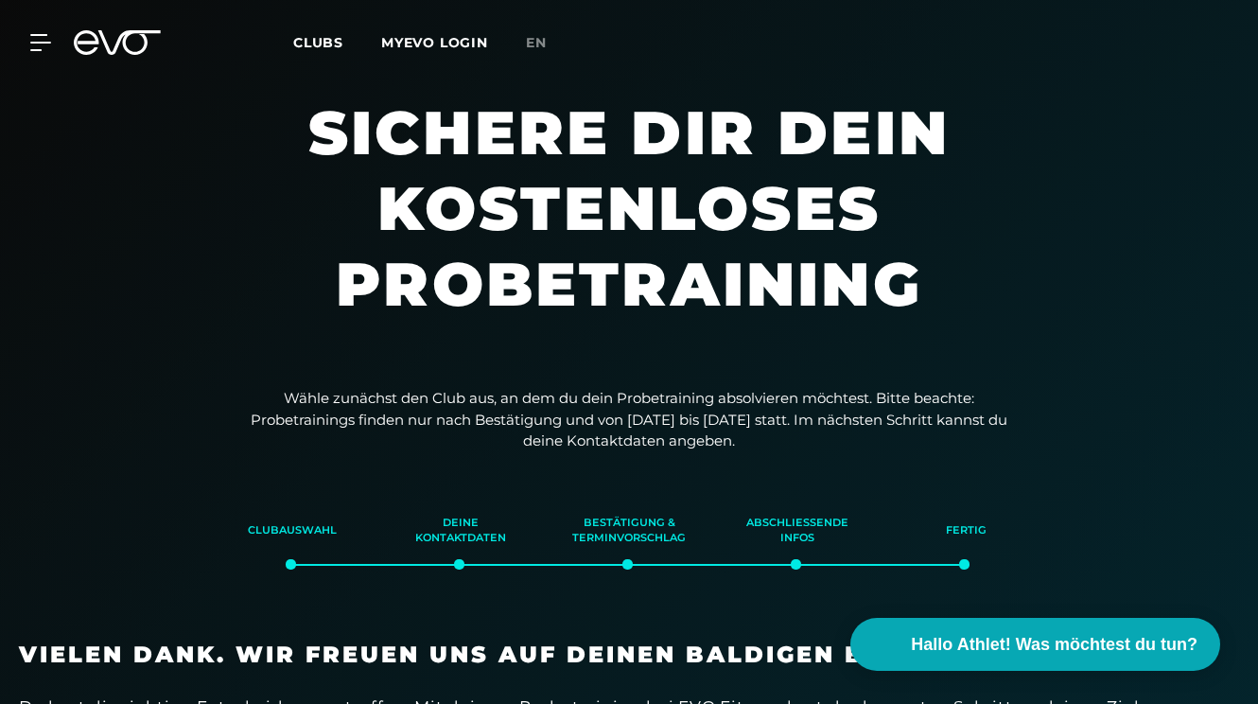
scroll to position [0, 0]
click at [127, 46] on icon at bounding box center [117, 42] width 87 height 25
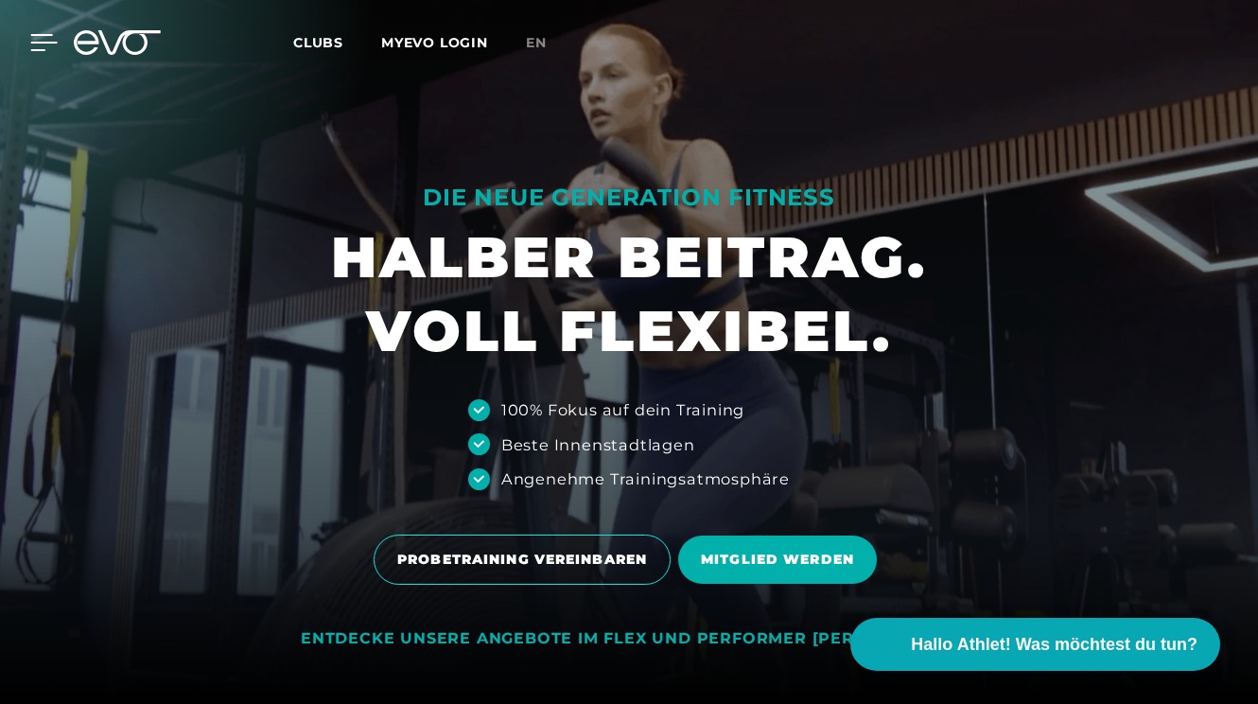
click at [40, 48] on icon at bounding box center [43, 42] width 27 height 17
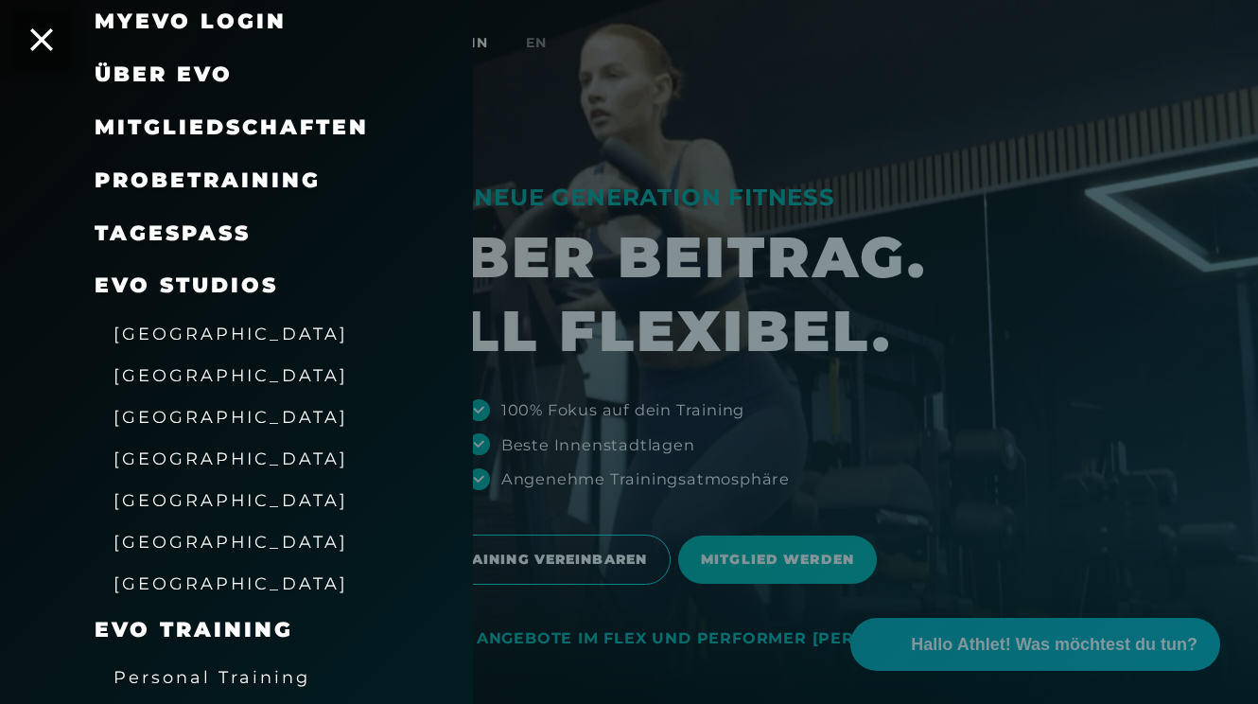
click at [144, 134] on span "Mitgliedschaften" at bounding box center [232, 127] width 274 height 26
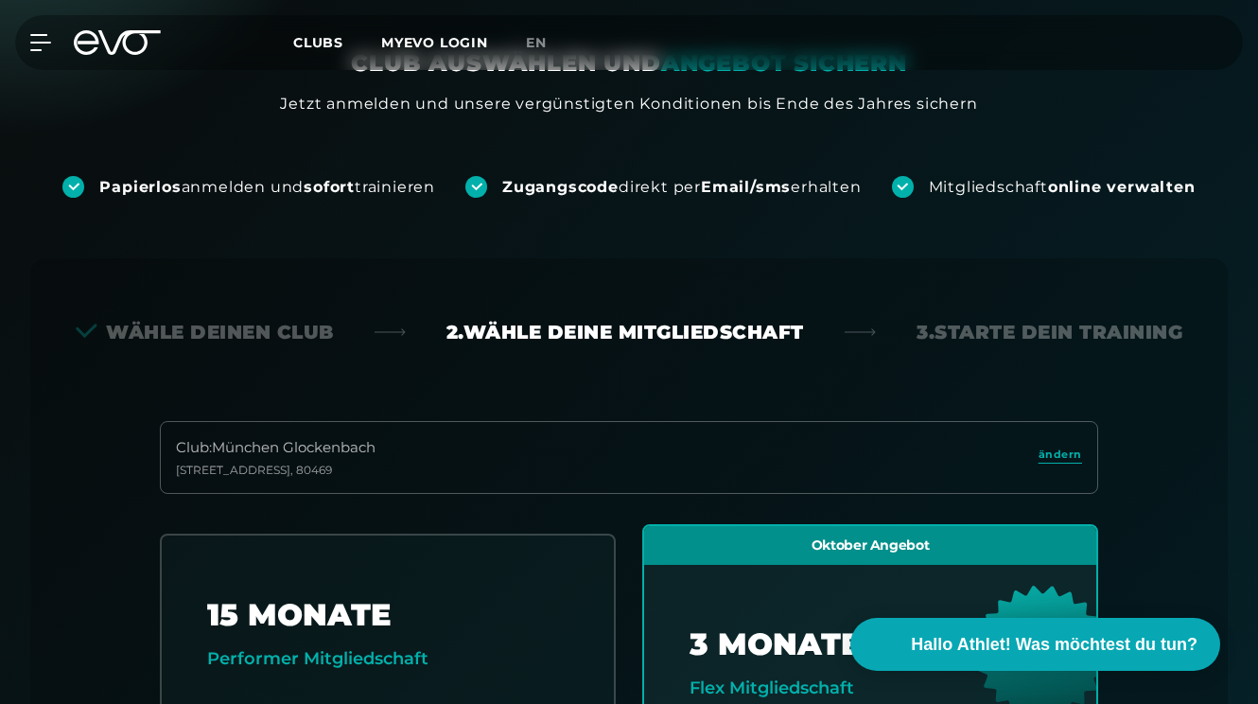
scroll to position [137, 0]
